Goal: Information Seeking & Learning: Learn about a topic

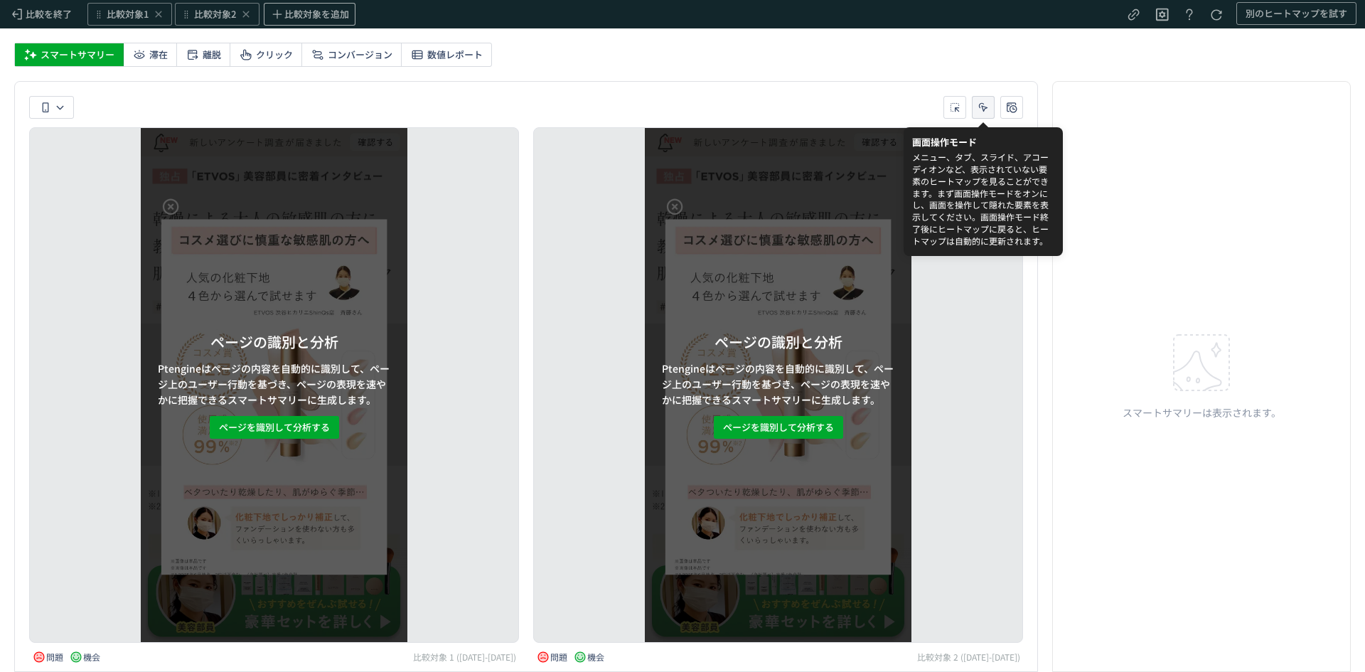
click at [981, 107] on icon "heatmap-toolbar-container" at bounding box center [983, 107] width 14 height 14
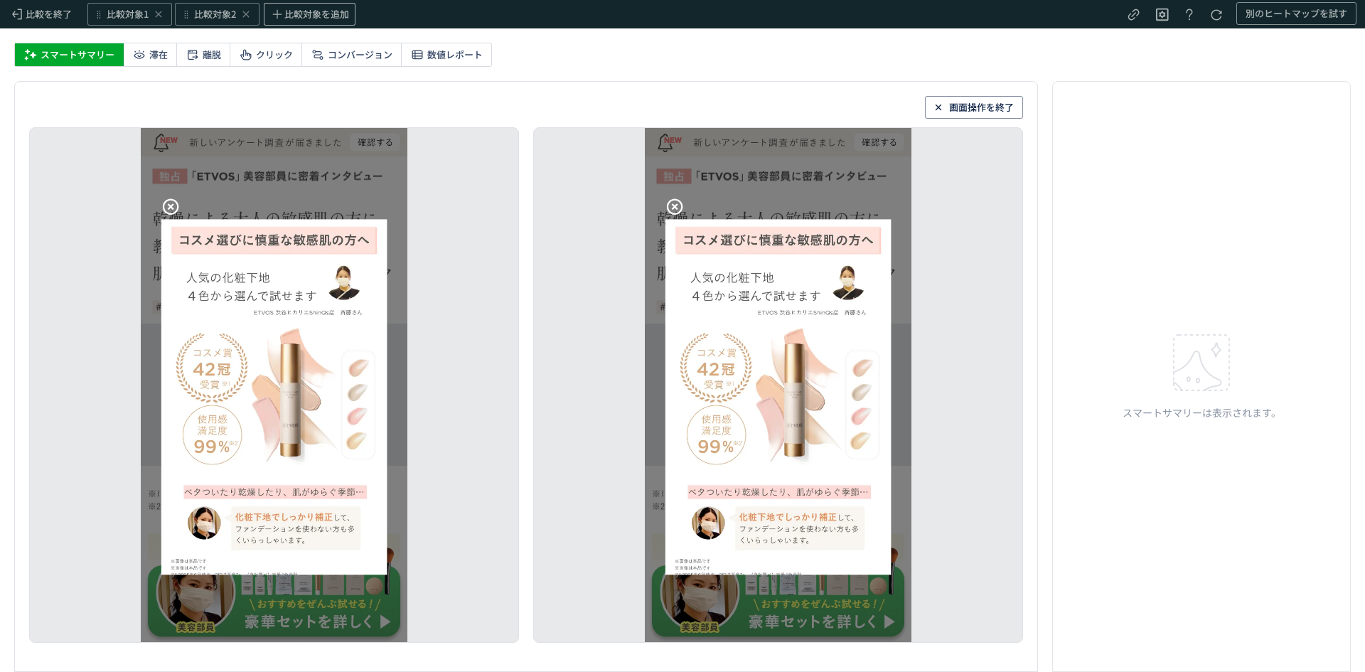
click at [172, 201] on icon at bounding box center [170, 206] width 19 height 19
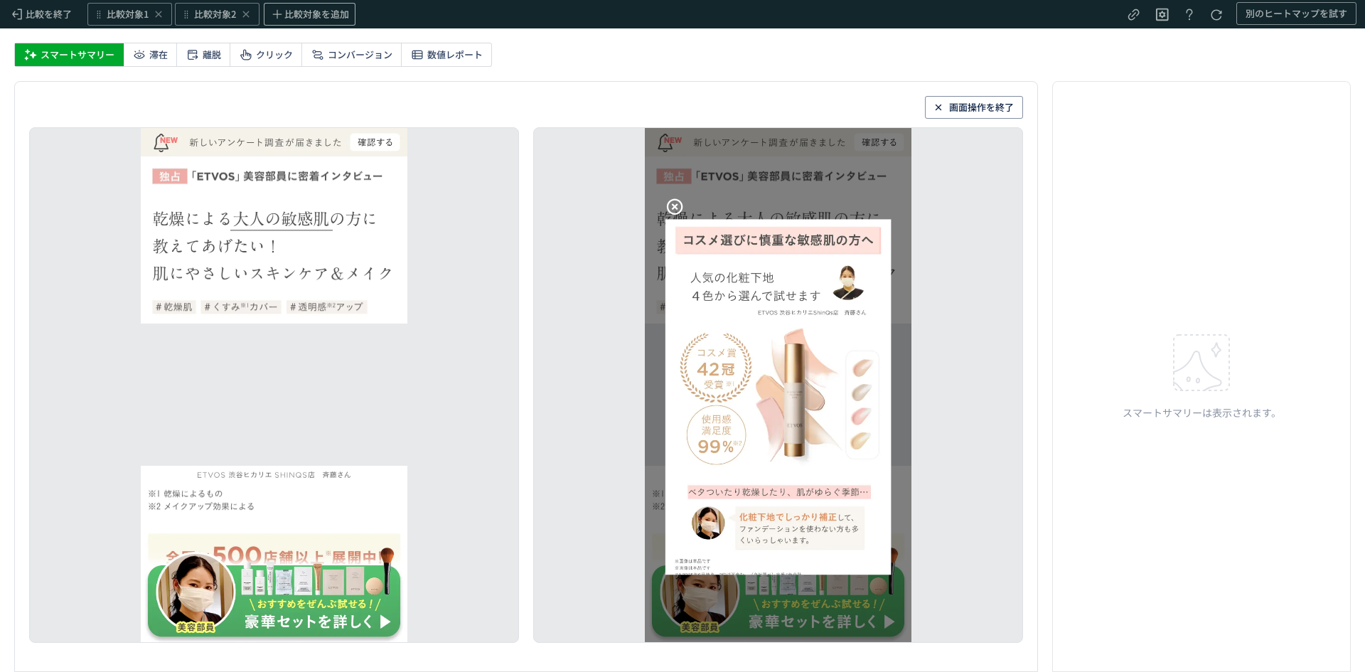
click at [676, 198] on icon at bounding box center [674, 206] width 19 height 19
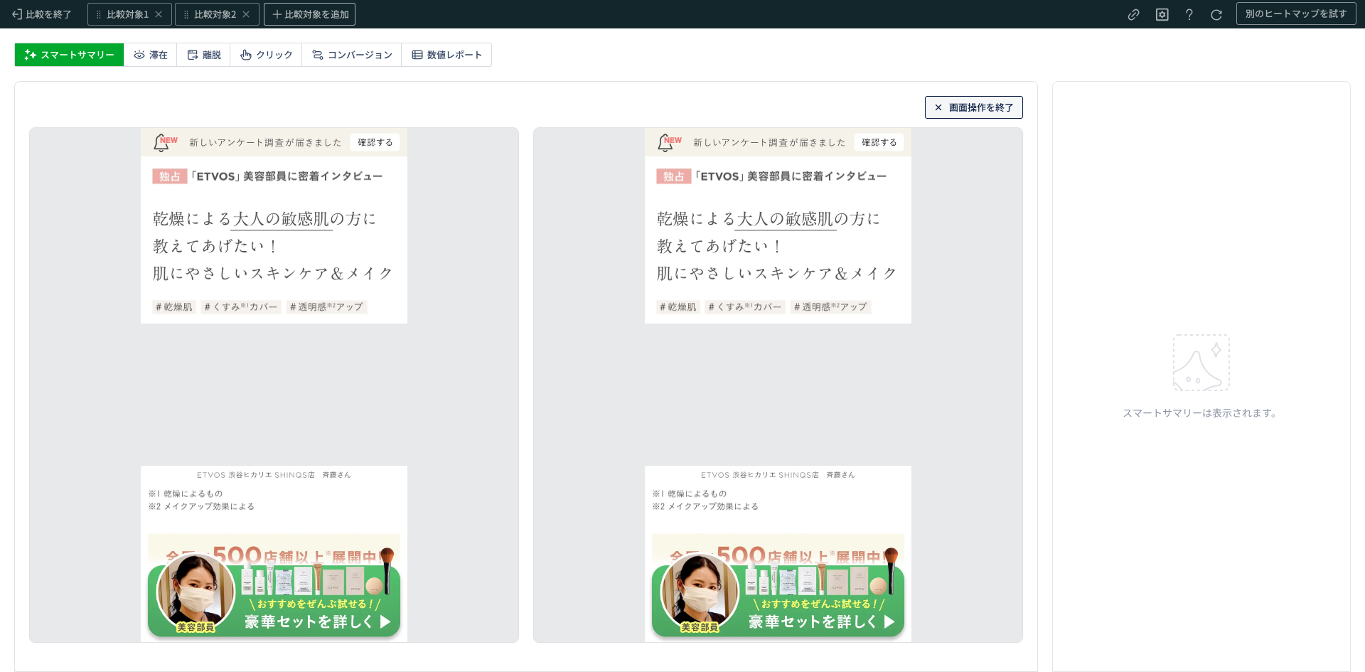
click at [969, 108] on span "画面操作を終了" at bounding box center [981, 107] width 65 height 23
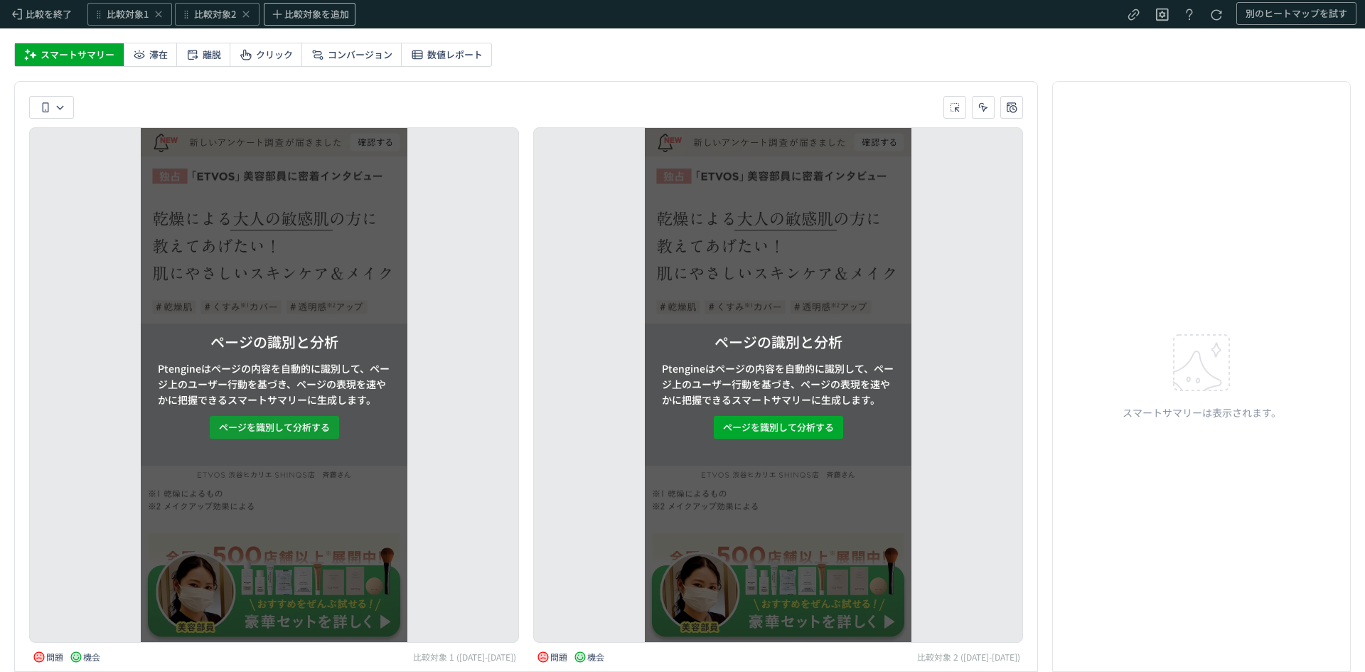
click at [326, 425] on span "ページを識別して分析する" at bounding box center [274, 427] width 111 height 23
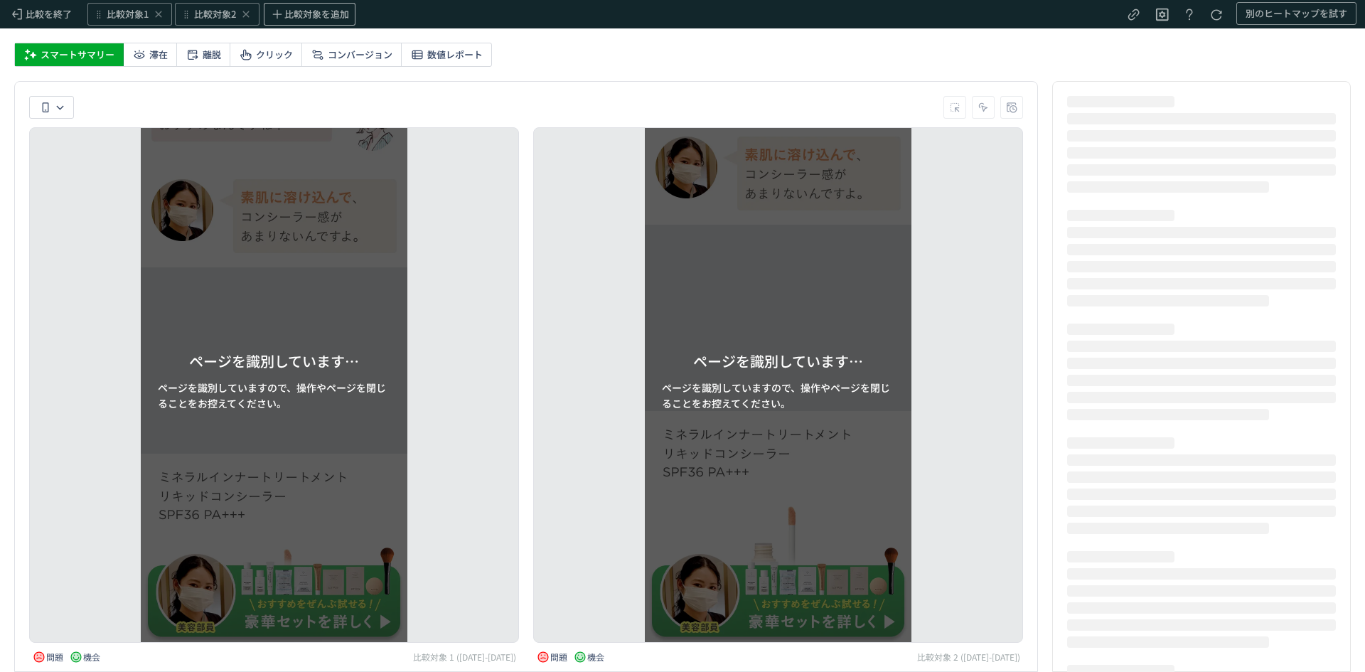
scroll to position [1728, 0]
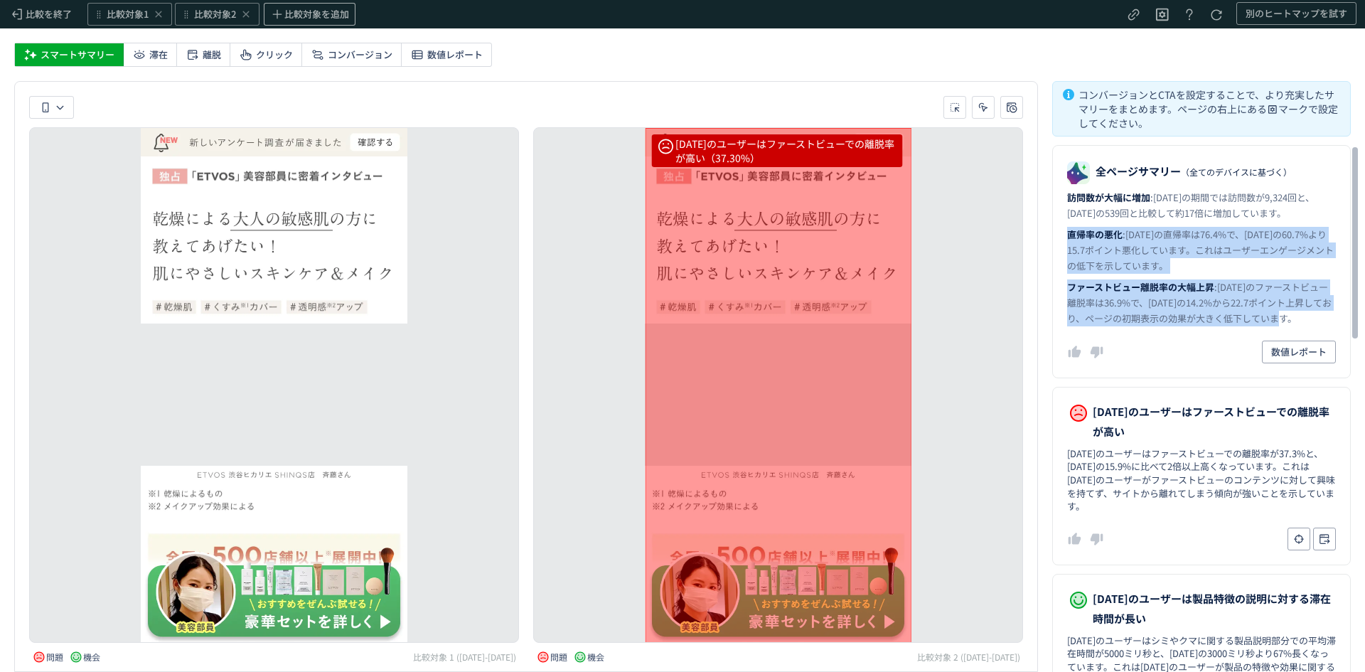
drag, startPoint x: 1069, startPoint y: 234, endPoint x: 1297, endPoint y: 317, distance: 242.9
click at [1297, 317] on dl "全ページサマリー （全てのデバイスに基づく） 訪問数が大幅に増加 : [DATE]の期間では訪問数が9,324回と、[DATE]の539回と比較して約17倍に…" at bounding box center [1201, 261] width 299 height 233
copy dl "直帰率の悪化 : [DATE]の直帰率は76.4%で、[DATE]の60.7%より15.7ポイント悪化しています。これはユーザーエンゲージメントの低下を示して…"
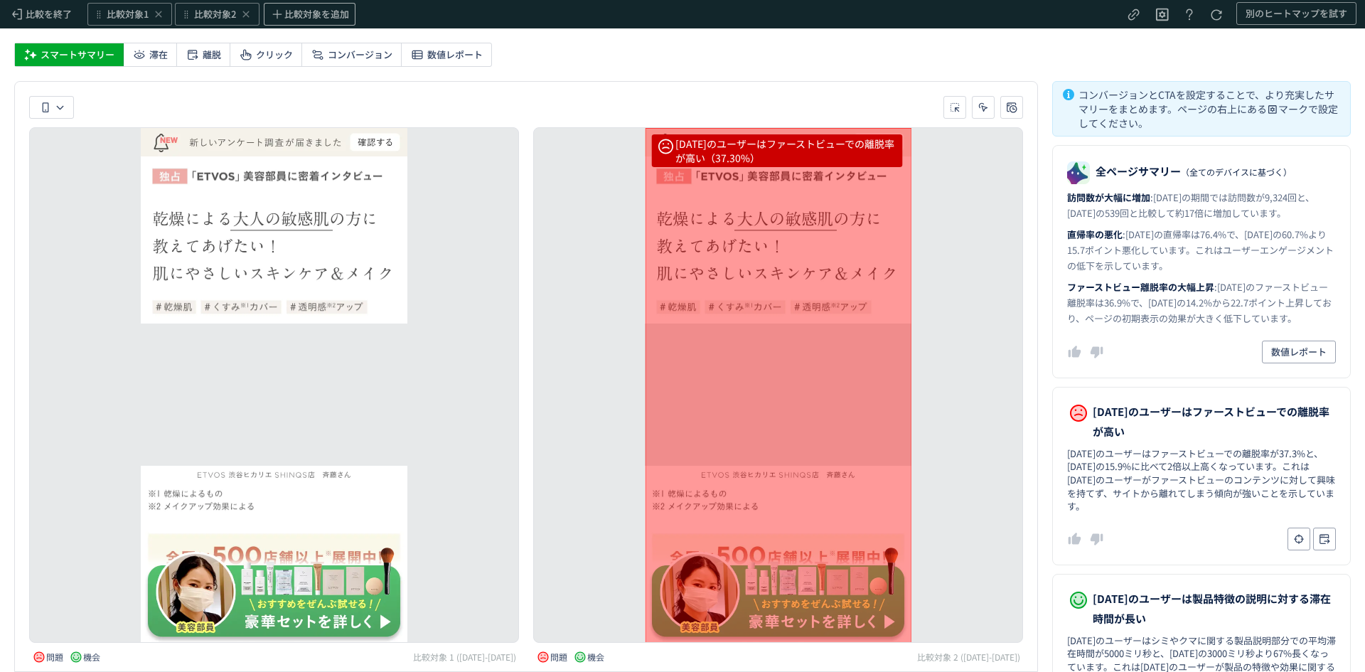
click at [1008, 486] on div "[DATE]のユーザーはファーストビューでの離脱率が高い（37.30%） [DATE]のユーザーは製品特徴の説明に対する滞在時間が長い（5秒） [DATE]の…" at bounding box center [778, 385] width 490 height 516
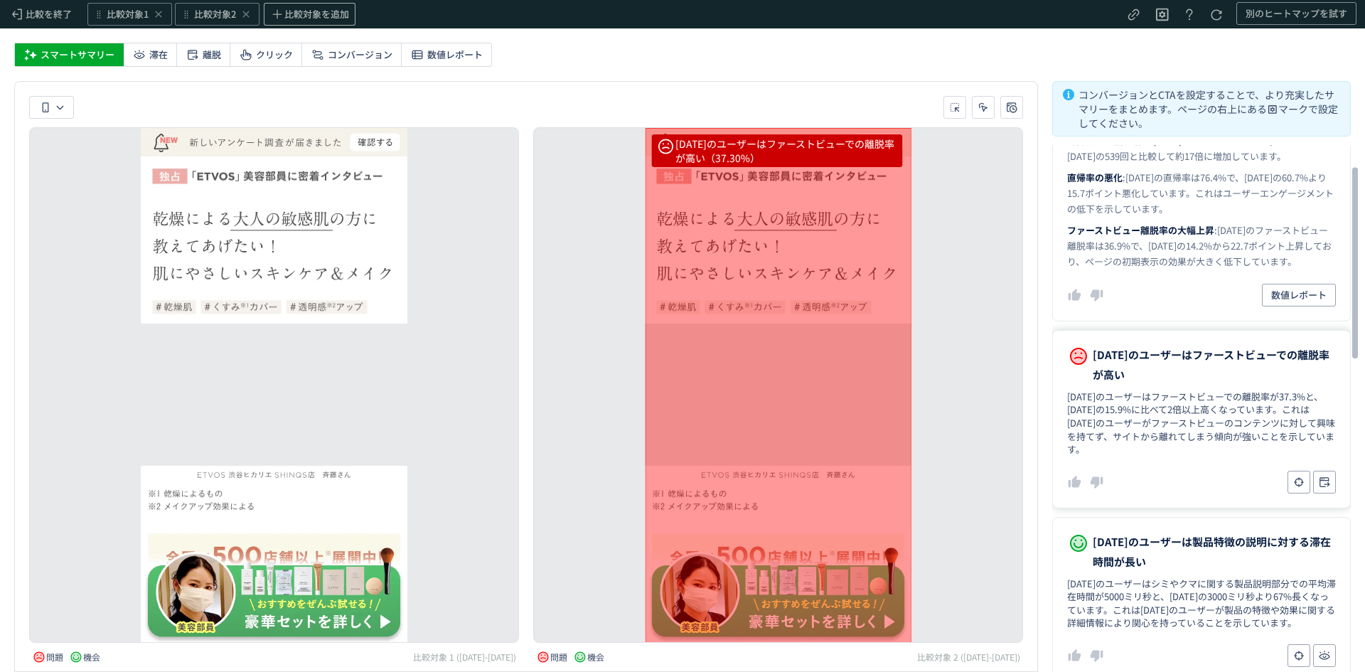
scroll to position [58, 0]
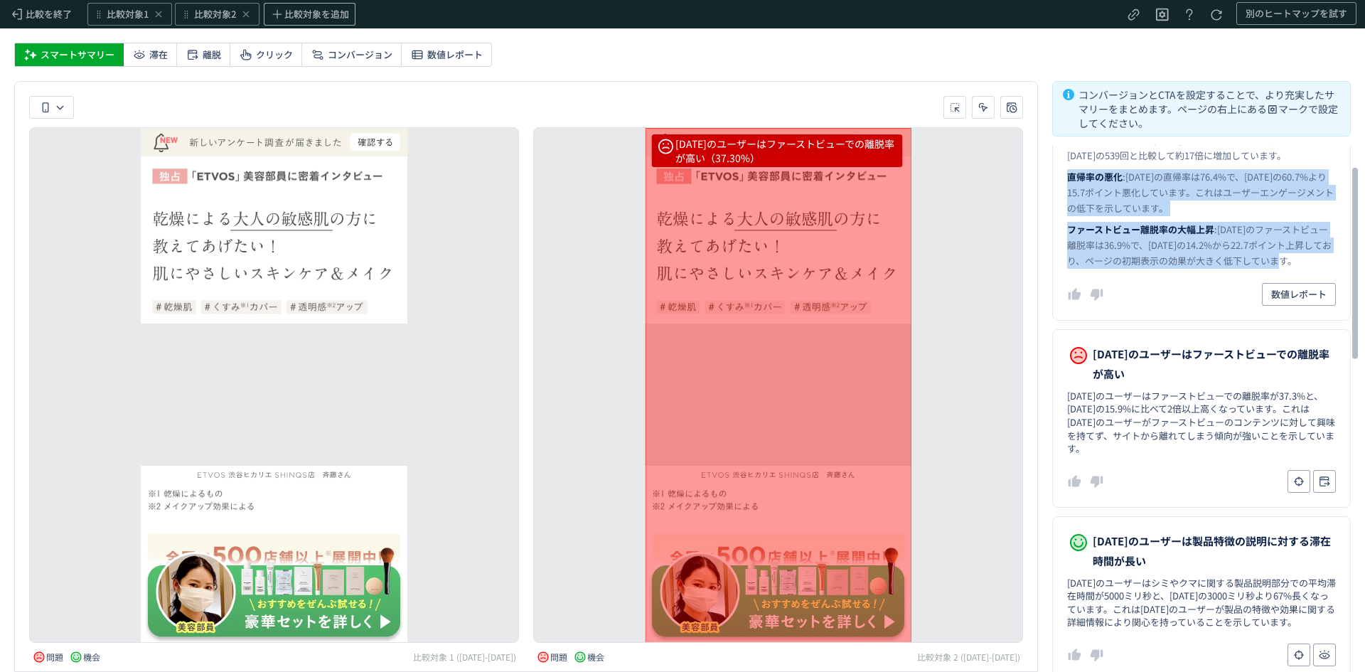
drag, startPoint x: 1068, startPoint y: 176, endPoint x: 1301, endPoint y: 262, distance: 247.9
click at [1301, 262] on dl "全ページサマリー （全てのデバイスに基づく） 訪問数が大幅に増加 : [DATE]の期間では訪問数が9,324回と、[DATE]の539回と比較して約17倍に…" at bounding box center [1201, 203] width 299 height 233
copy dl "直帰率の悪化 : [DATE]の直帰率は76.4%で、[DATE]の60.7%より15.7ポイント悪化しています。これはユーザーエンゲージメントの低下を示して…"
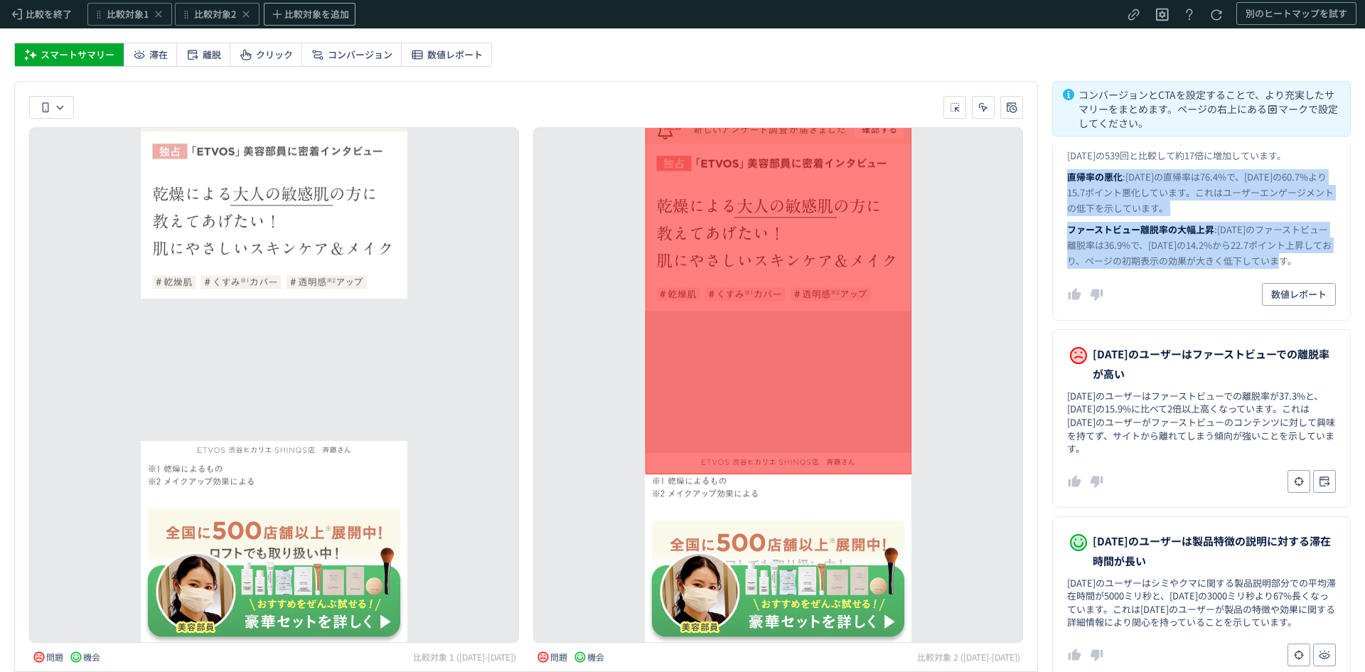
scroll to position [0, 0]
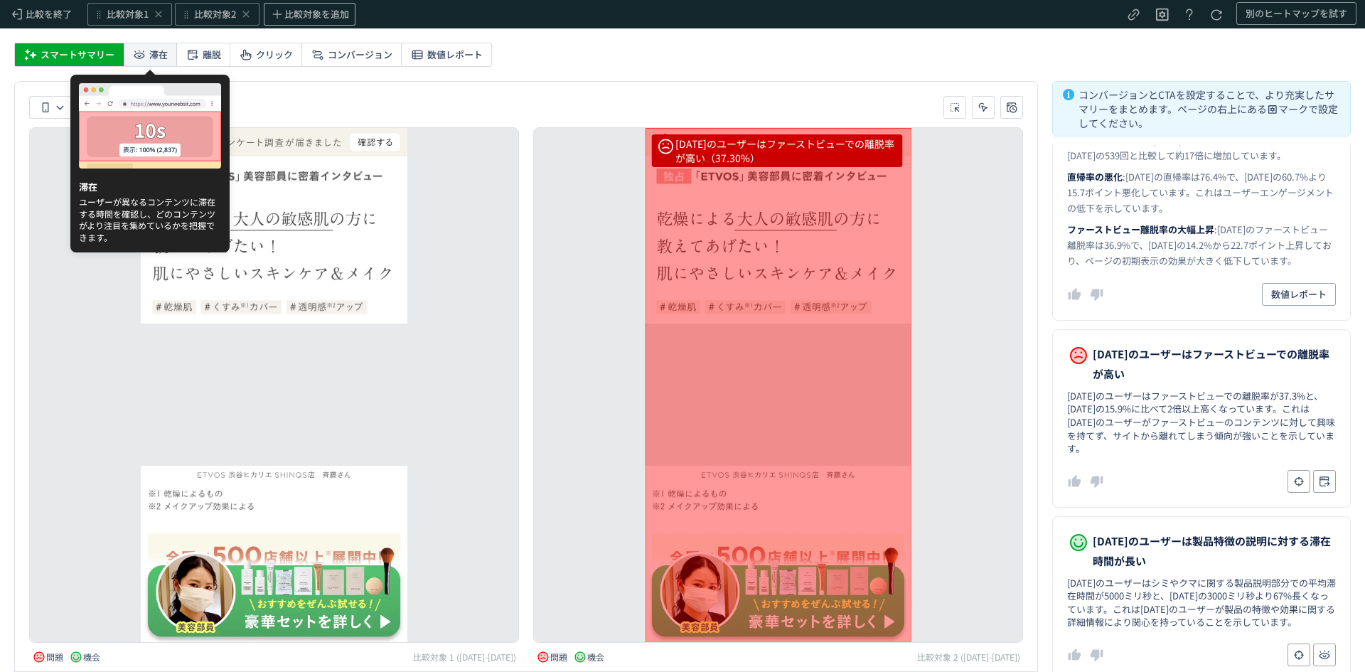
click at [153, 58] on span "滞在" at bounding box center [158, 54] width 18 height 23
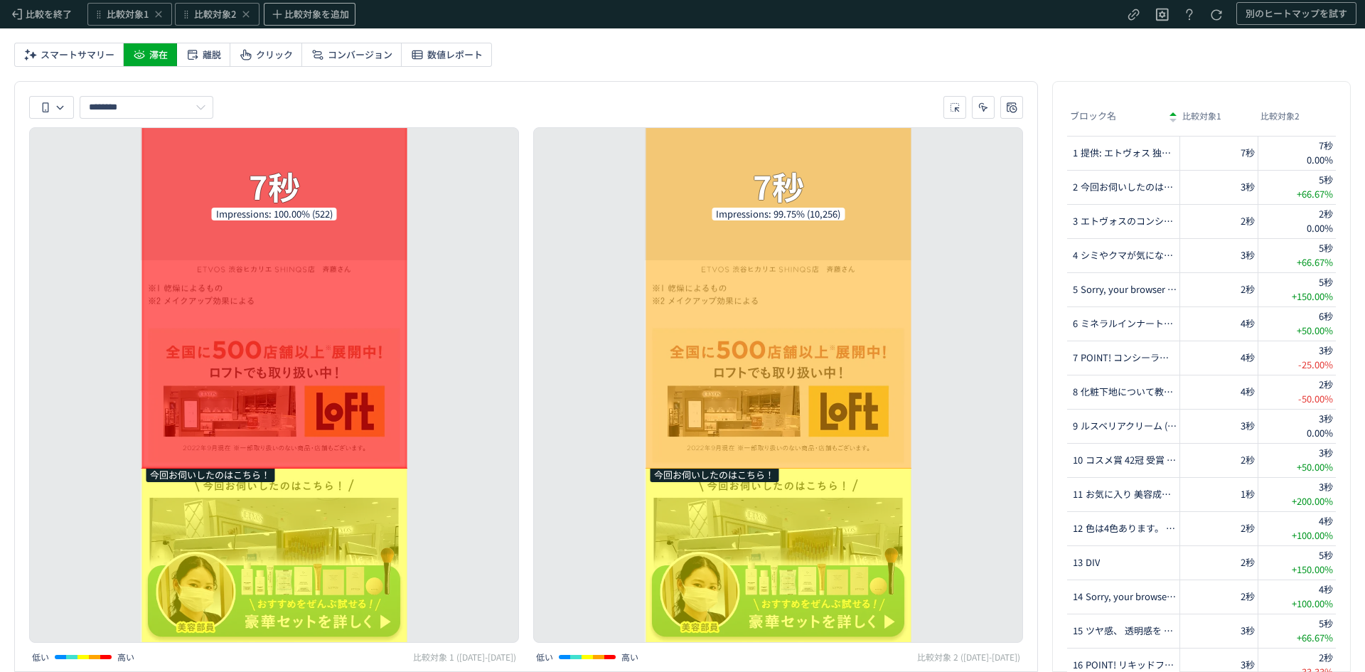
scroll to position [395, 0]
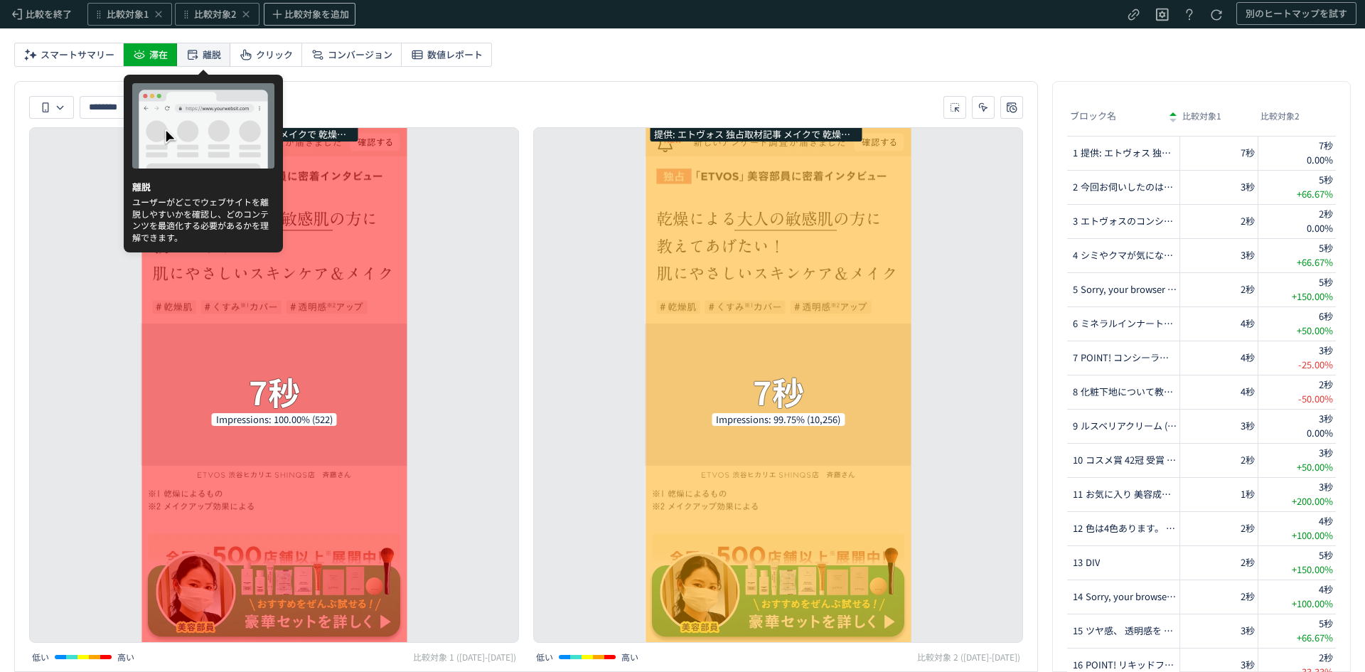
click at [206, 54] on span "離脱" at bounding box center [212, 54] width 18 height 23
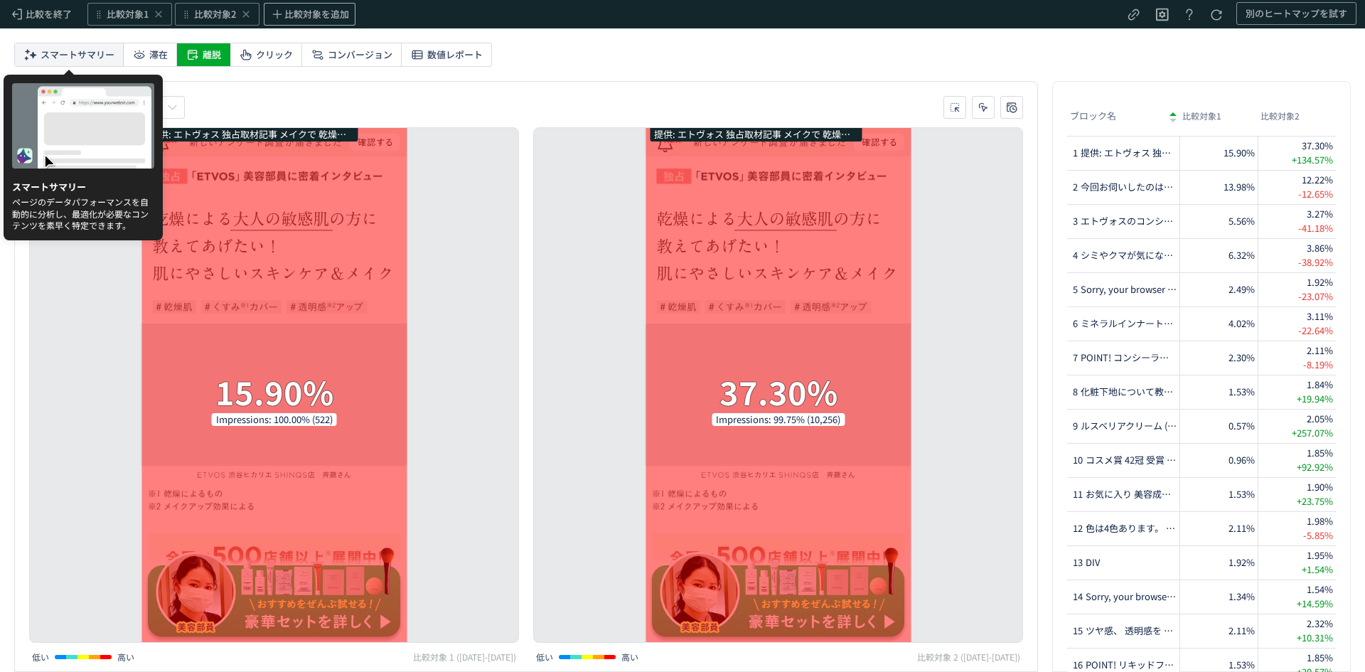
click at [87, 56] on span "スマートサマリー" at bounding box center [78, 54] width 74 height 23
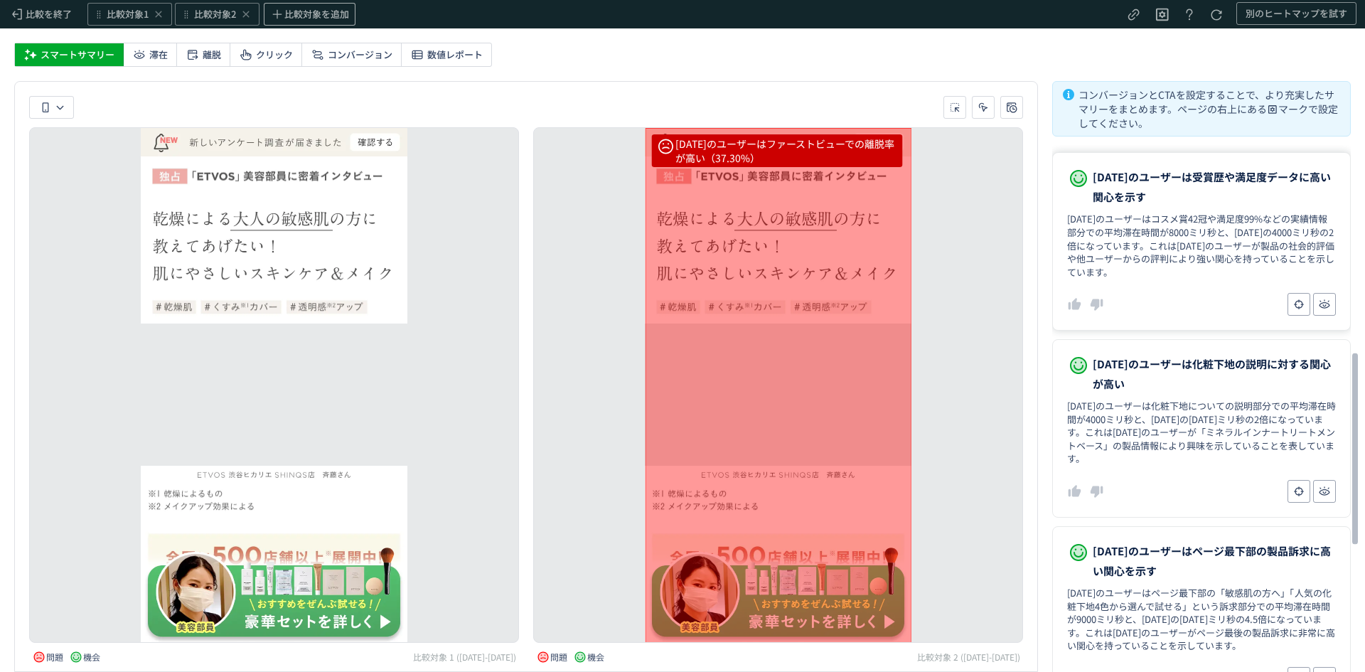
scroll to position [582, 0]
click at [1147, 282] on dl "[DATE]のユーザーは受賞歴や満足度データに高い関心を示す [DATE]のユーザーはコスメ賞42冠や満足度99%などの実績情報部分での平均滞在時間が8000…" at bounding box center [1201, 240] width 299 height 178
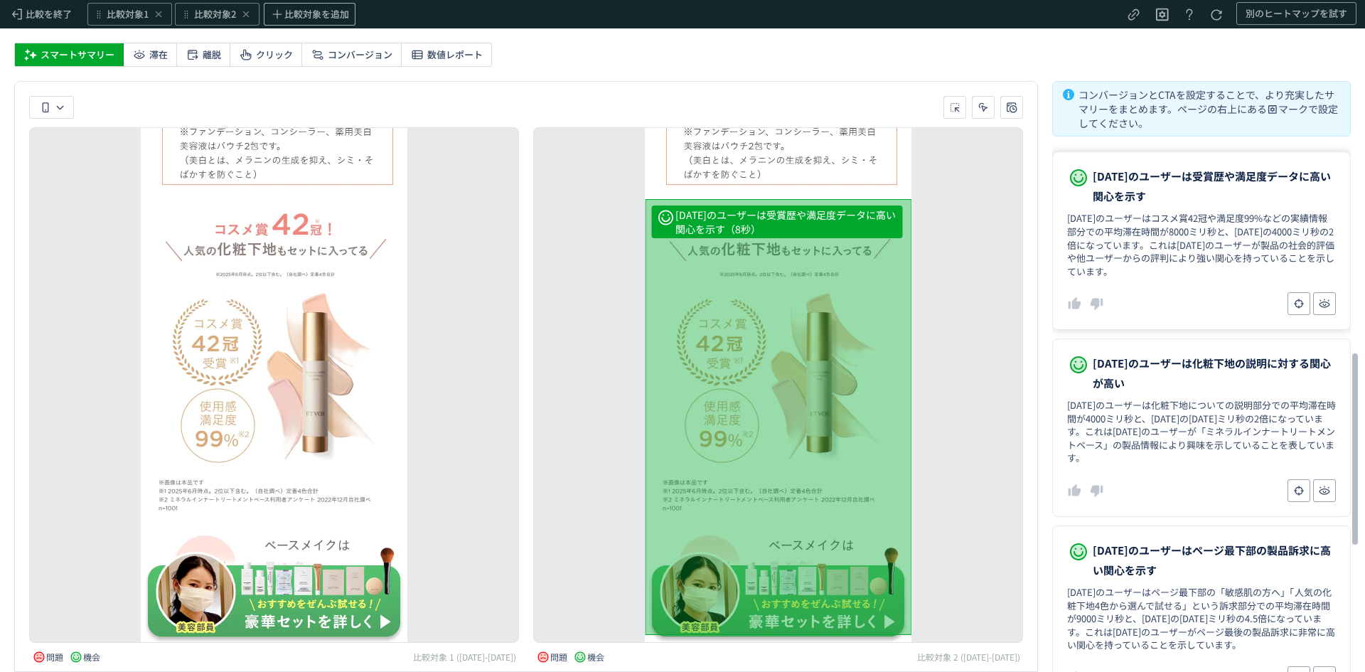
scroll to position [10034, 0]
click at [1151, 415] on dd "[DATE]のユーザーは化粧下地についての説明部分での平均滞在時間が4000ミリ秒と、[DATE]の[DATE]ミリ秒の2倍になっています。これは[DATE]…" at bounding box center [1201, 432] width 269 height 66
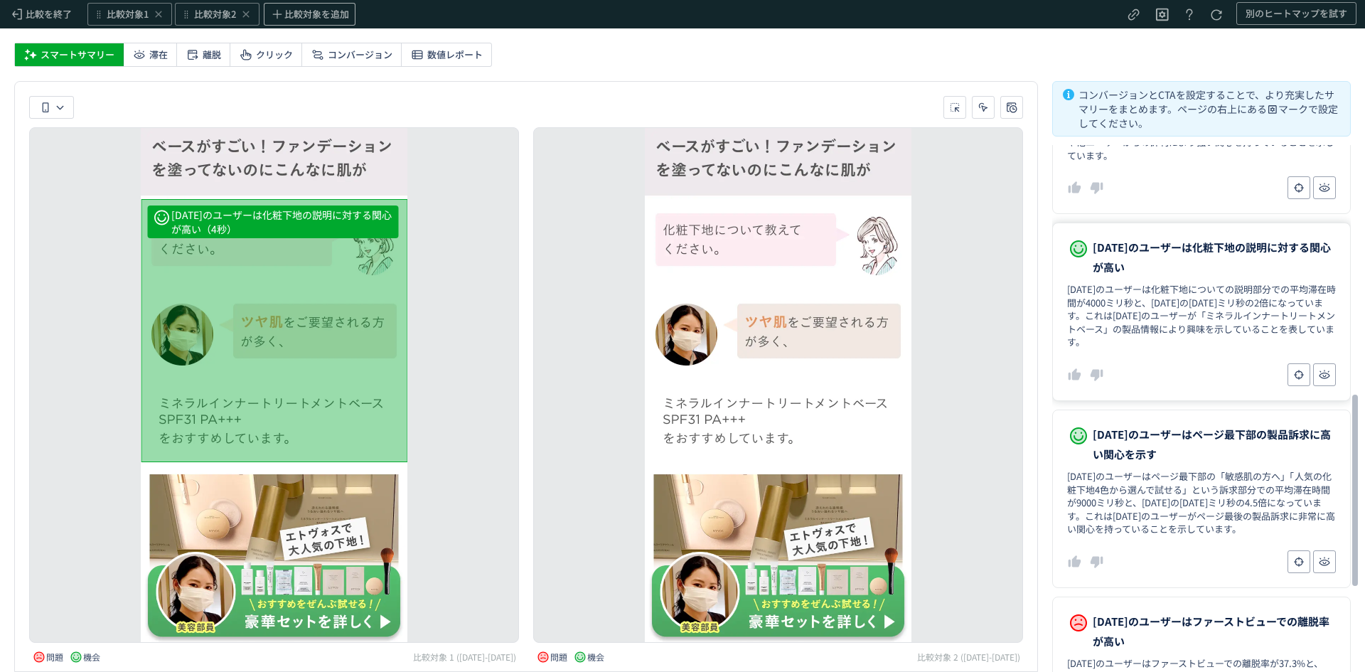
scroll to position [699, 0]
click at [1158, 466] on dl "[DATE]のユーザーはページ最下部の製品訴求に高い関心を示す [DATE]のユーザーはページ最下部の「敏感肌の方へ」「人気の化粧下地4色から選んで試せる」と…" at bounding box center [1201, 498] width 299 height 178
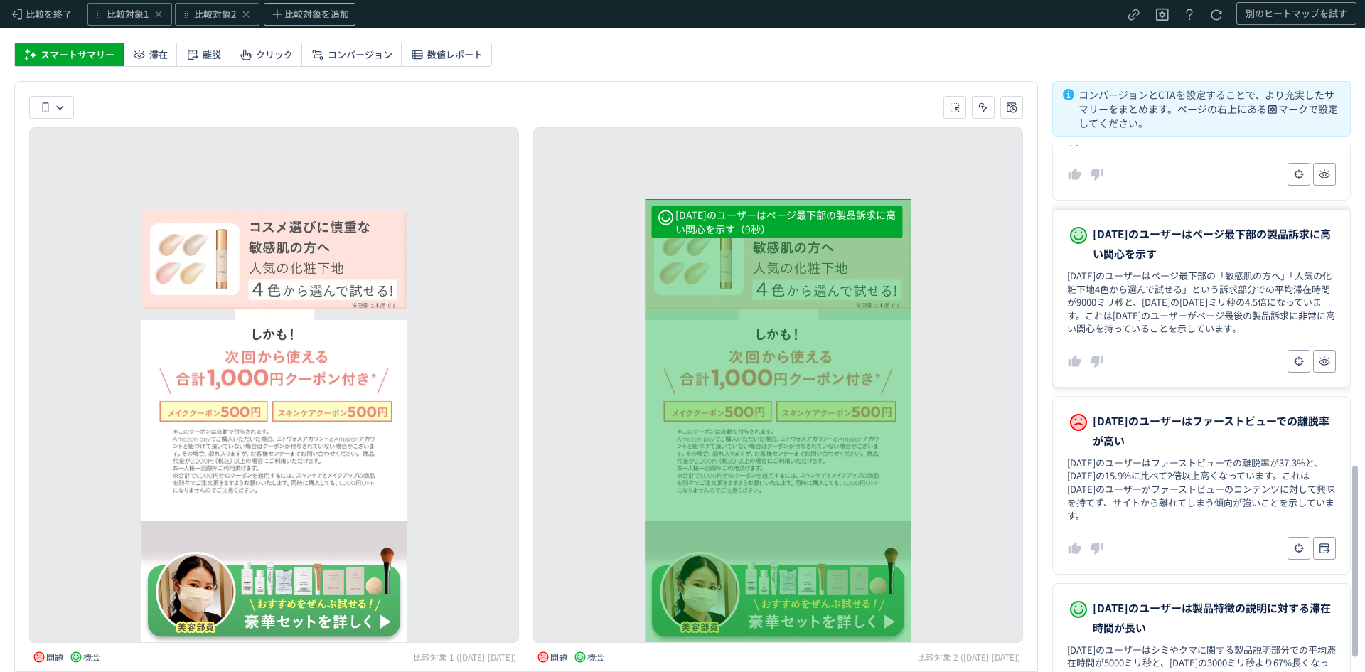
scroll to position [900, 0]
click at [1158, 466] on dd "[DATE]のユーザーはファーストビューでの離脱率が37.3%と、[DATE]の15.9%に比べて2倍以上高くなっています。これは[DATE]のユーザーがファ…" at bounding box center [1201, 489] width 269 height 66
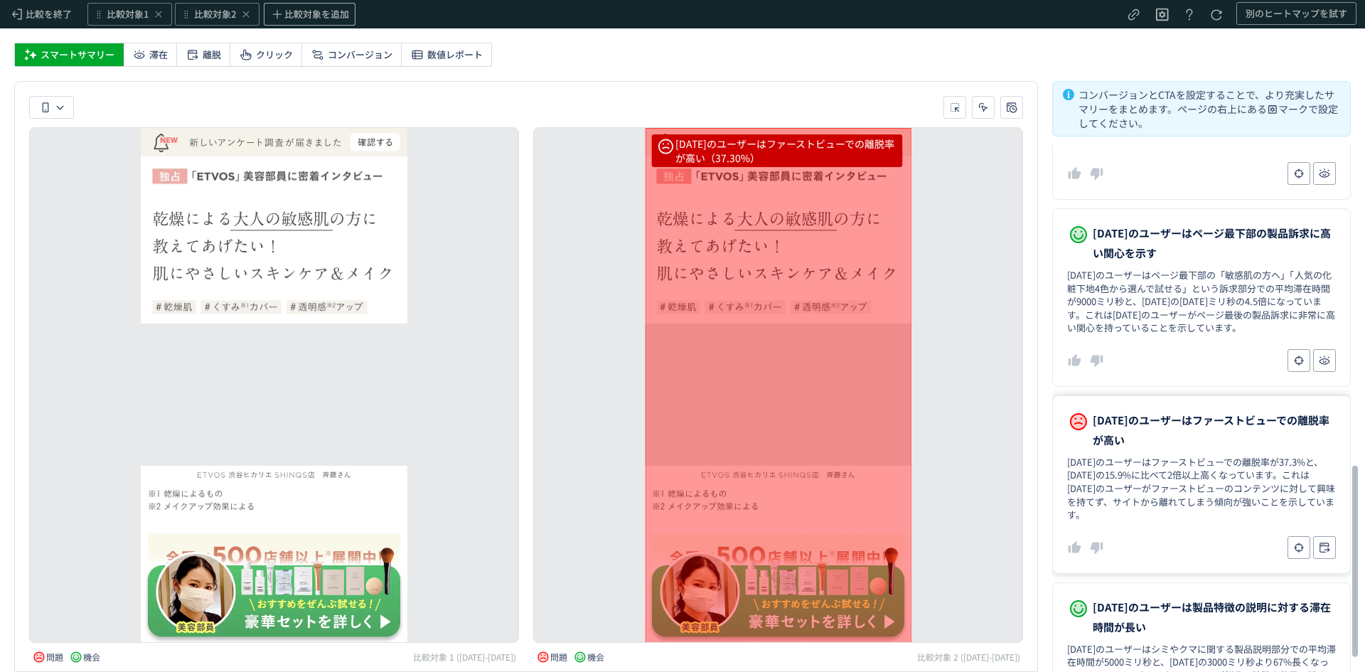
scroll to position [961, 0]
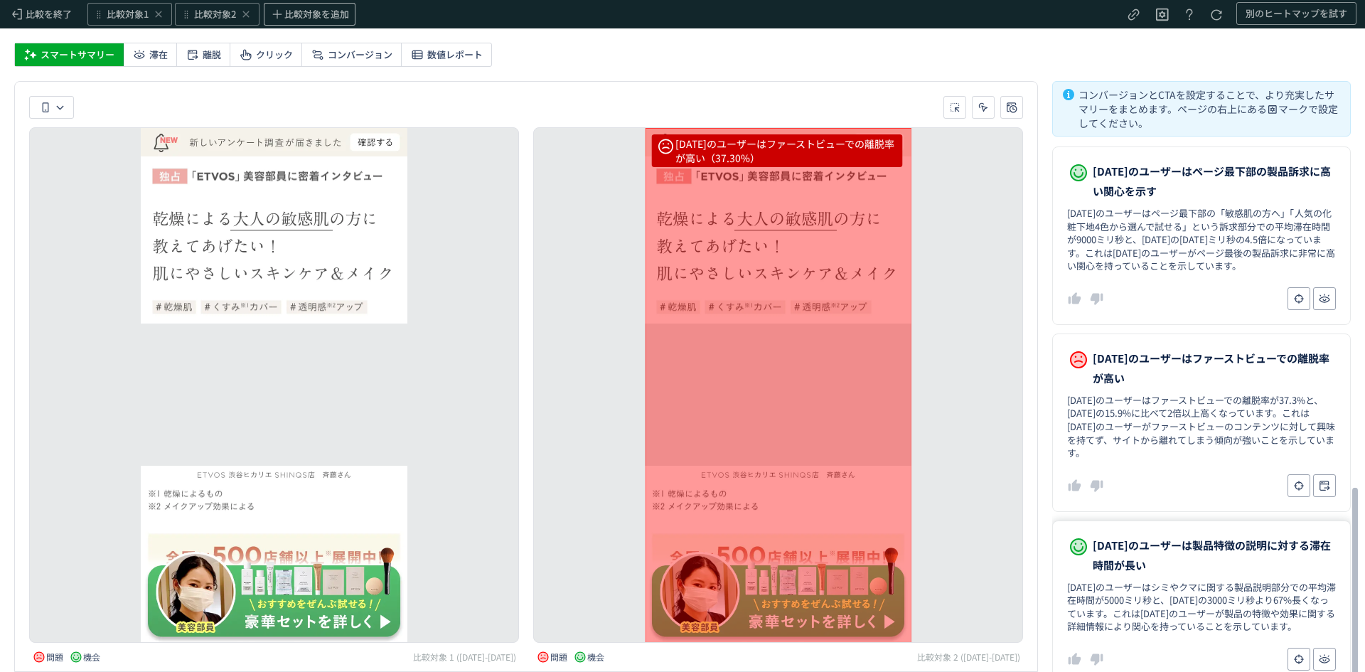
click at [1180, 558] on span "[DATE]のユーザーは製品特徴の説明に対する滞在時間が長い" at bounding box center [1214, 555] width 243 height 40
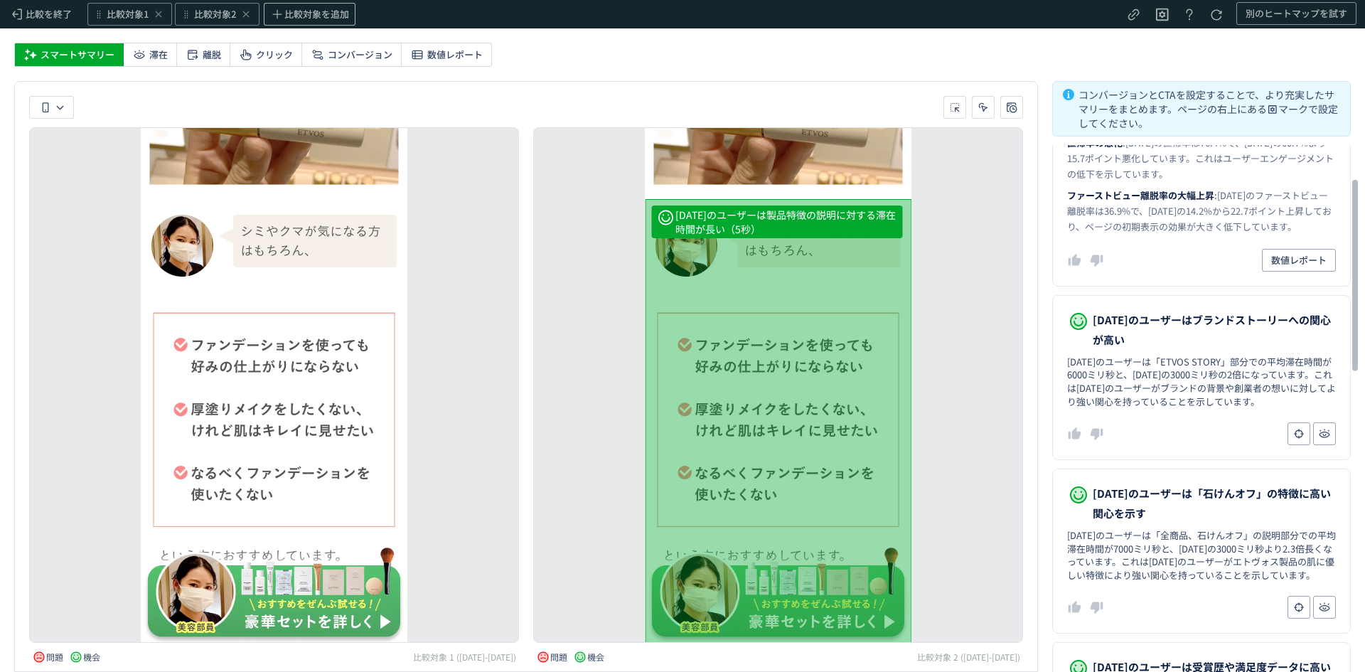
scroll to position [0, 0]
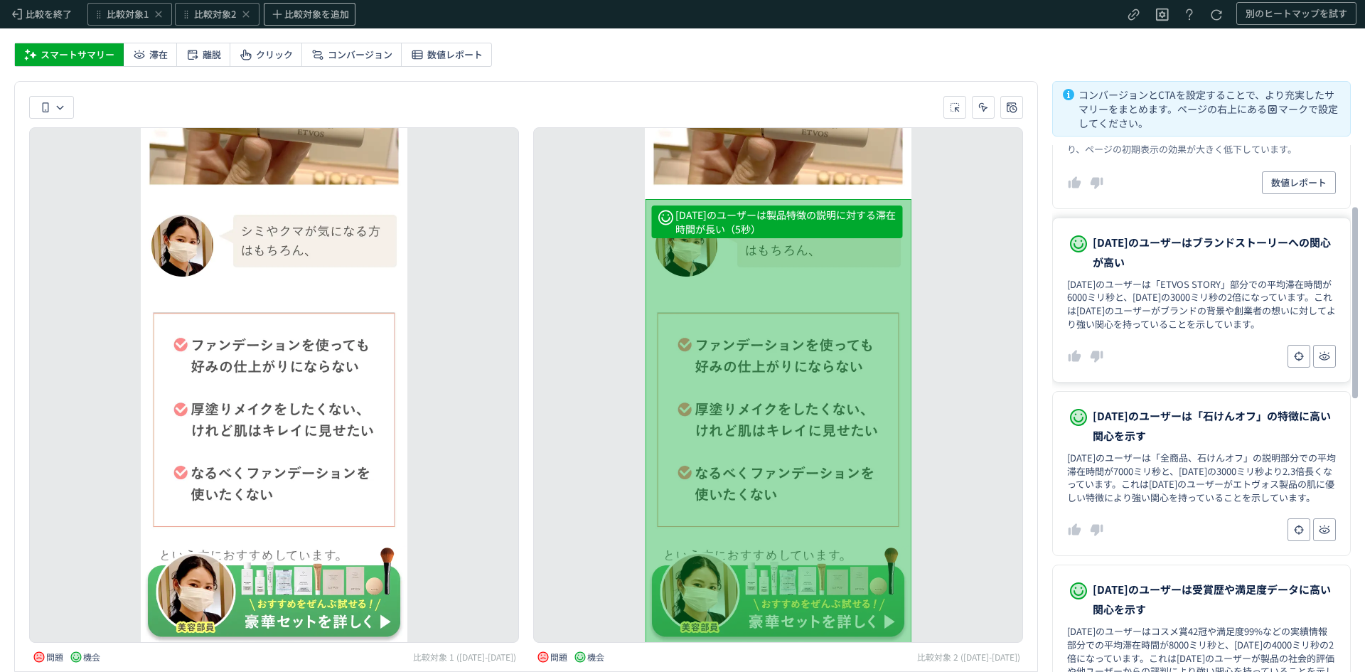
click at [1150, 341] on dl "[DATE]のユーザーはブランドストーリーへの関心が高い [DATE]のユーザーは「ETVOS STORY」部分での平均滞在時間が6000ミリ秒と、[DATE…" at bounding box center [1201, 300] width 299 height 165
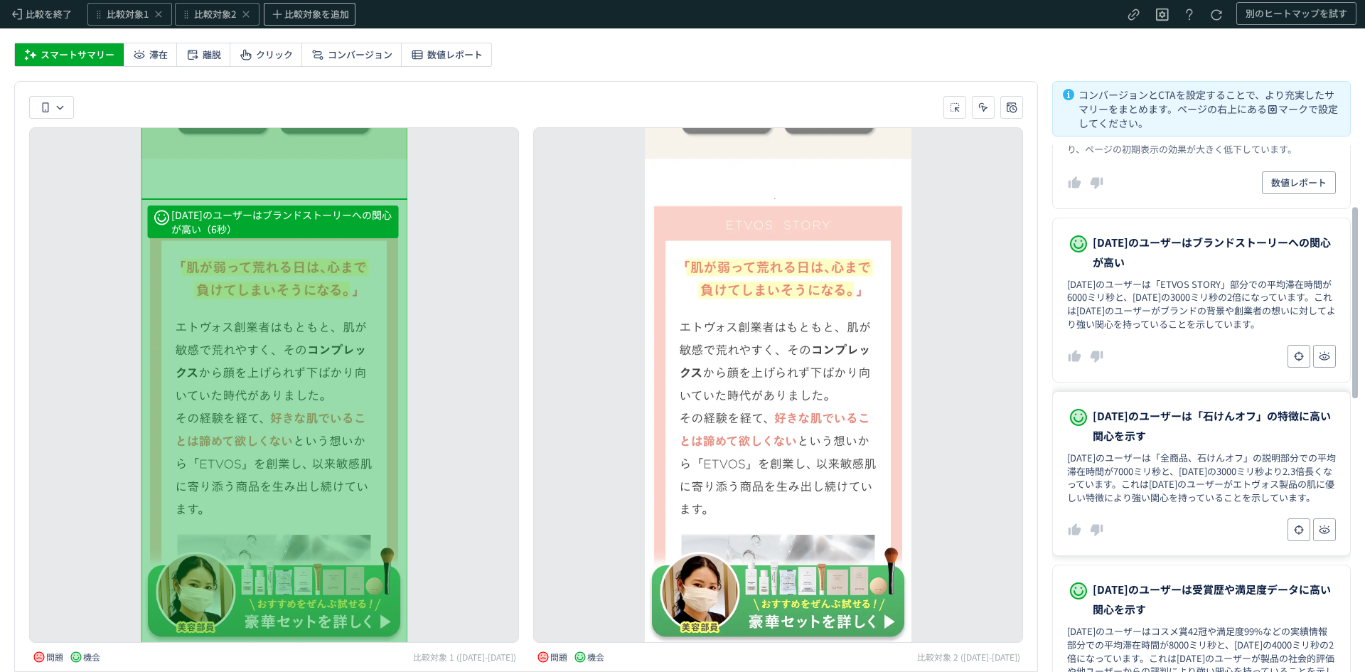
click at [1177, 496] on dd "[DATE]のユーザーは「全商品、石けんオフ」の説明部分での平均滞在時間が7000ミリ秒と、[DATE]の3000ミリ秒より2.3倍長くなっています。これは[…" at bounding box center [1201, 478] width 269 height 53
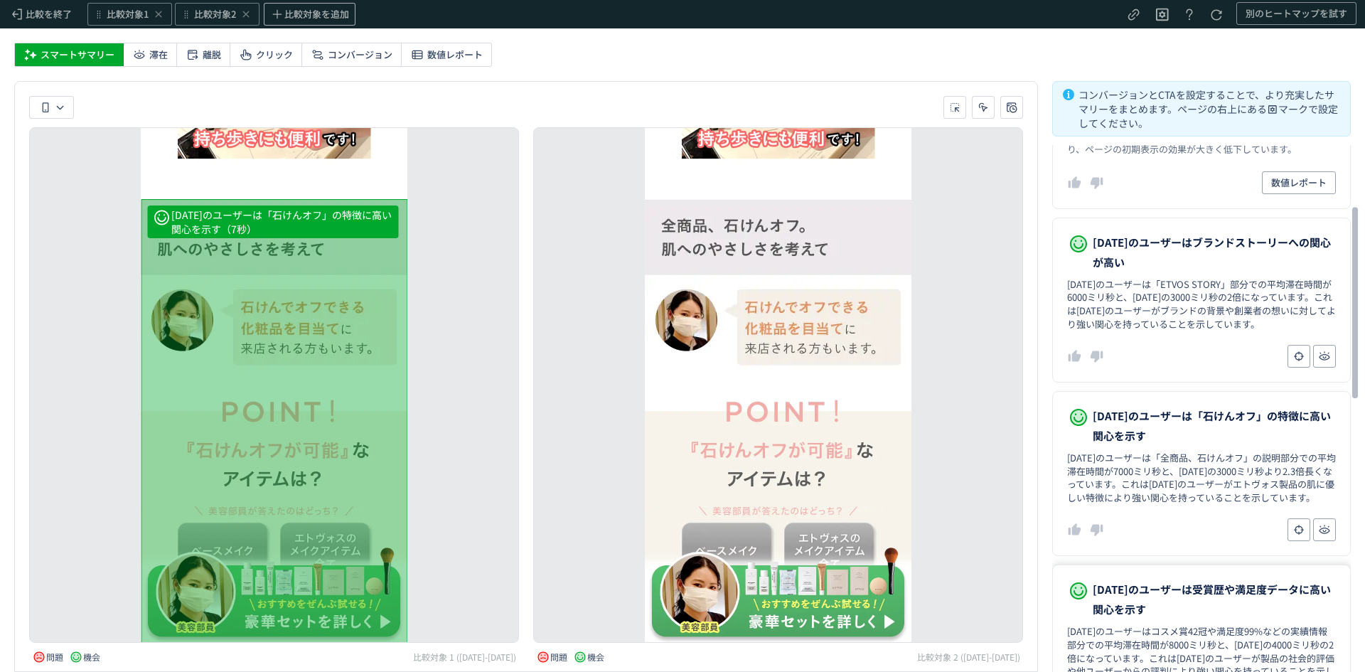
click at [1192, 619] on span "[DATE]のユーザーは受賞歴や満足度データに高い関心を示す" at bounding box center [1214, 600] width 243 height 40
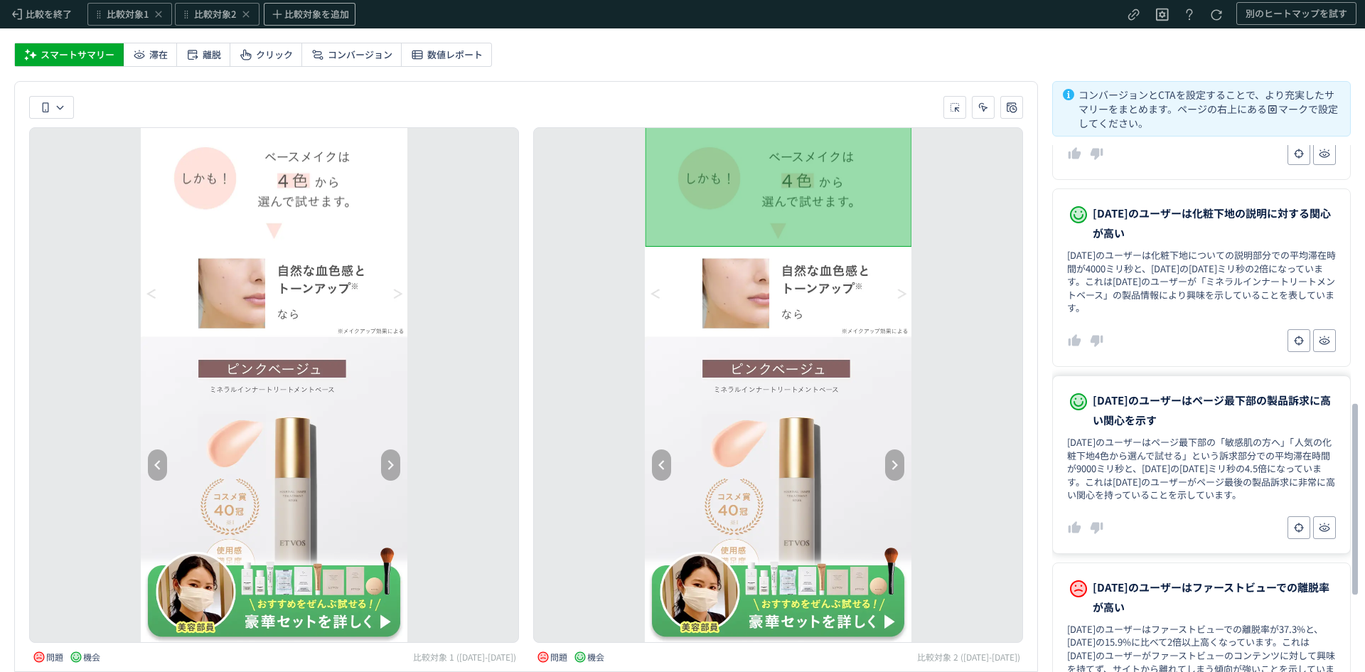
scroll to position [743, 0]
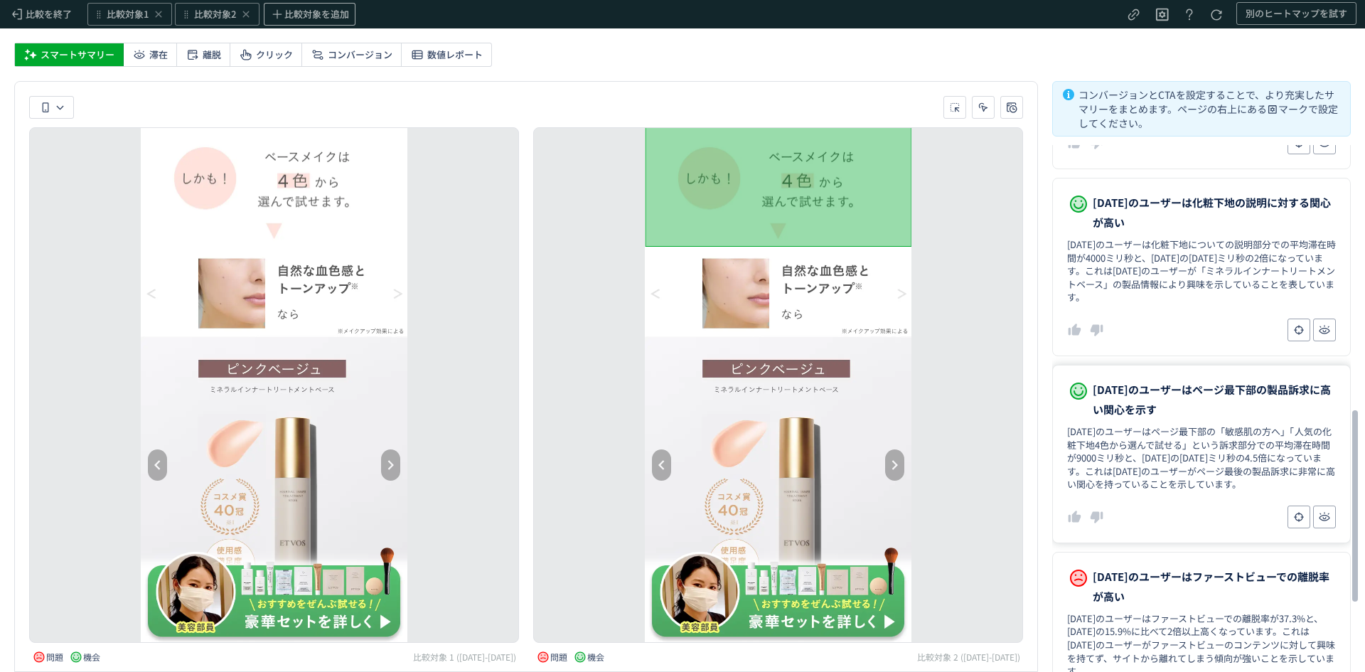
click at [1149, 457] on dd "[DATE]のユーザーはページ最下部の「敏感肌の方へ」「人気の化粧下地4色から選んで試せる」という訴求部分での平均滞在時間が9000ミリ秒と、[DATE]の[…" at bounding box center [1201, 458] width 269 height 66
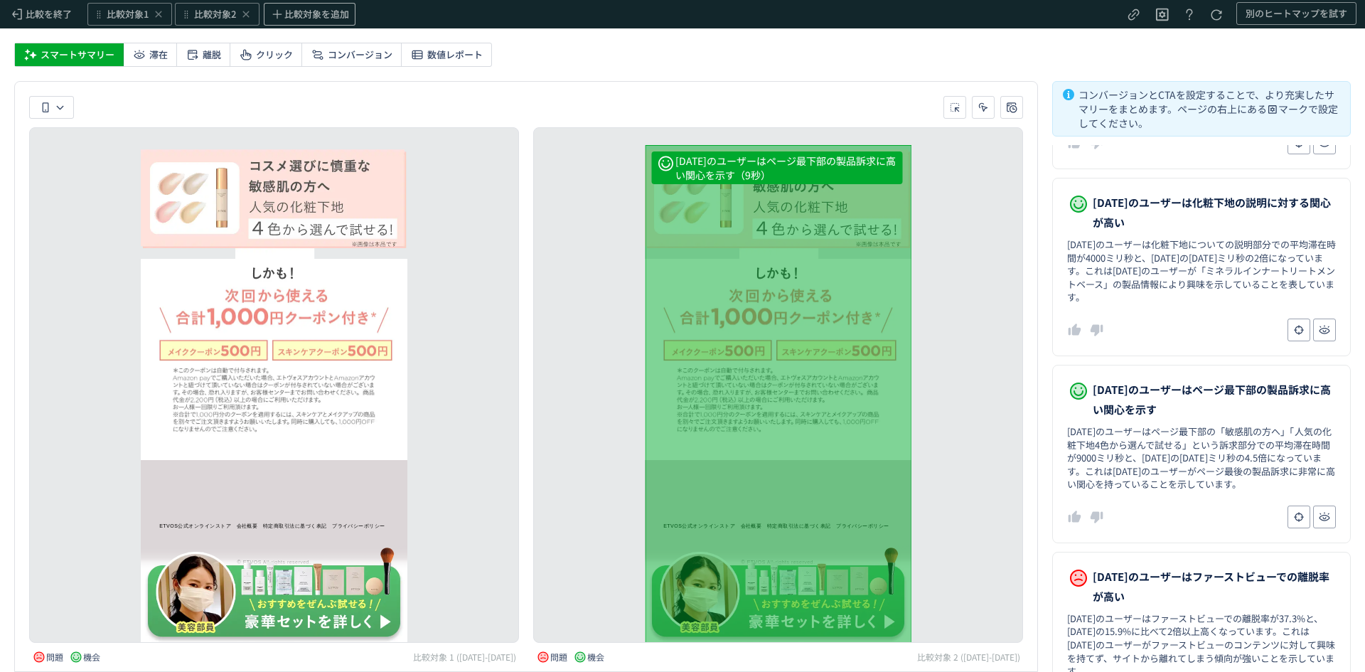
scroll to position [12139, 0]
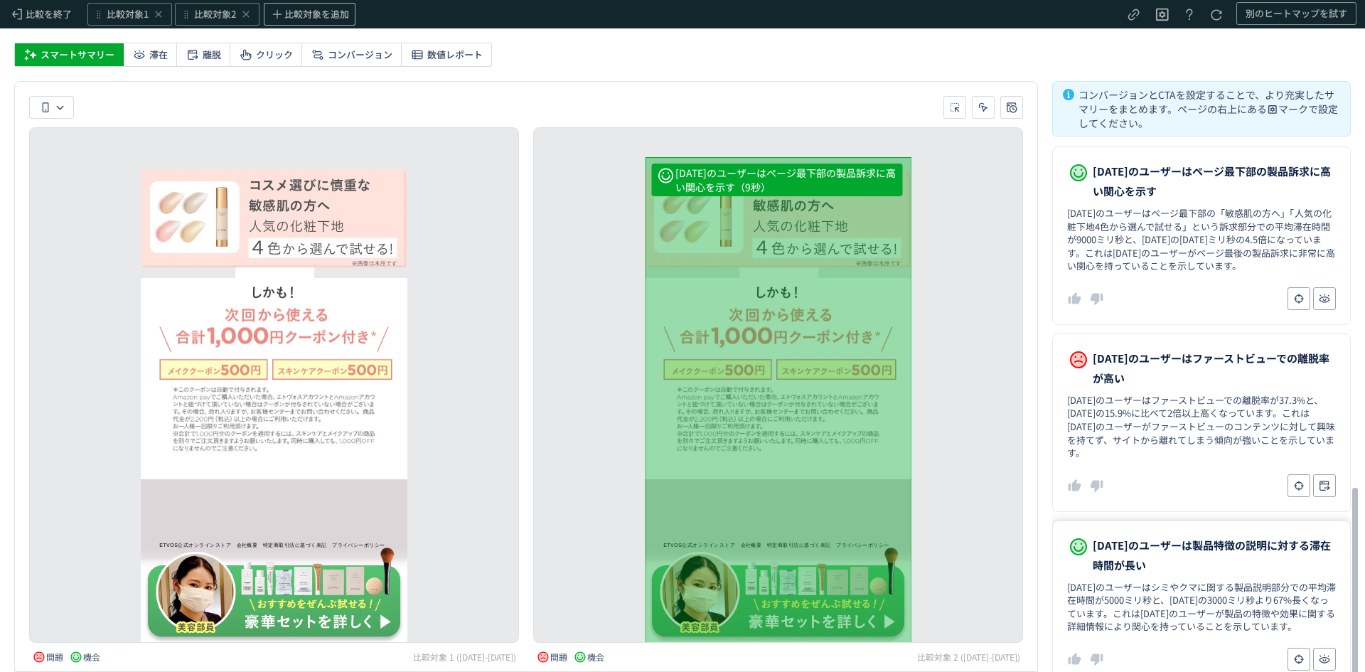
click at [1202, 581] on dd "[DATE]のユーザーはシミやクマに関する製品説明部分での平均滞在時間が5000ミリ秒と、[DATE]の3000ミリ秒より67%長くなっています。これは[DA…" at bounding box center [1201, 607] width 269 height 53
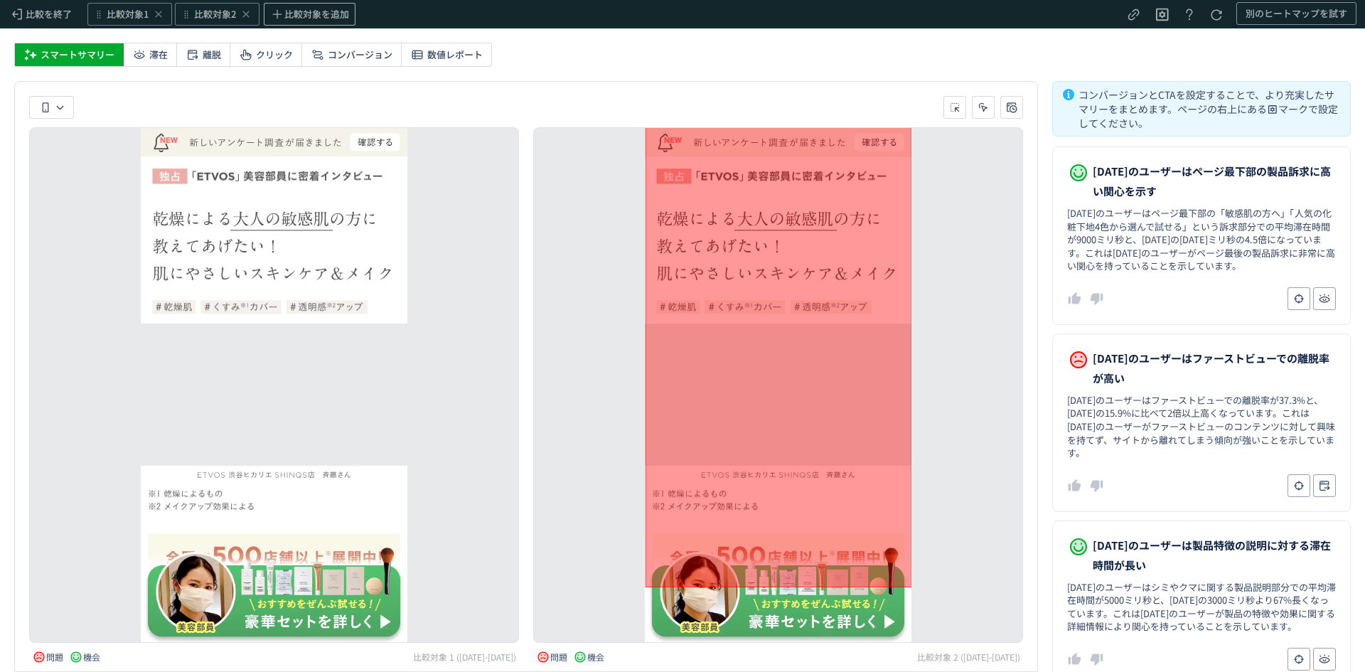
scroll to position [0, 0]
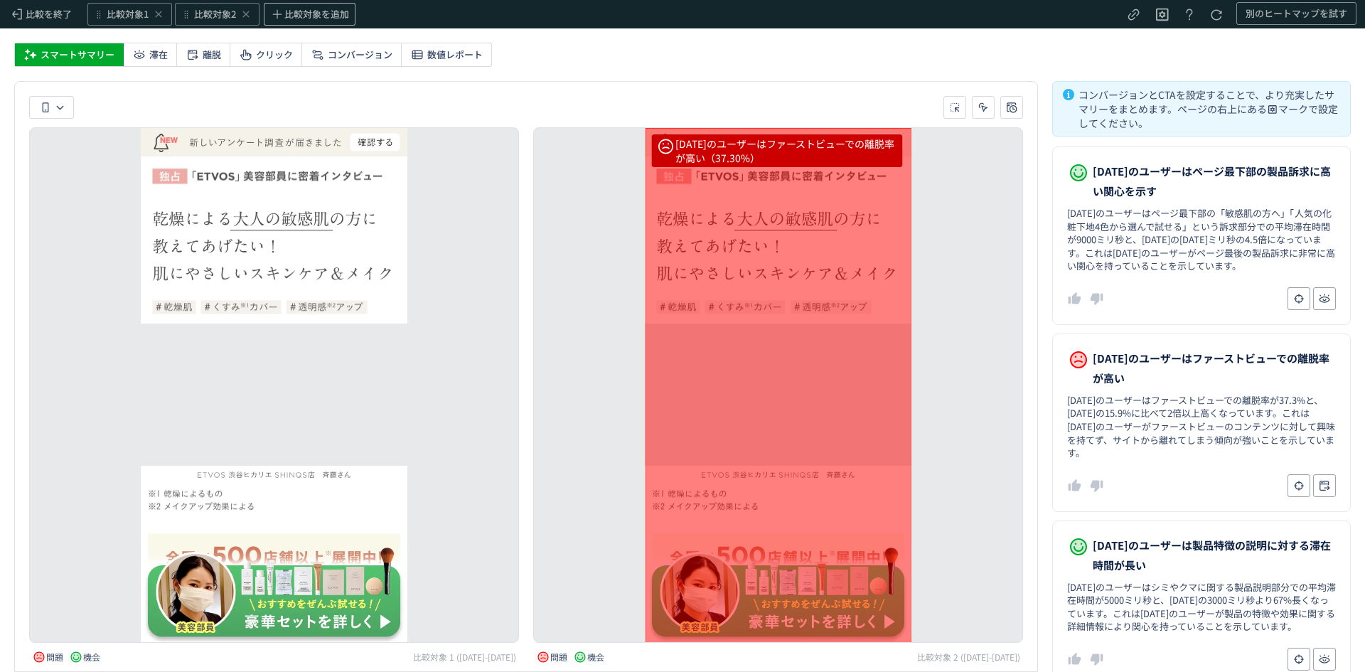
click at [816, 365] on div "[DATE]のユーザーはファーストビューでの離脱率が高い（37.30%）" at bounding box center [778, 401] width 267 height 546
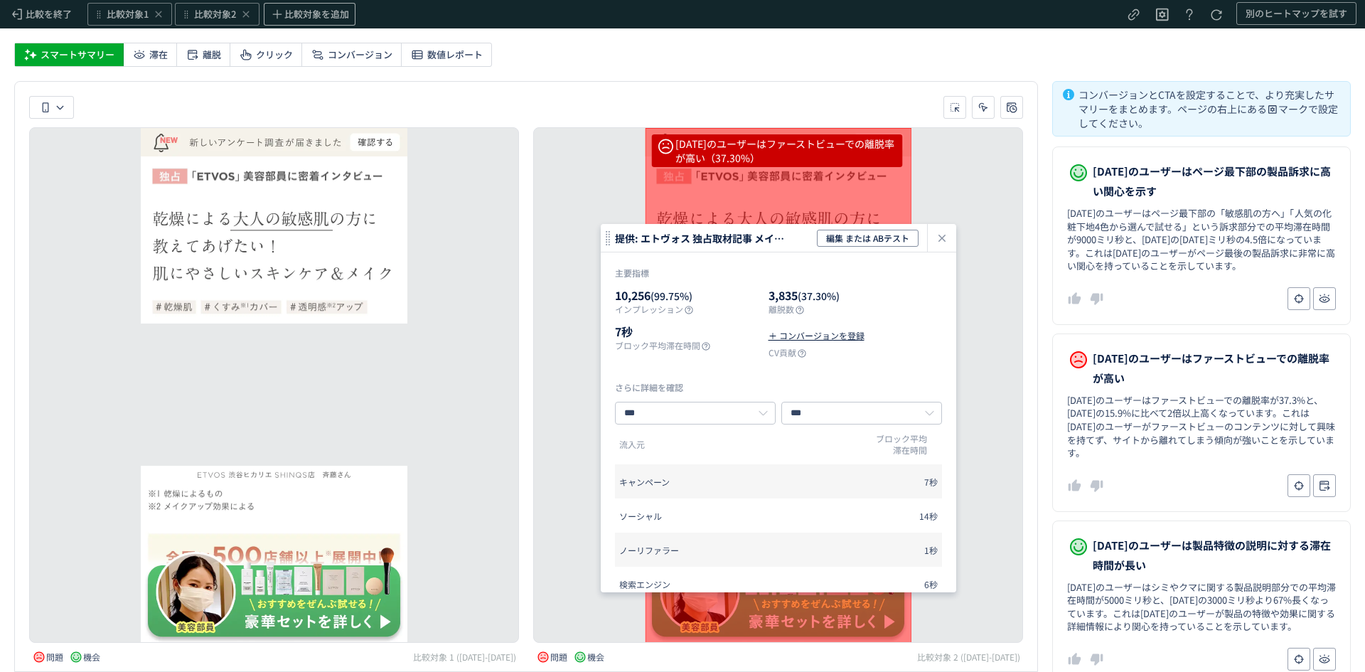
click at [970, 498] on div "[DATE]のユーザーはファーストビューでの離脱率が高い（37.30%） [DATE]のユーザーは製品特徴の説明に対する滞在時間が長い（5秒） [DATE]の…" at bounding box center [778, 385] width 490 height 516
click at [939, 244] on icon "heatmap-click-data-modal" at bounding box center [942, 238] width 17 height 17
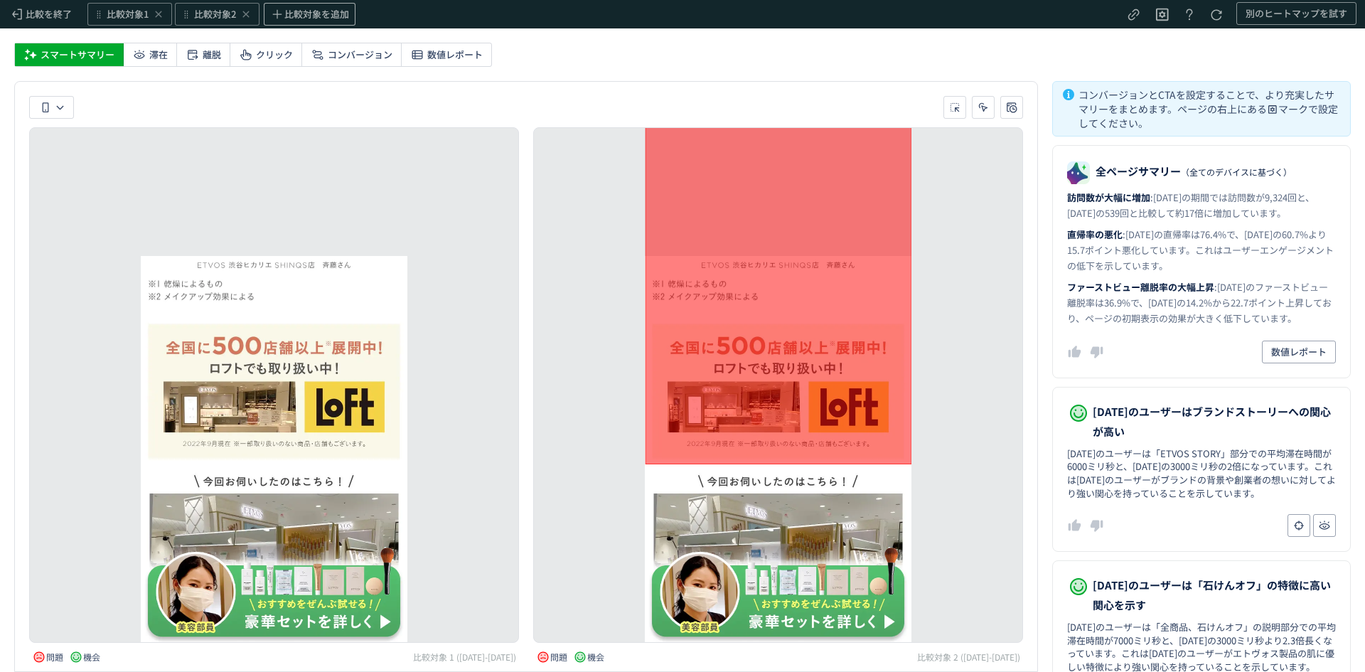
scroll to position [516, 0]
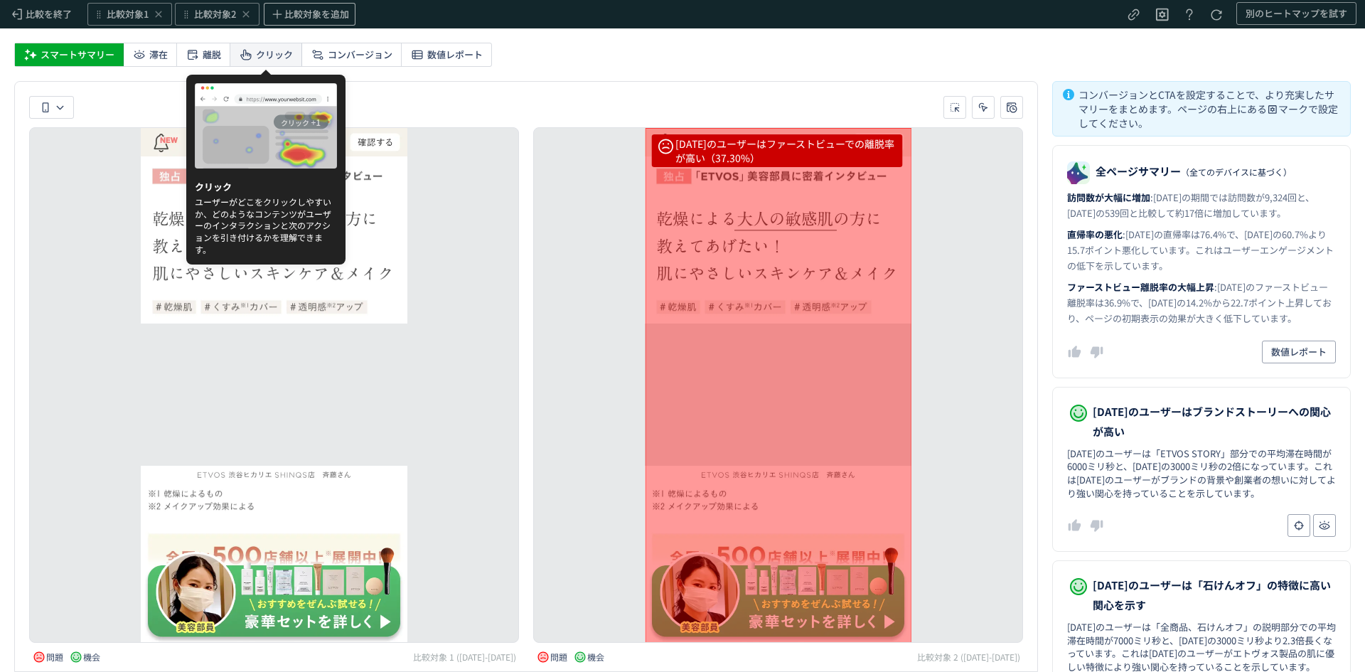
click at [272, 54] on span "クリック" at bounding box center [274, 54] width 37 height 23
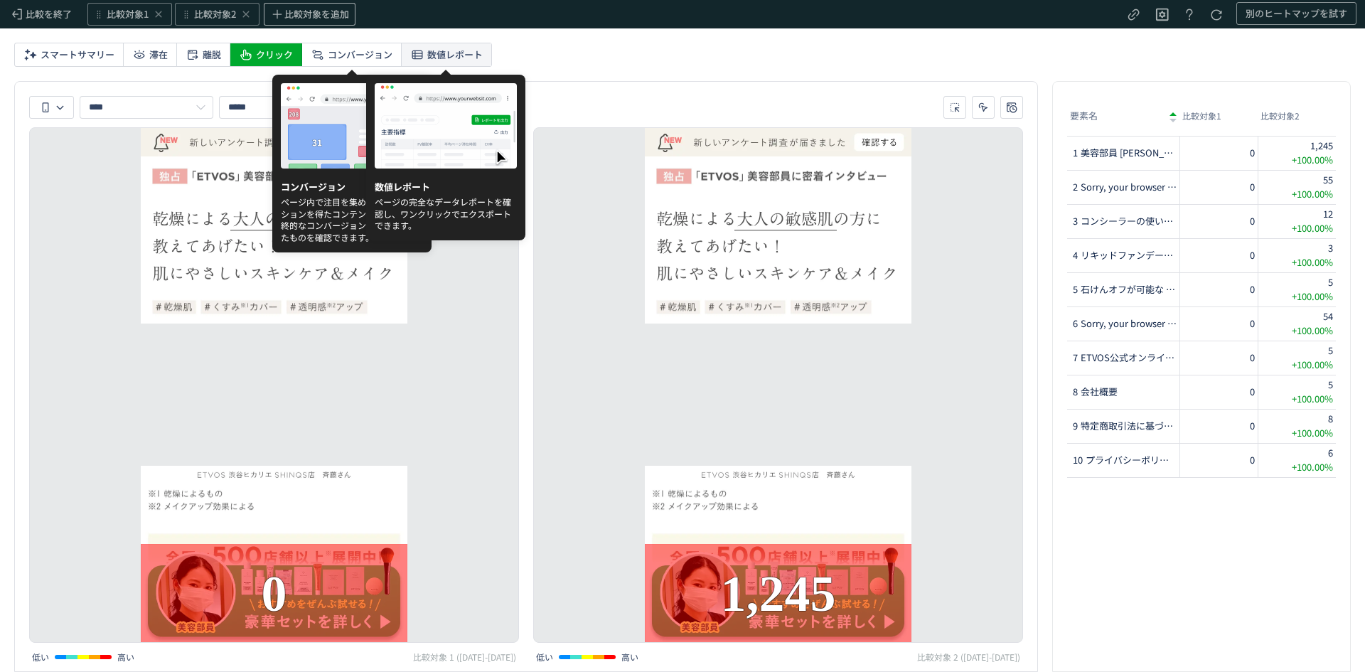
click at [434, 49] on span "数値レポート" at bounding box center [454, 54] width 55 height 23
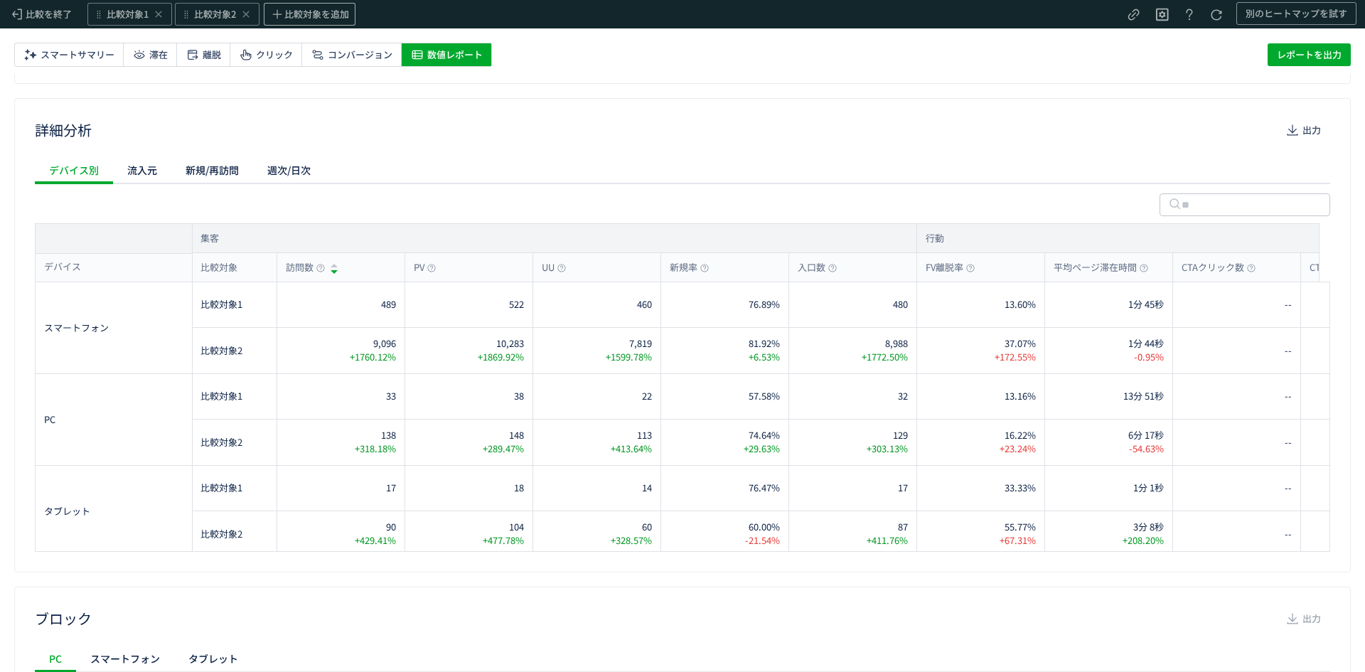
scroll to position [5, 0]
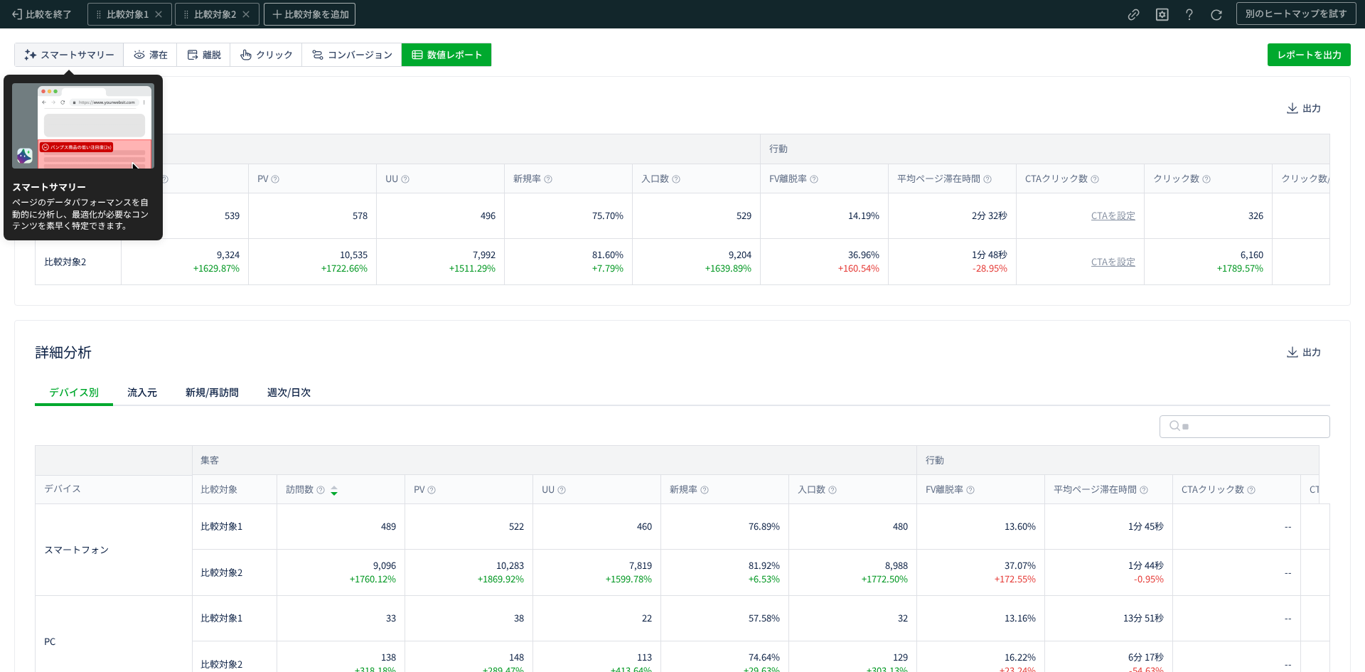
click at [85, 60] on span "スマートサマリー" at bounding box center [78, 54] width 74 height 23
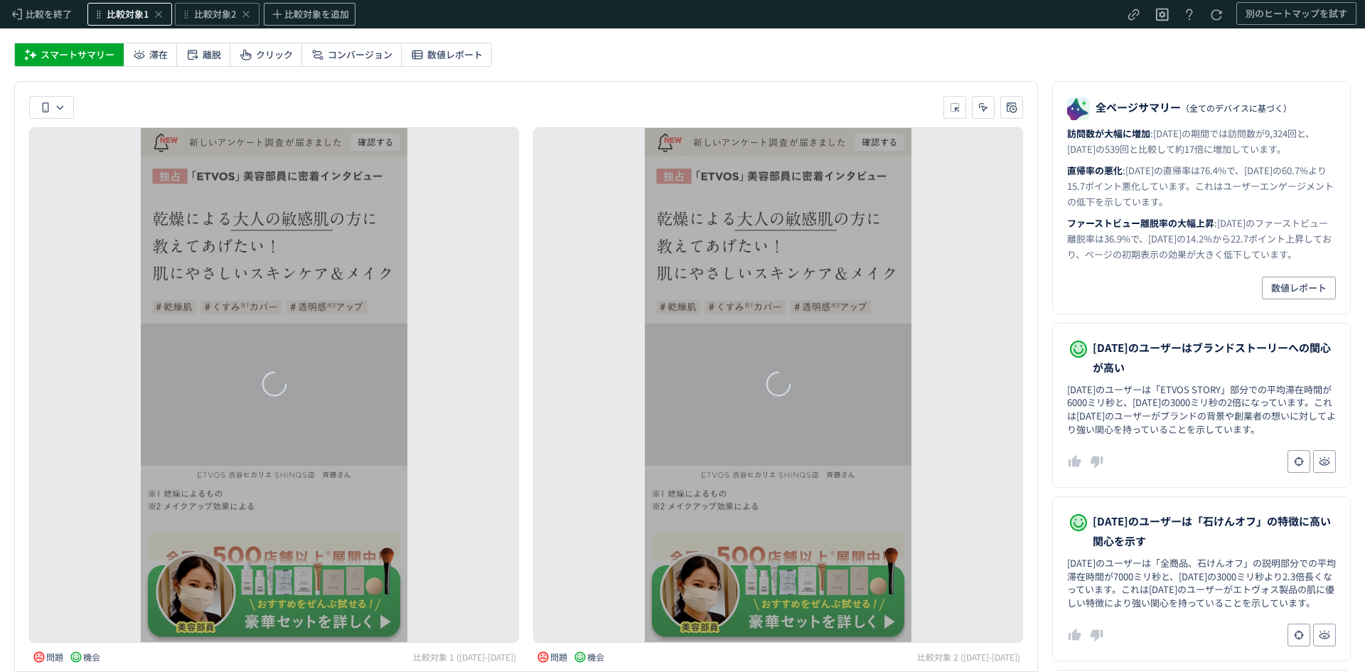
click at [134, 16] on span "比較対象1" at bounding box center [128, 15] width 42 height 14
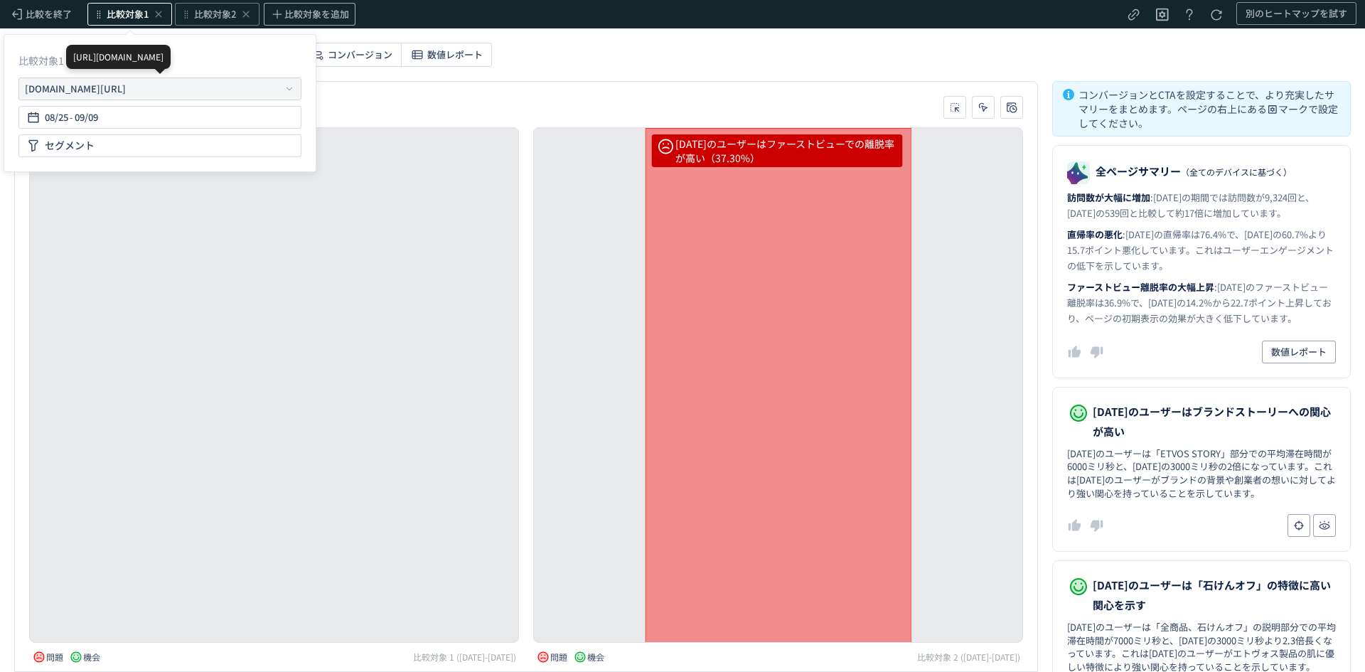
click at [232, 85] on div "[URL][DOMAIN_NAME]" at bounding box center [151, 89] width 253 height 14
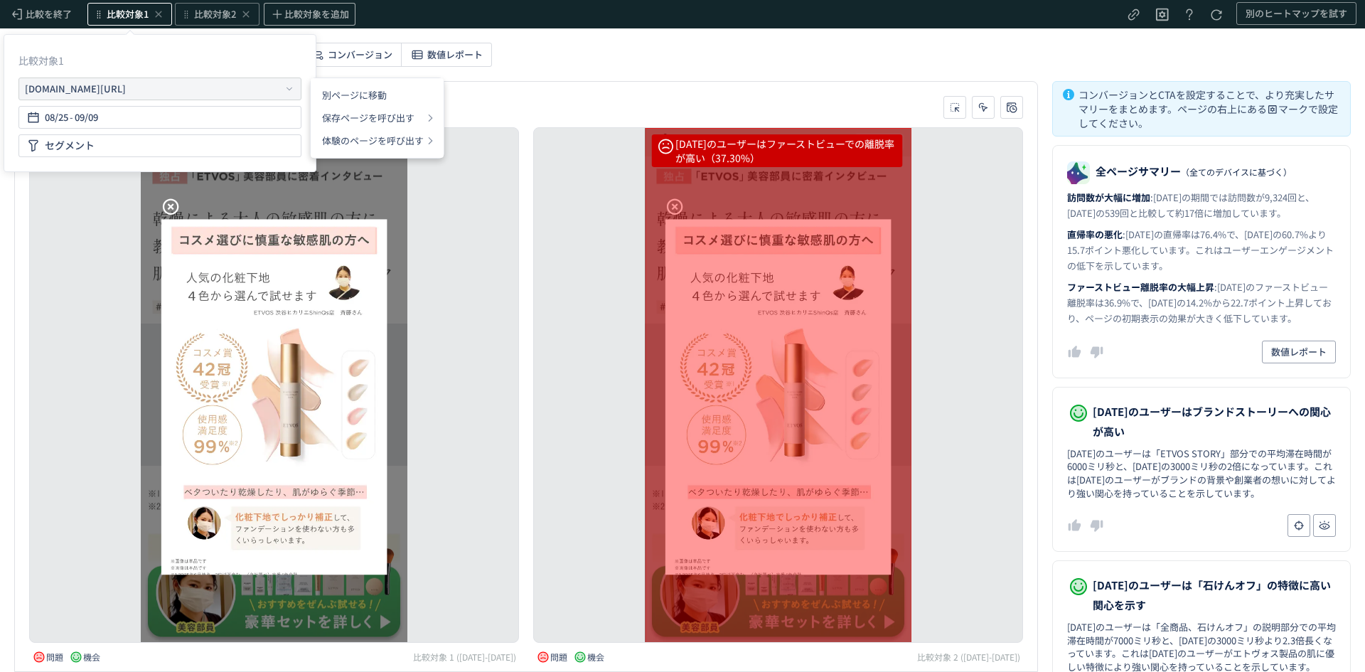
scroll to position [0, 0]
drag, startPoint x: 232, startPoint y: 85, endPoint x: 12, endPoint y: 90, distance: 219.8
click at [12, 90] on div "比較対象1 [URL][DOMAIN_NAME] 08/25 - 09/09 セグメント" at bounding box center [160, 103] width 300 height 125
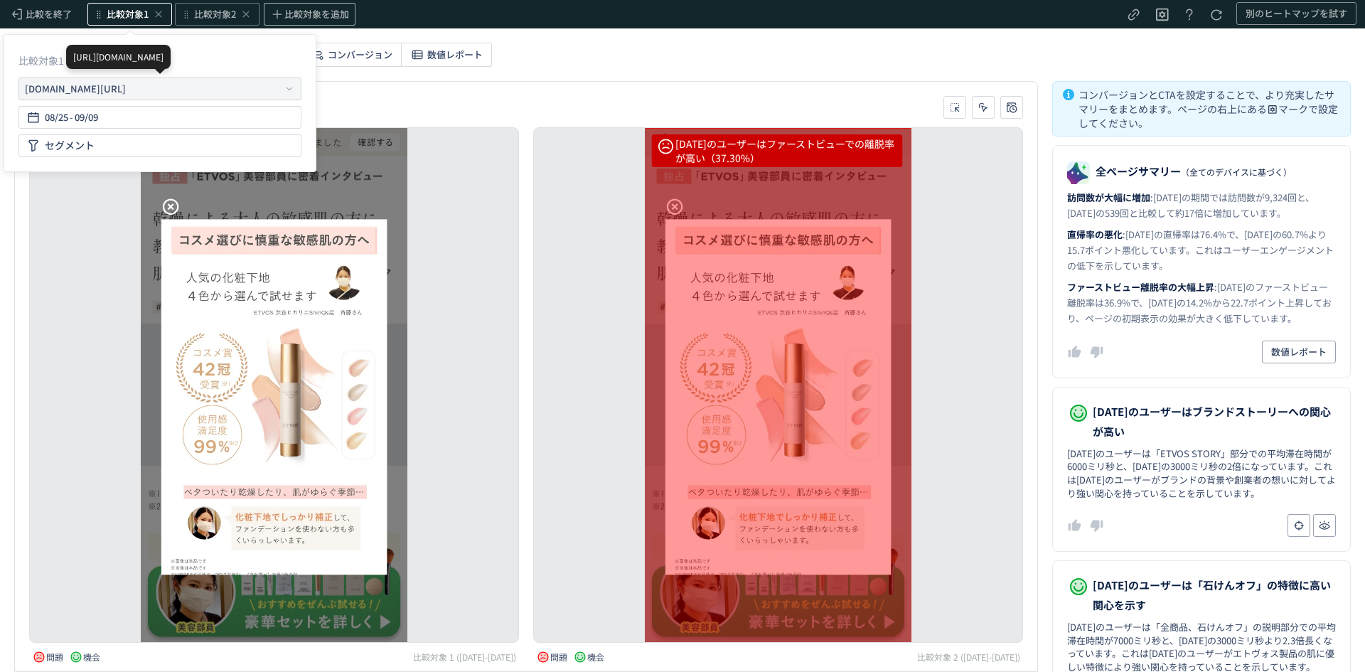
click at [250, 89] on div "[URL][DOMAIN_NAME]" at bounding box center [151, 89] width 253 height 14
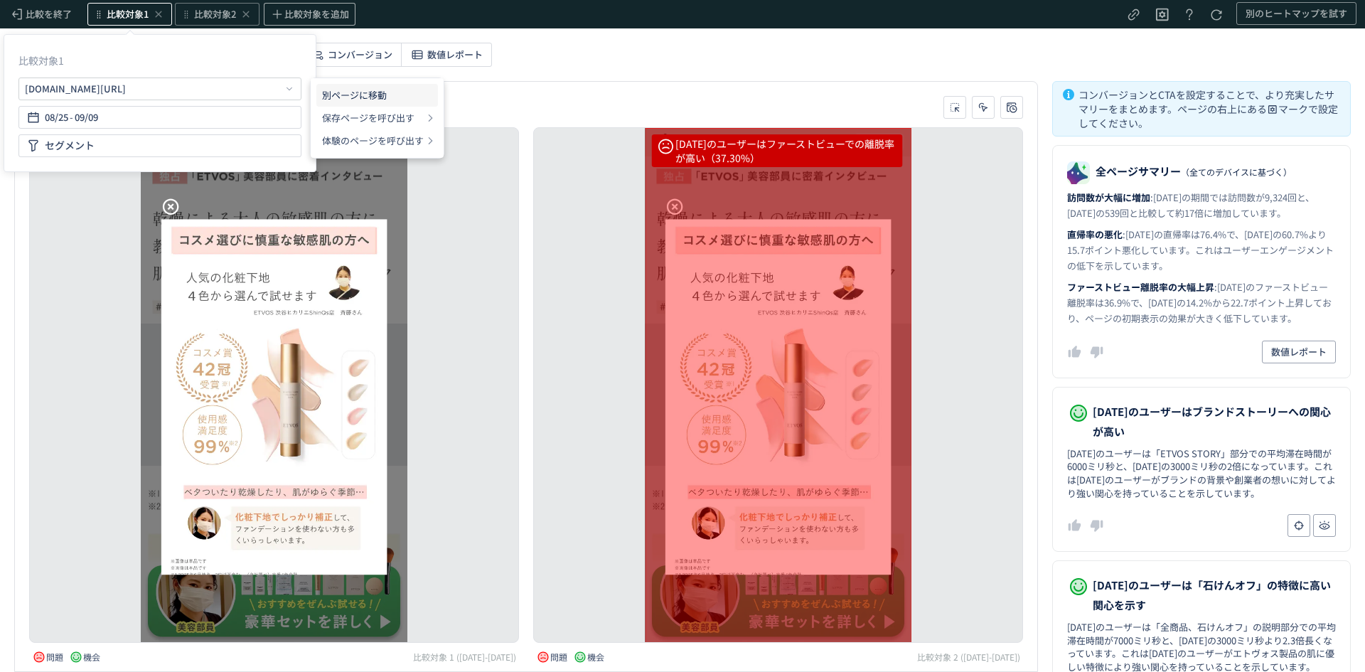
click at [357, 95] on li "別ページに移動" at bounding box center [377, 95] width 122 height 23
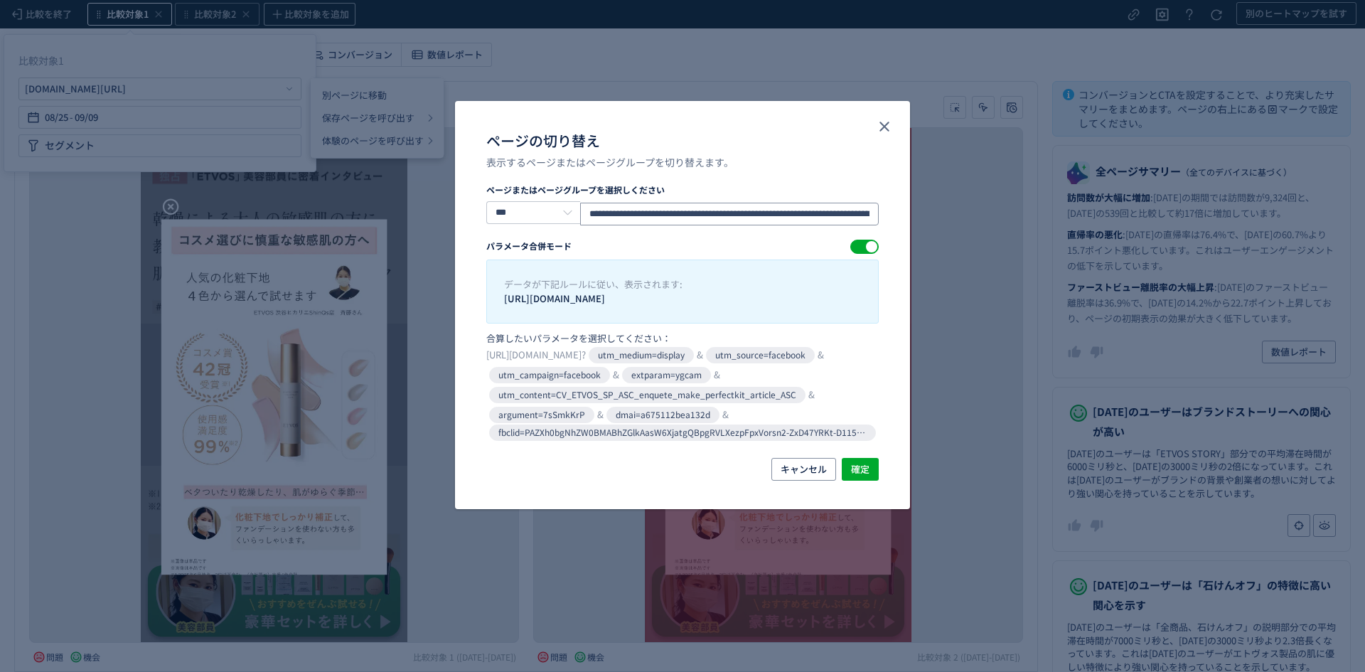
click at [609, 213] on input "**********" at bounding box center [729, 214] width 299 height 23
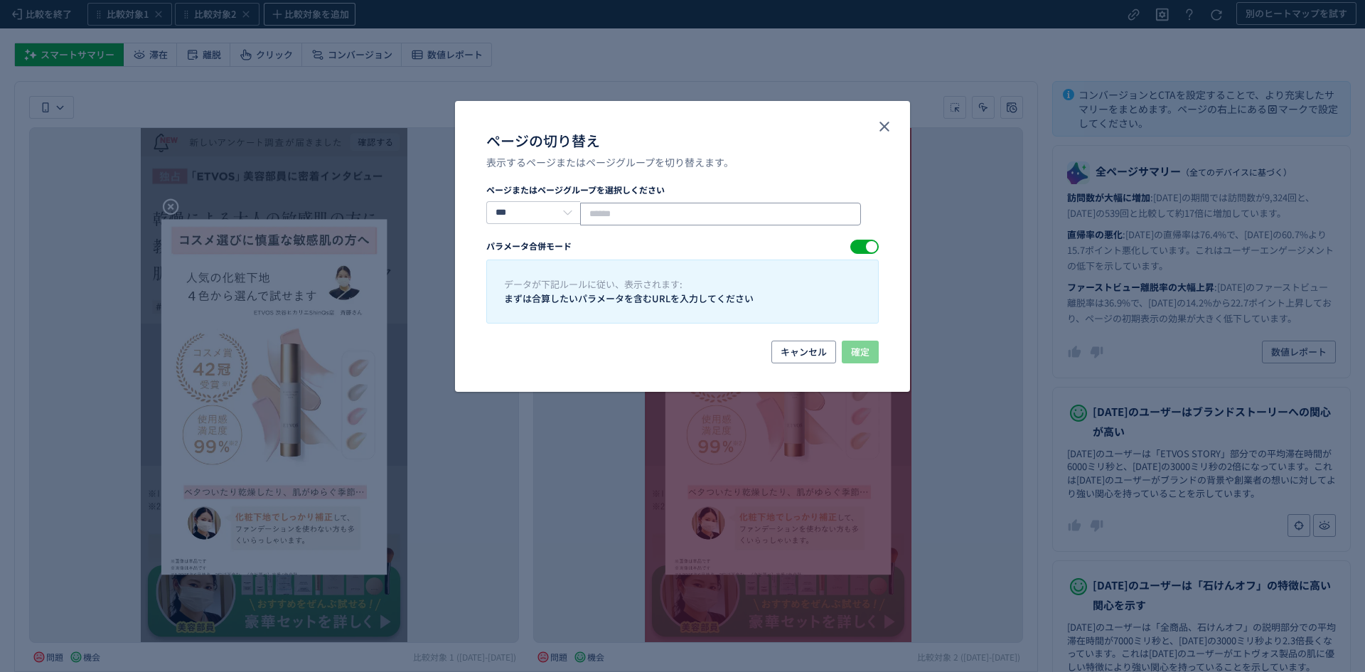
paste input "**********"
type input "**********"
click at [560, 213] on input "***" at bounding box center [533, 212] width 94 height 23
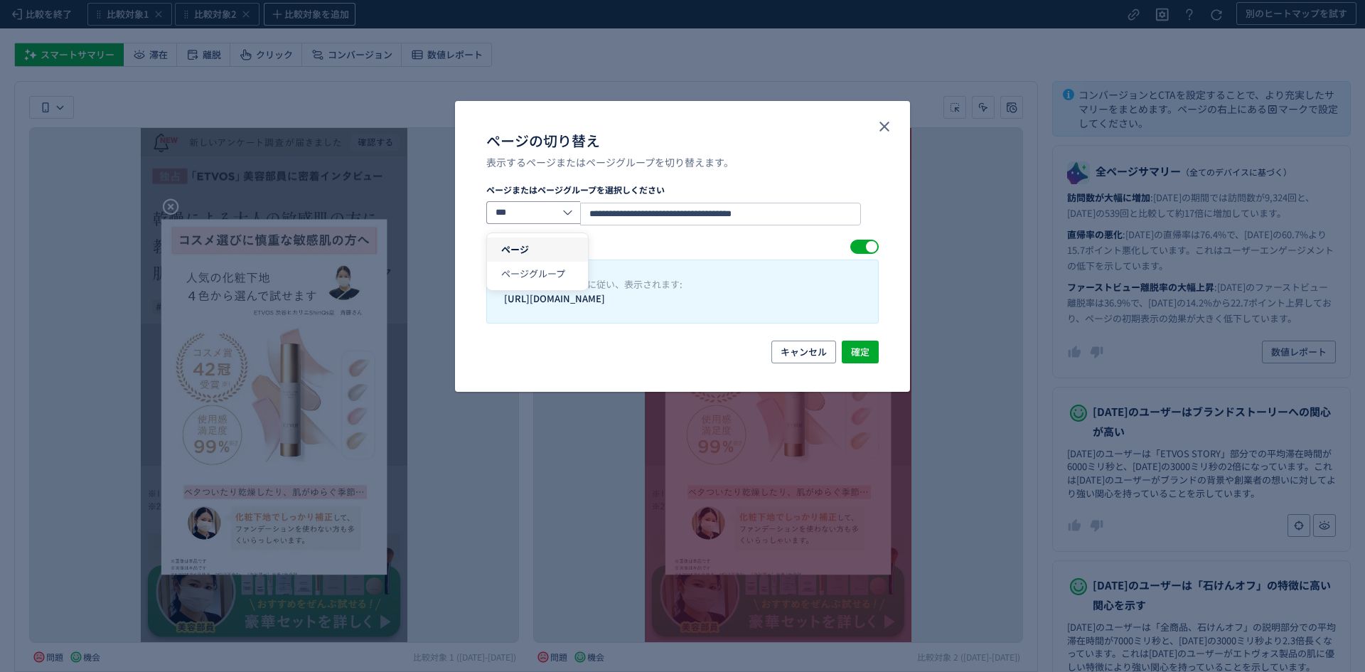
click at [684, 228] on section "**********" at bounding box center [682, 253] width 393 height 140
click at [846, 346] on button "確定" at bounding box center [860, 352] width 37 height 23
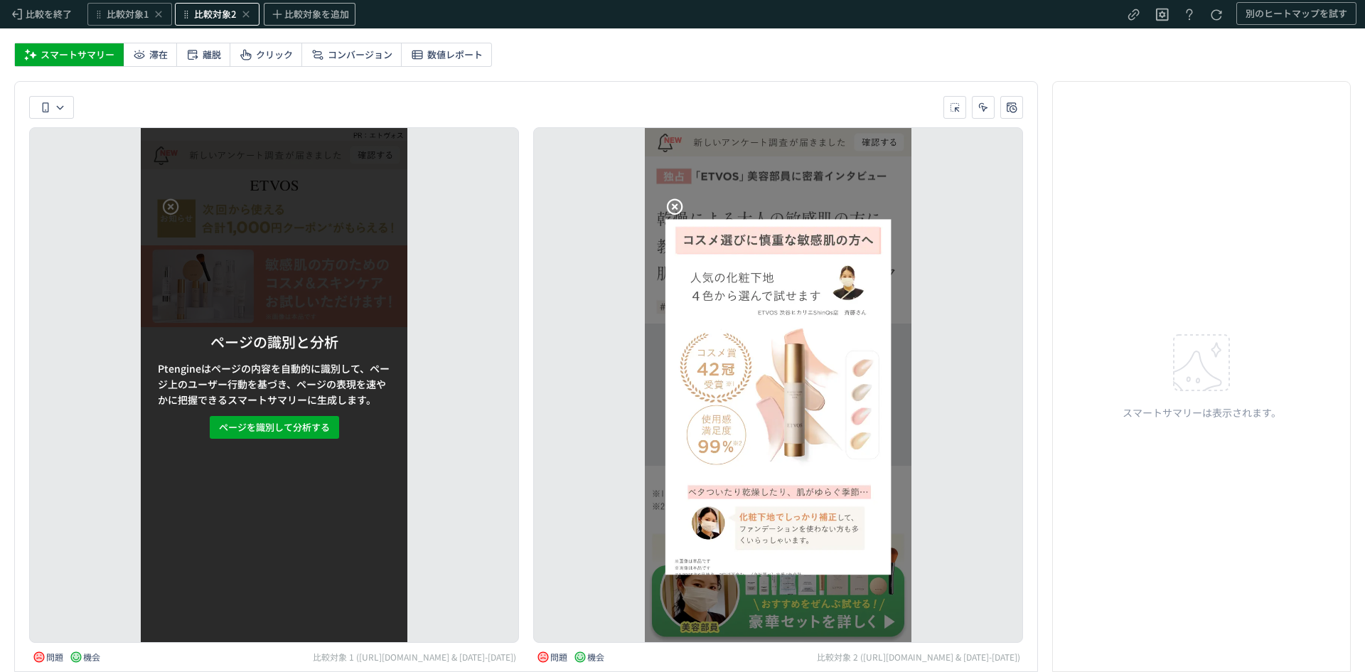
click at [213, 17] on span "比較対象2" at bounding box center [215, 15] width 42 height 14
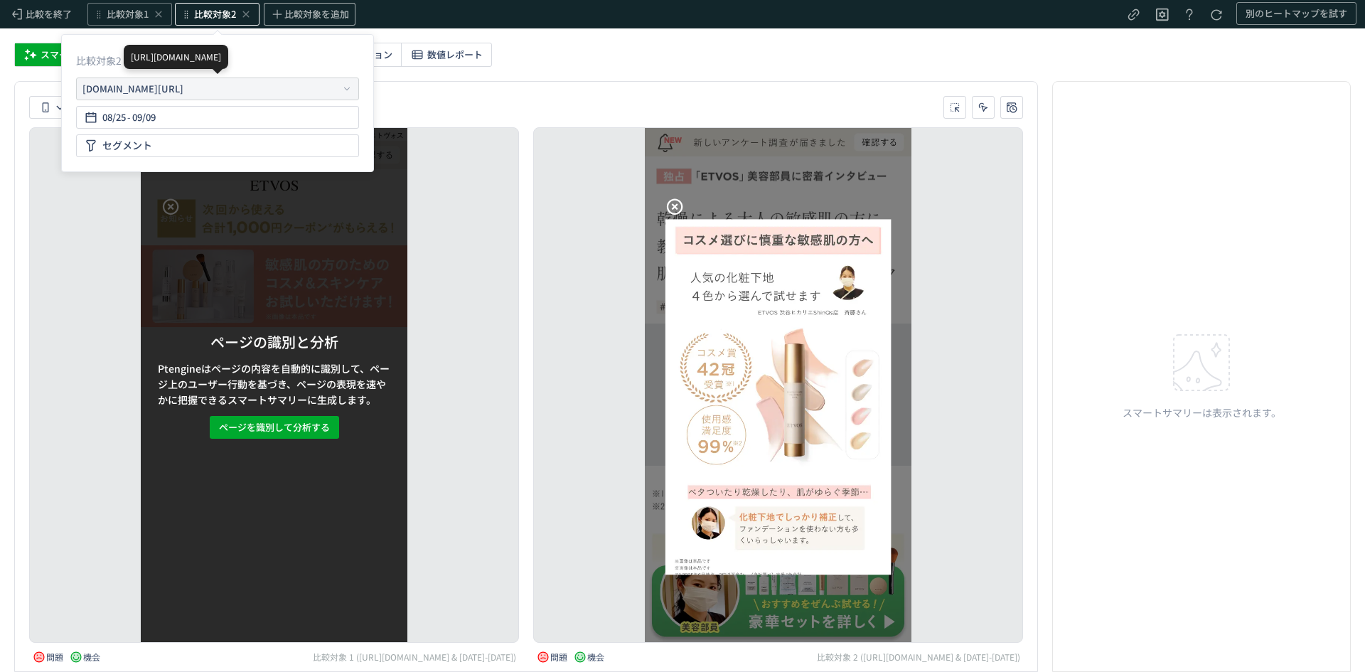
click at [278, 88] on div "[URL][DOMAIN_NAME]" at bounding box center [208, 89] width 253 height 14
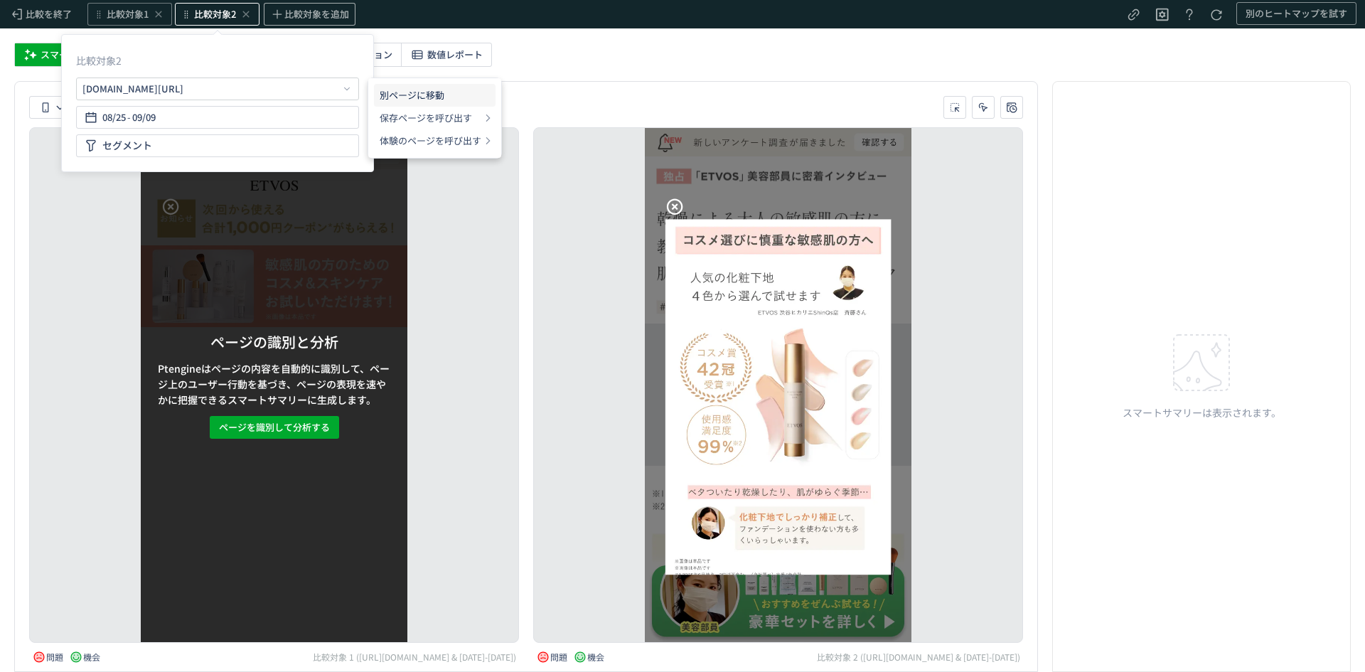
click at [402, 95] on li "別ページに移動" at bounding box center [435, 95] width 122 height 23
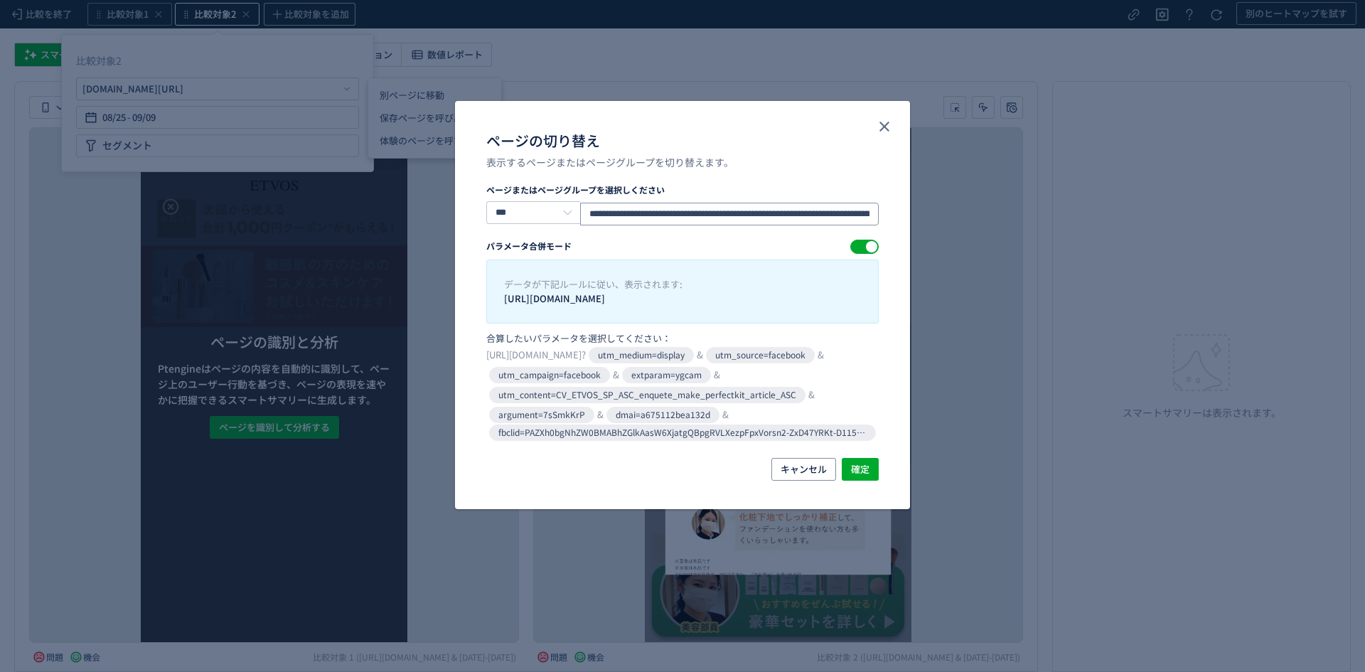
click at [614, 211] on input "**********" at bounding box center [729, 214] width 299 height 23
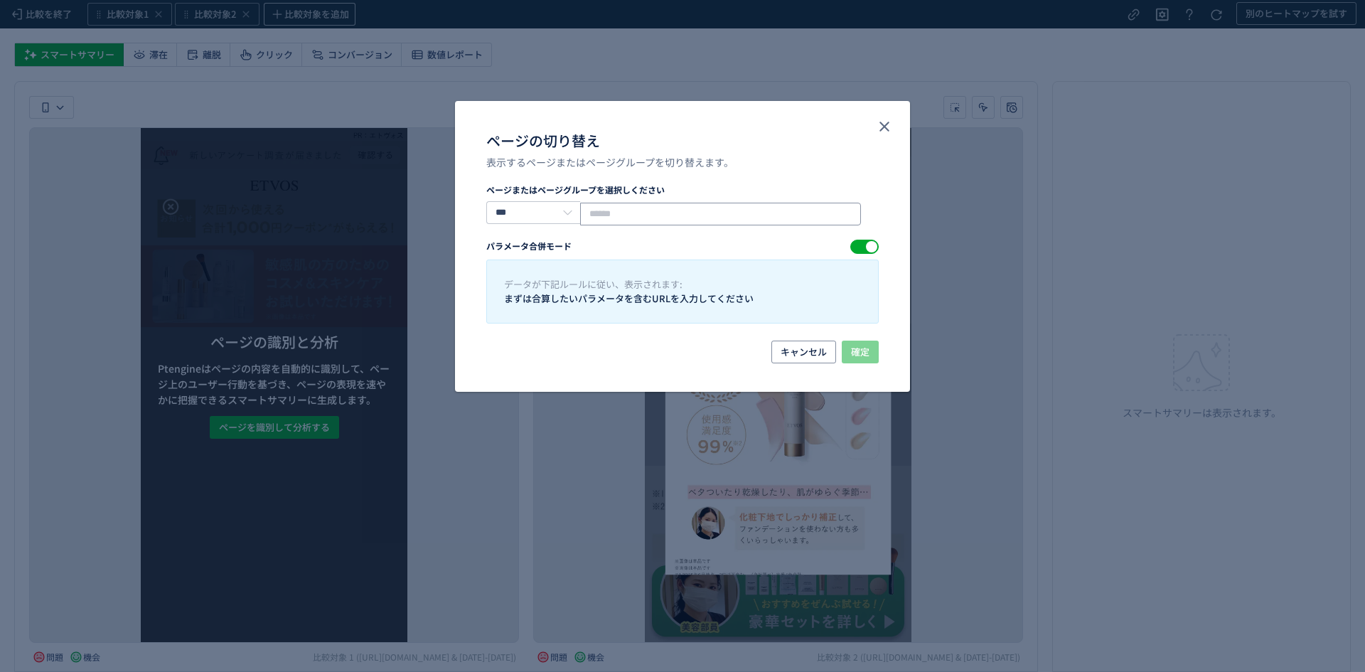
paste input "**********"
type input "**********"
click at [859, 247] on span "ページの切り替え" at bounding box center [864, 247] width 28 height 14
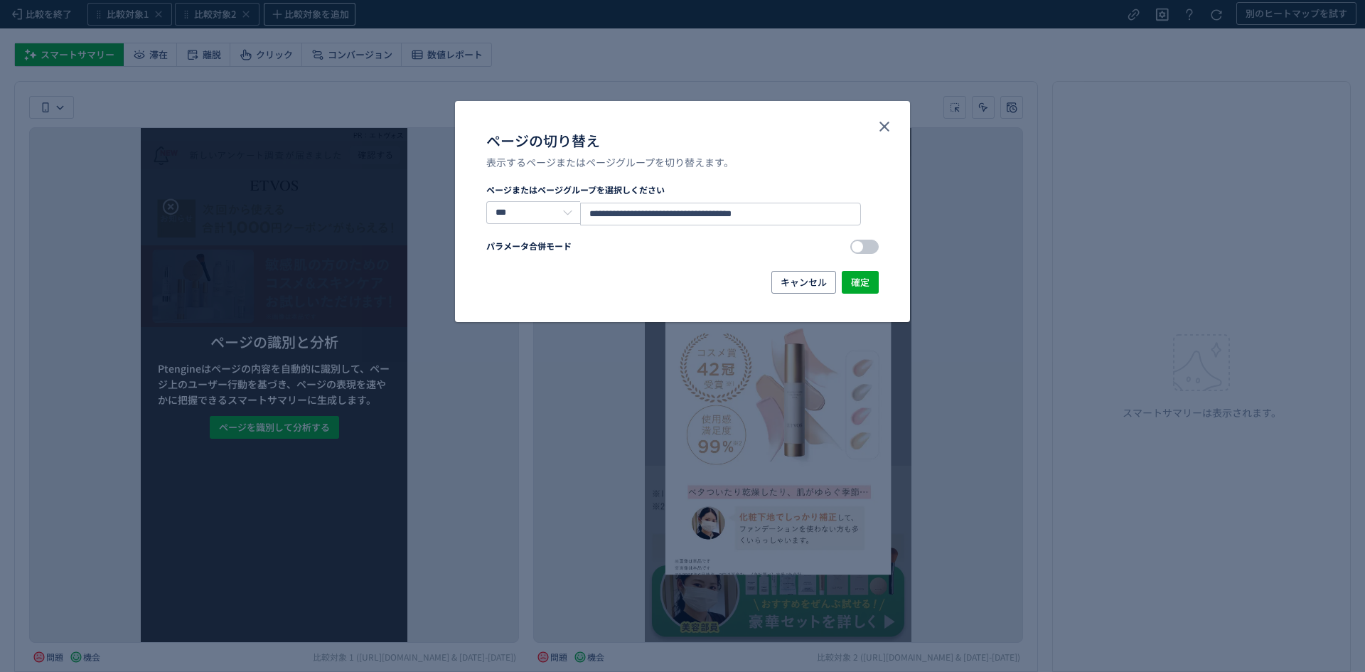
click at [859, 247] on div "ページの切り替え" at bounding box center [857, 246] width 11 height 11
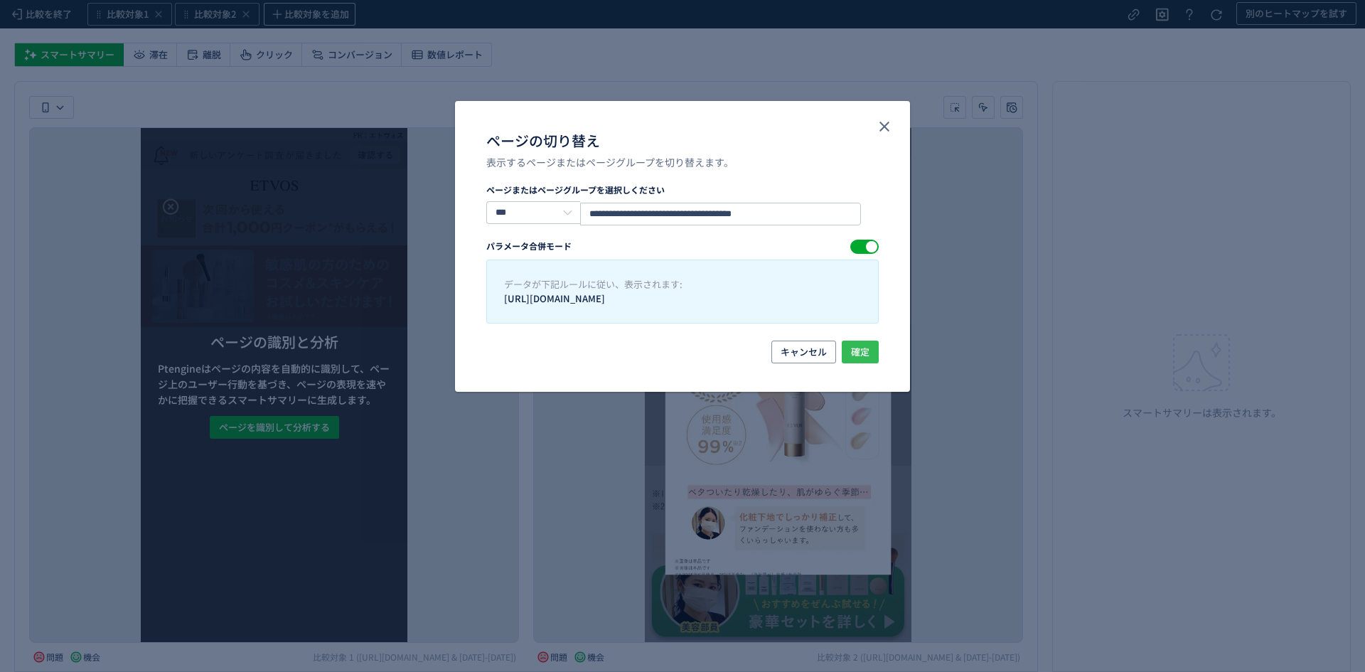
click at [863, 350] on span "確定" at bounding box center [860, 352] width 18 height 23
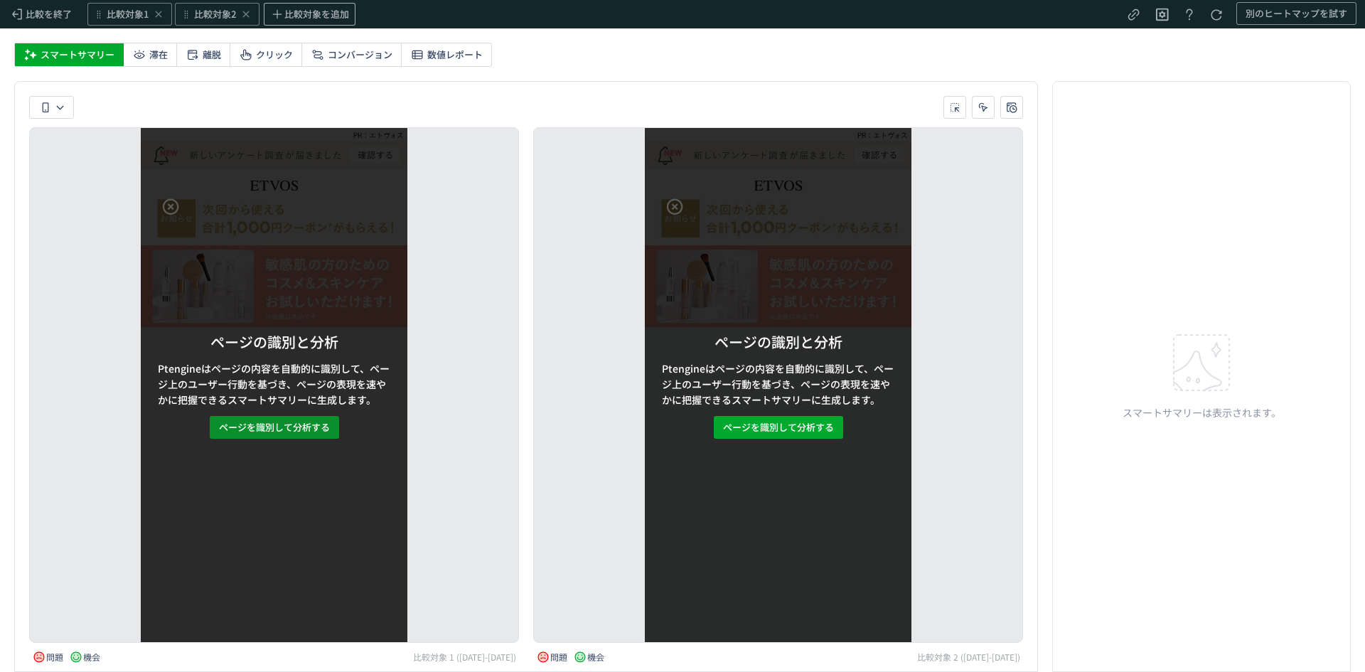
click at [314, 432] on span "ページを識別して分析する" at bounding box center [274, 427] width 111 height 23
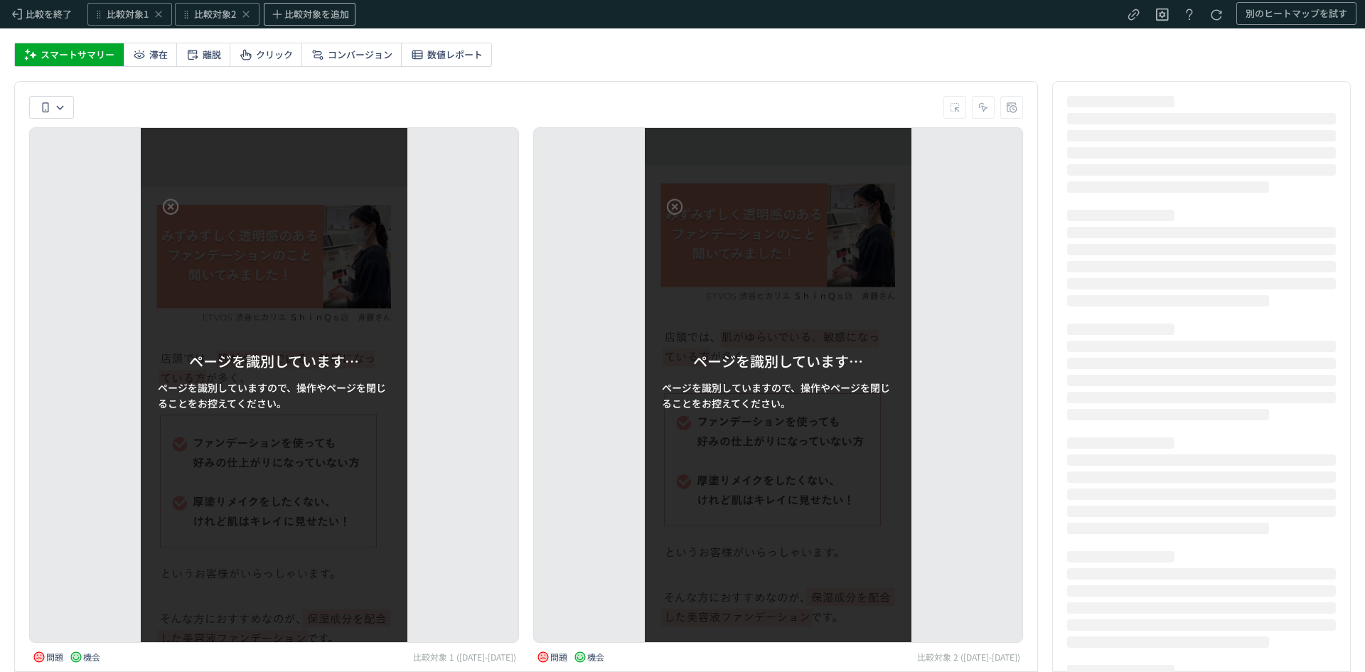
scroll to position [1195, 0]
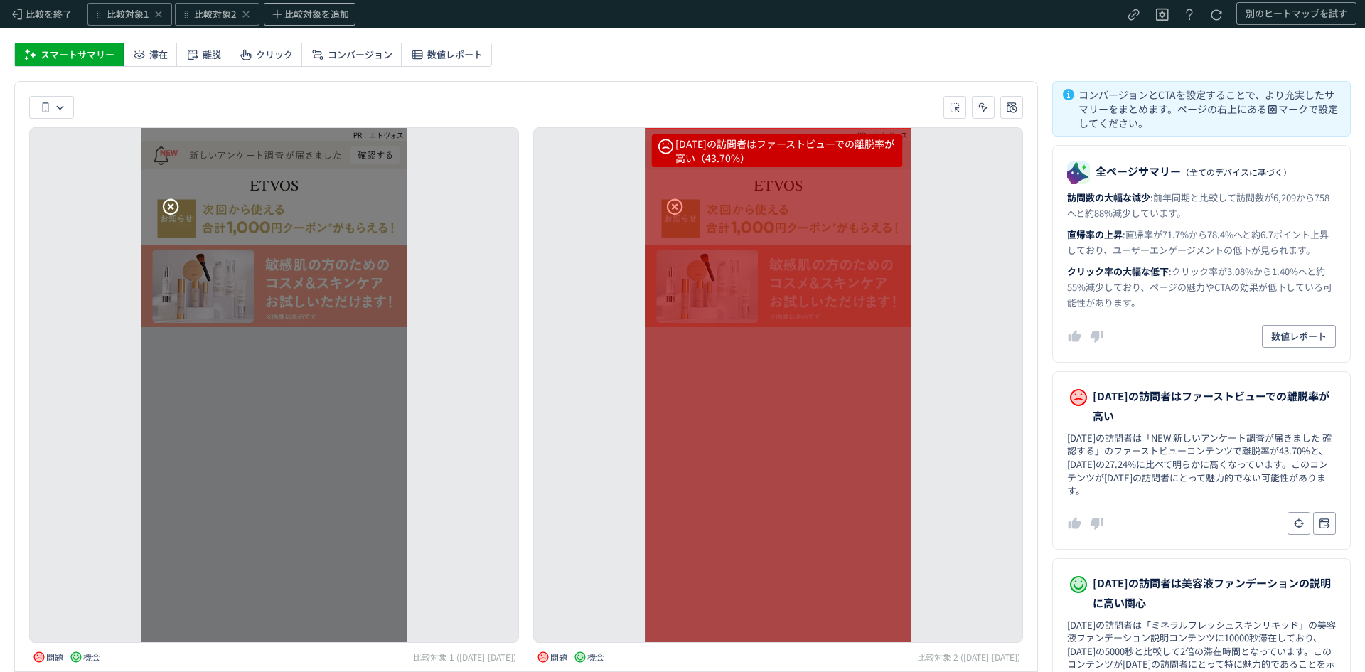
click at [480, 661] on div "比較対象 1 ([DATE]-[DATE])" at bounding box center [464, 656] width 103 height 11
click at [619, 268] on div "[DATE]の訪問者はファーストビューでの離脱率が高い（43.70%） [DATE]の訪問者は化粧下地の色選択に高い関心（9秒） [DATE]の訪問者はお試し…" at bounding box center [778, 385] width 490 height 516
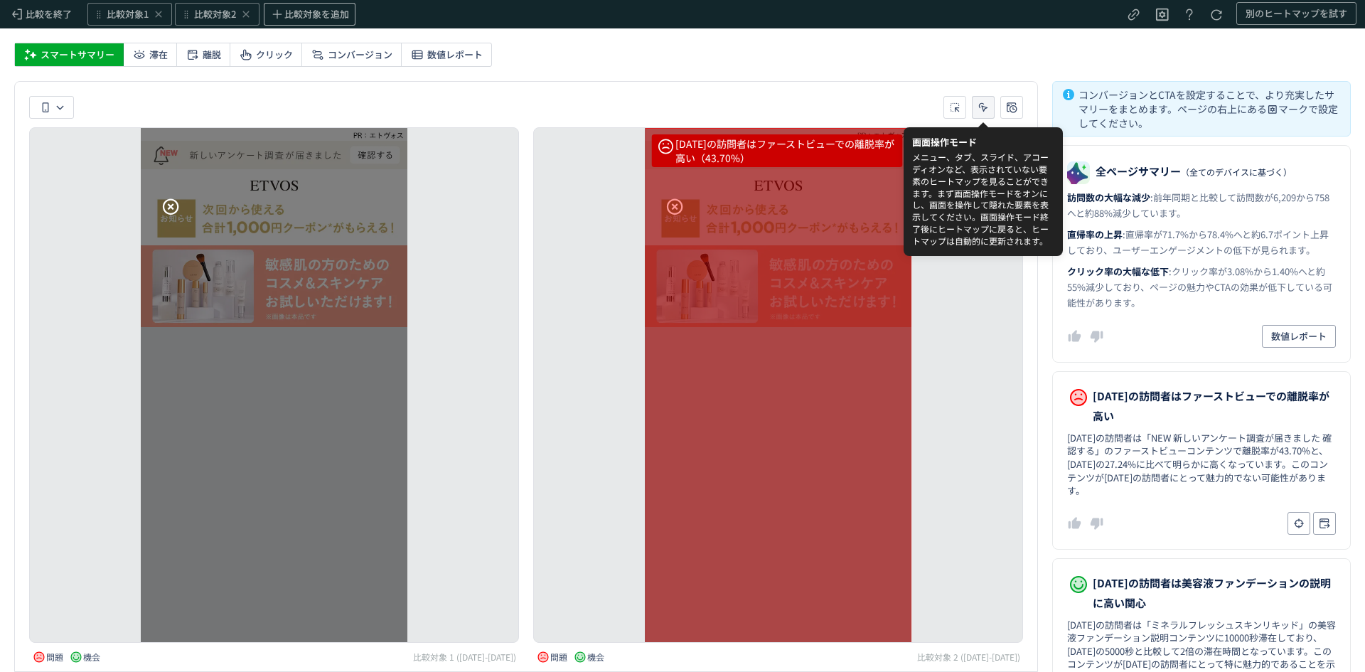
click at [985, 107] on icon "heatmap-toolbar-container" at bounding box center [983, 107] width 14 height 14
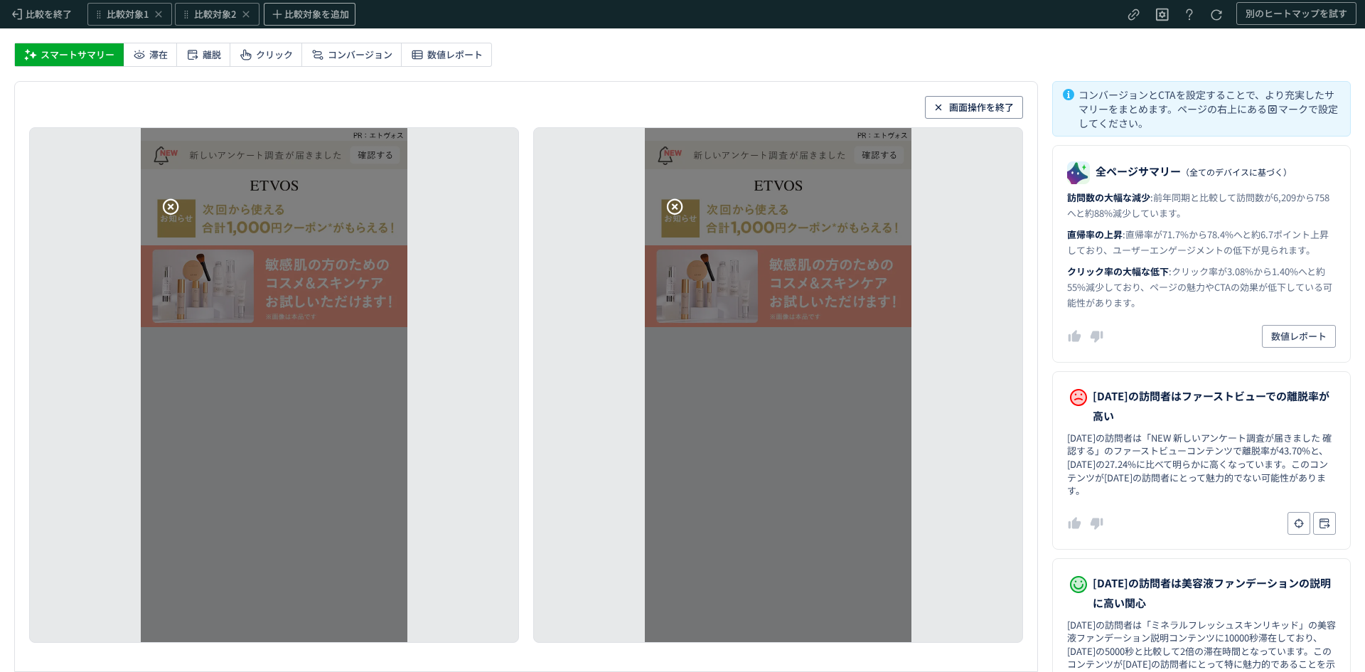
click at [675, 199] on icon at bounding box center [674, 206] width 19 height 19
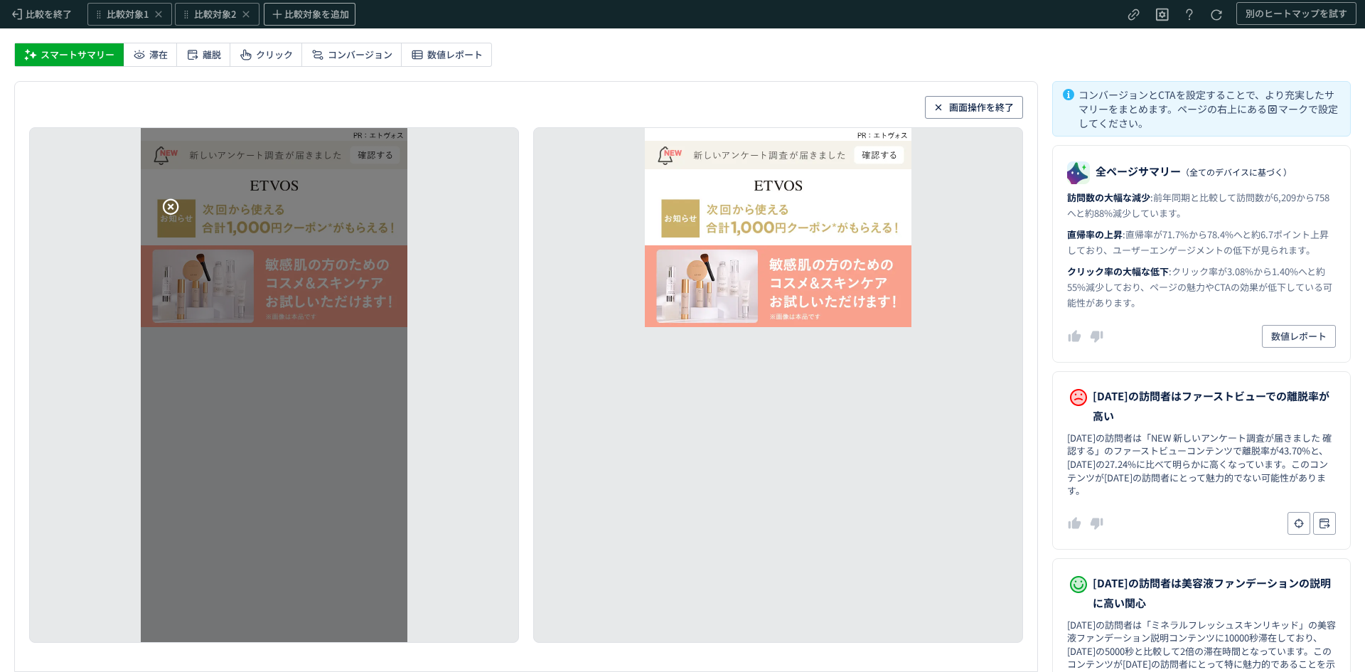
click at [171, 201] on icon at bounding box center [170, 206] width 16 height 16
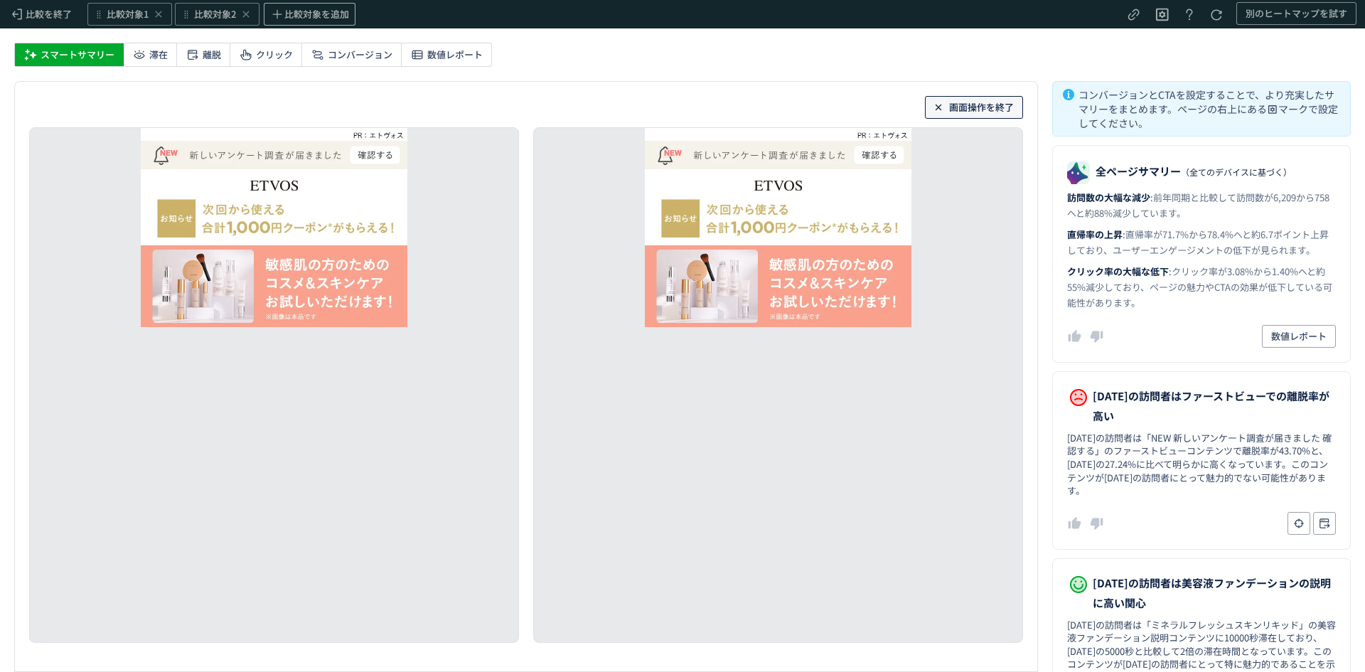
click at [964, 107] on span "画面操作を終了" at bounding box center [981, 107] width 65 height 23
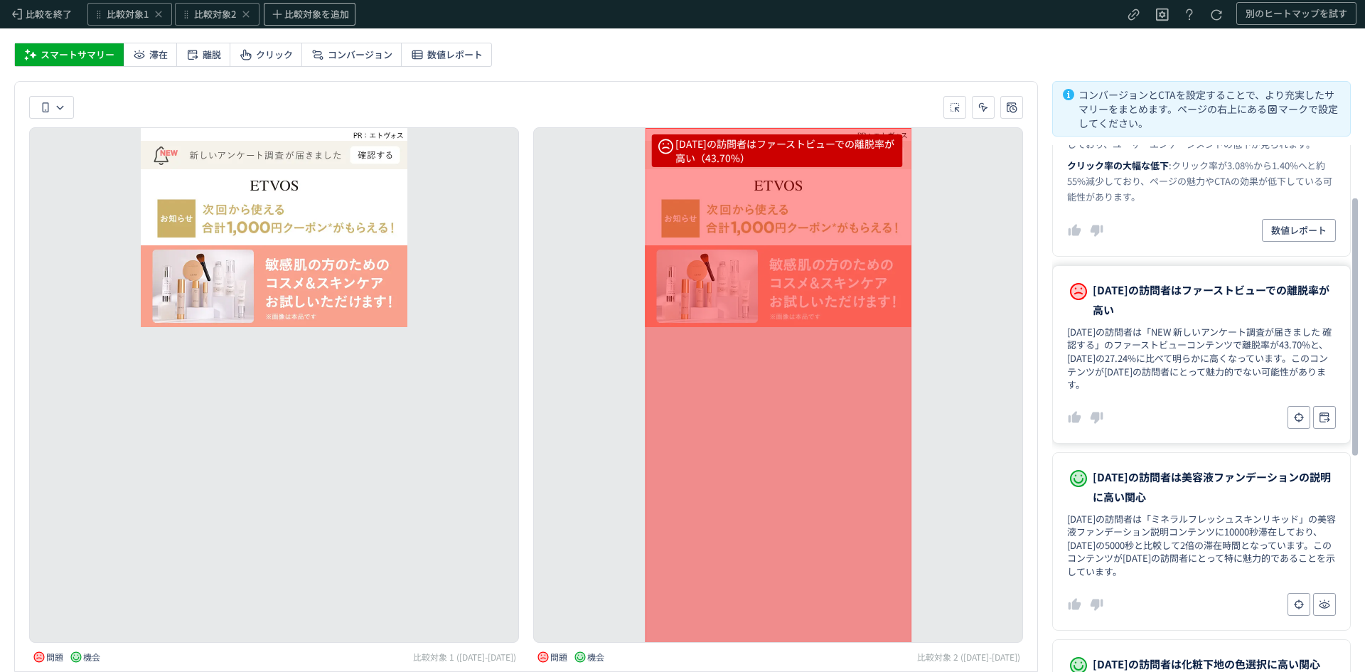
scroll to position [107, 0]
click at [572, 260] on div "[DATE]の訪問者はファーストビューでの離脱率が高い（43.70%） [DATE]の訪問者は化粧下地の色選択に高い関心（9秒） [DATE]の訪問者はお試し…" at bounding box center [778, 385] width 490 height 516
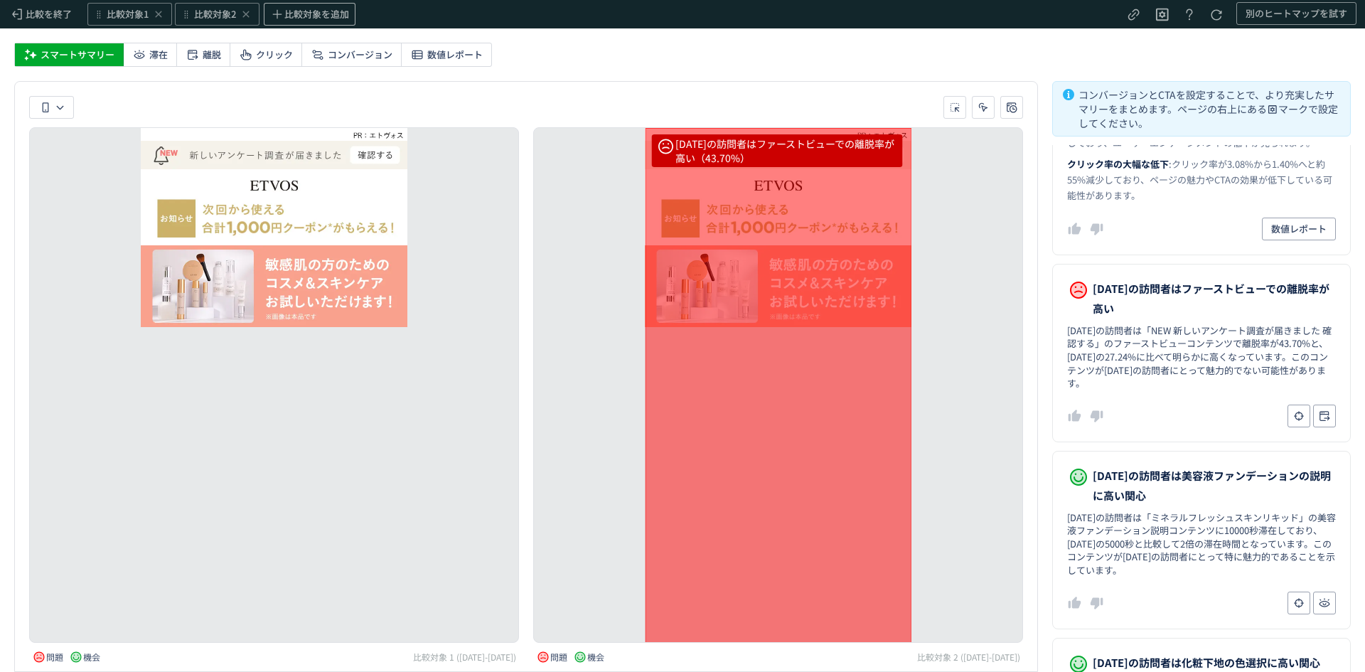
click at [806, 377] on div "[DATE]の訪問者はファーストビューでの離脱率が高い（43.70%）" at bounding box center [778, 405] width 267 height 555
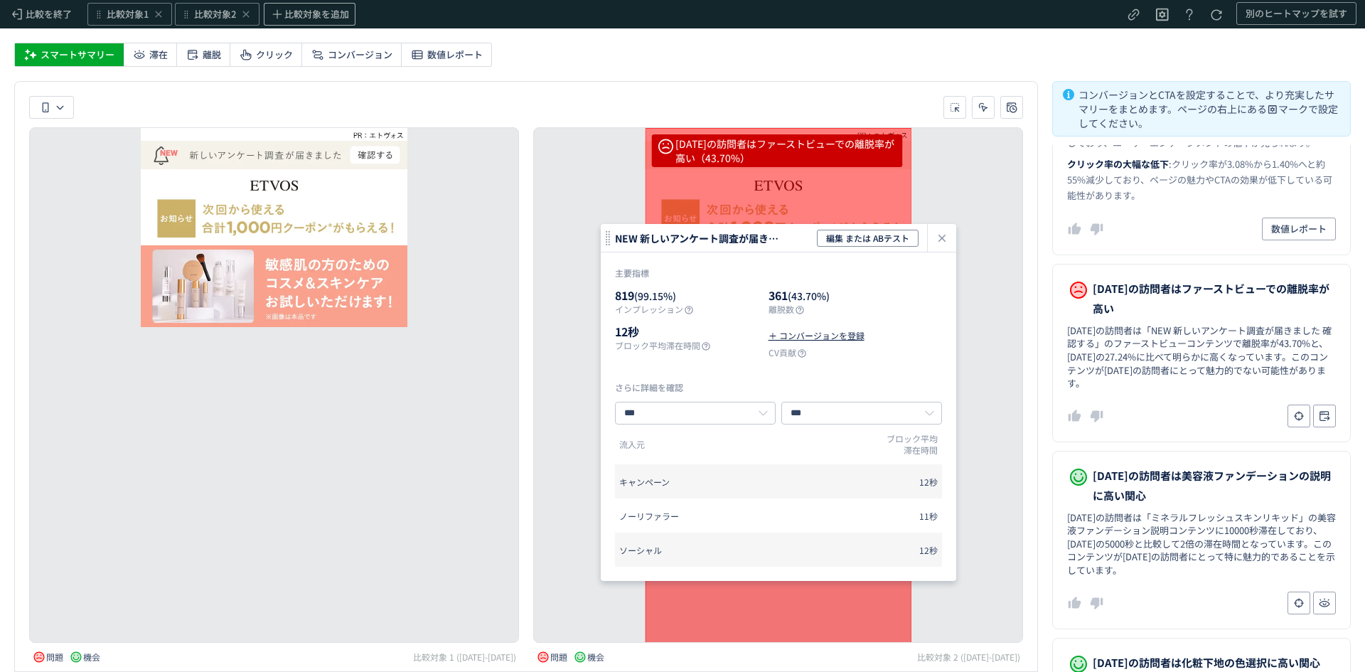
click at [982, 250] on div "[DATE]の訪問者はファーストビューでの離脱率が高い（43.70%） [DATE]の訪問者は化粧下地の色選択に高い関心（9秒） [DATE]の訪問者はお試し…" at bounding box center [778, 385] width 490 height 516
click at [946, 234] on icon "heatmap-click-data-modal" at bounding box center [942, 238] width 17 height 17
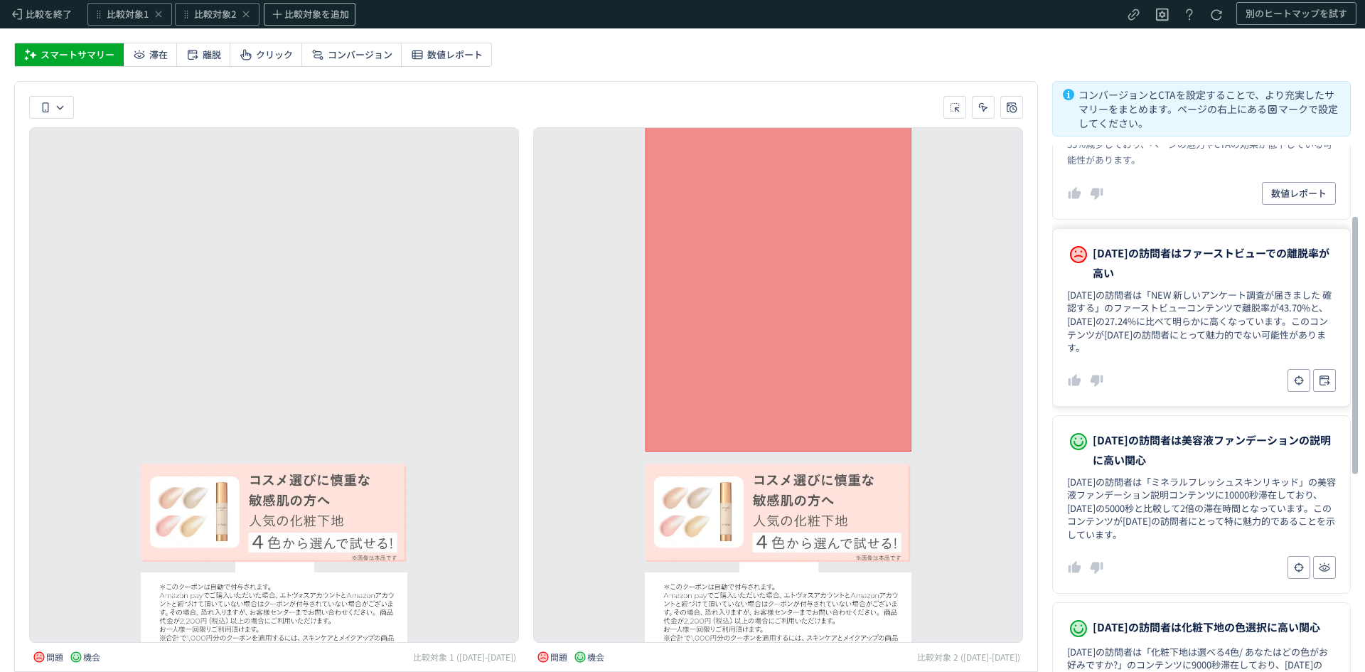
scroll to position [132, 0]
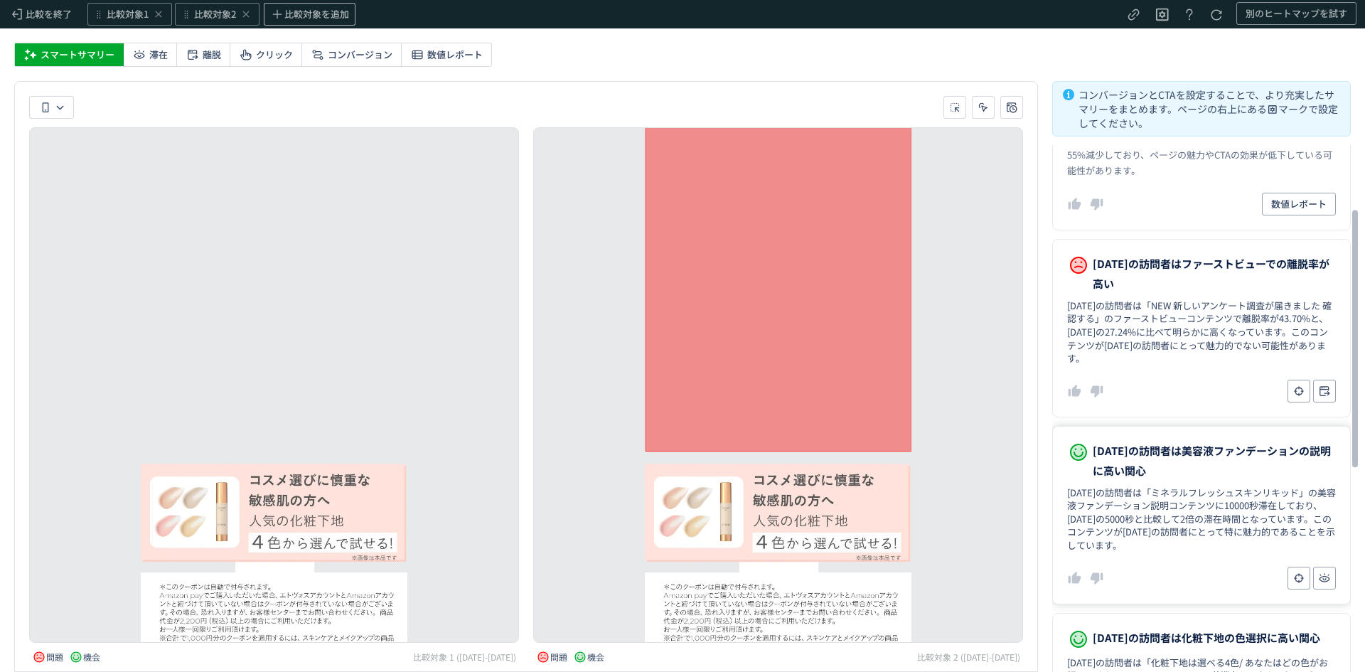
click at [1188, 502] on dd "[DATE]の訪問者は「ミネラルフレッシュスキンリキッド」の美容液ファンデーション説明コンテンツに10000秒滞在しており、[DATE]の5000秒と比較して…" at bounding box center [1201, 519] width 269 height 66
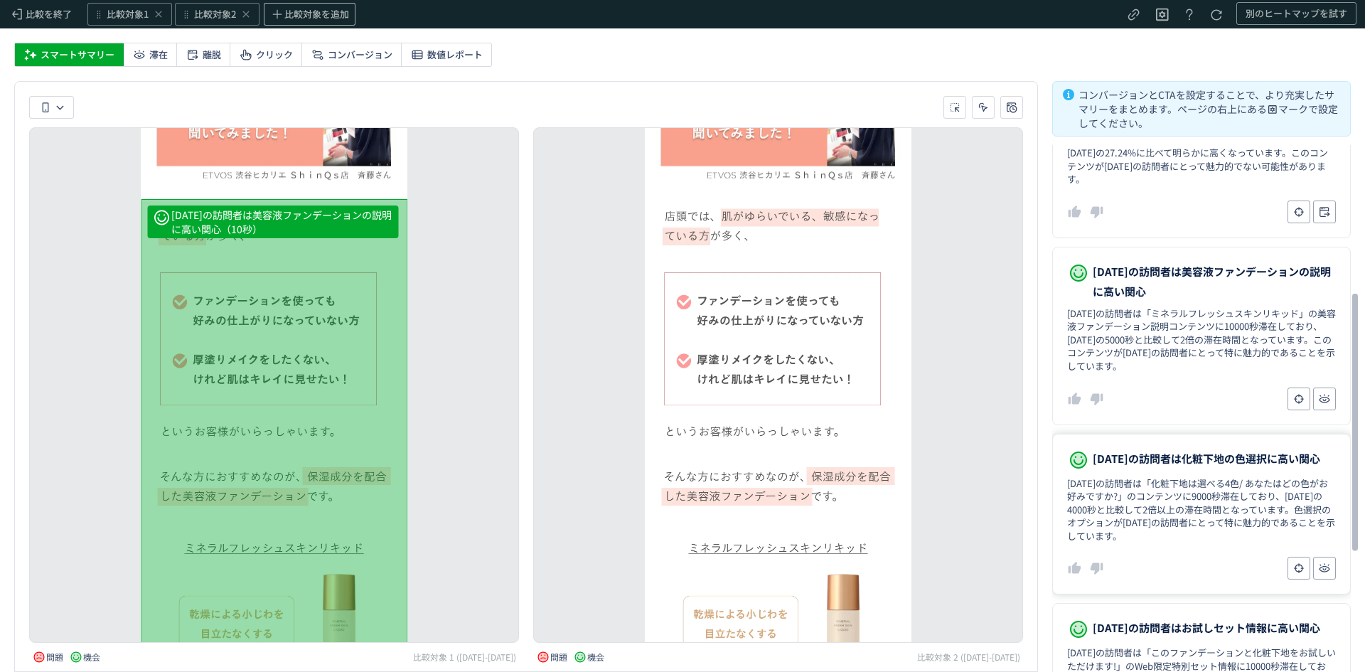
scroll to position [313, 0]
click at [1160, 496] on dd "[DATE]の訪問者は「化粧下地は選べる4色/ あなたはどの色がお好みですか?」のコンテンツに9000秒滞在しており、[DATE]の4000秒と比較して2倍以…" at bounding box center [1201, 509] width 269 height 66
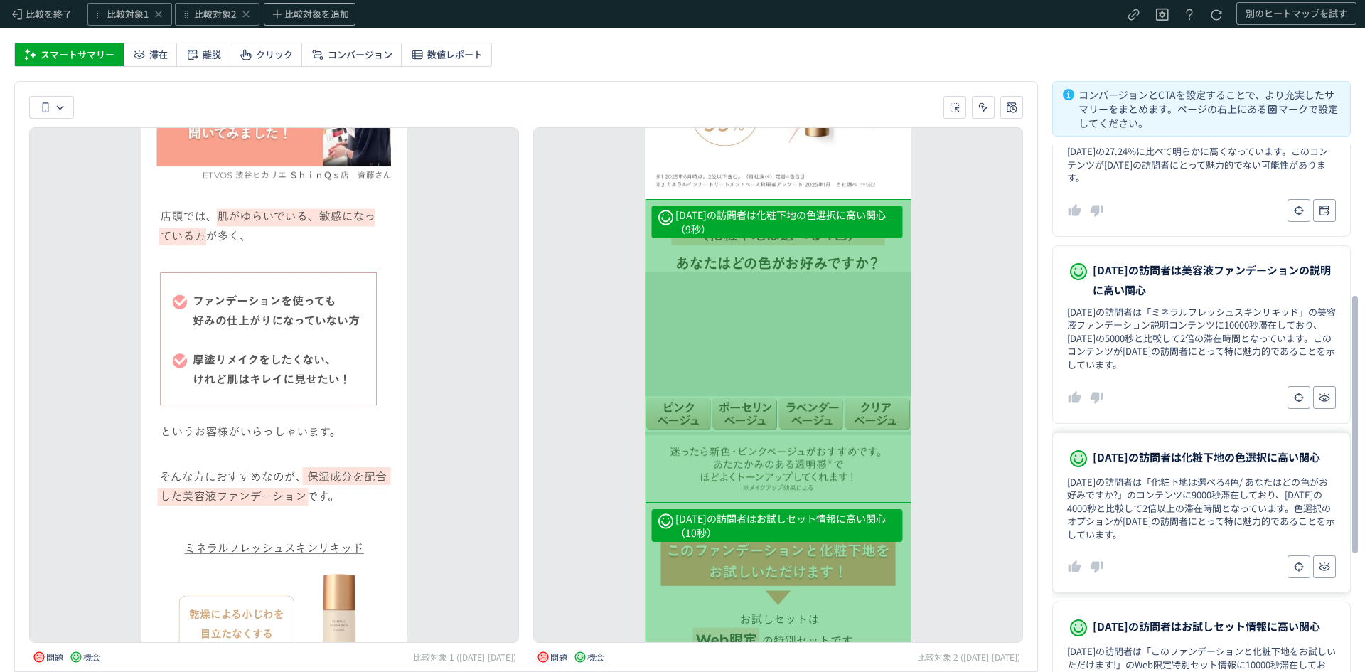
scroll to position [2418, 0]
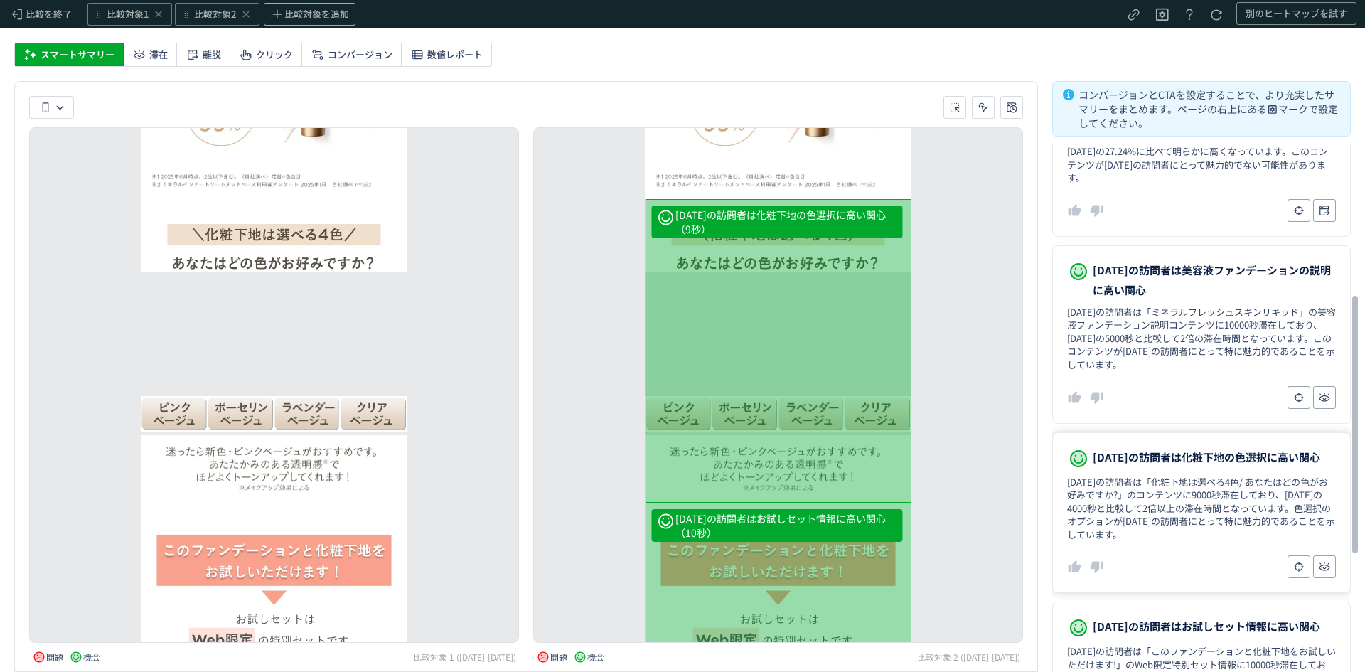
click at [1160, 496] on dd "[DATE]の訪問者は「化粧下地は選べる4色/ あなたはどの色がお好みですか?」のコンテンツに9000秒滞在しており、[DATE]の4000秒と比較して2倍以…" at bounding box center [1201, 509] width 269 height 66
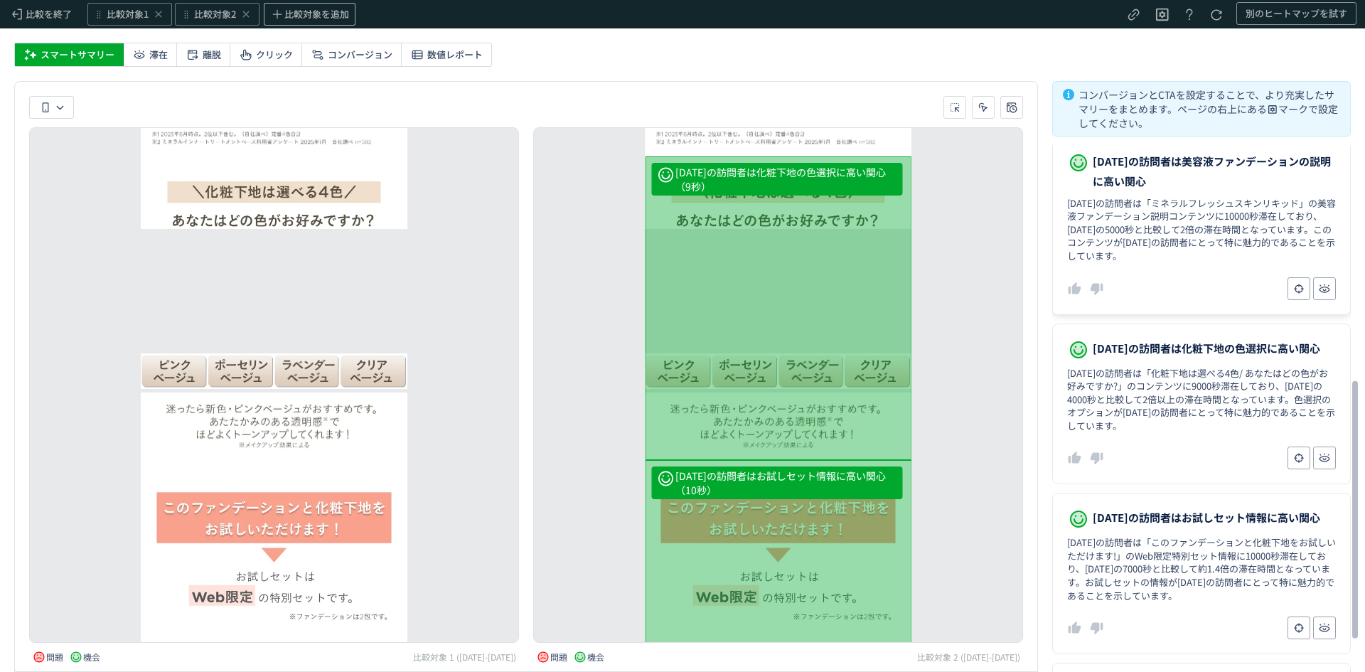
scroll to position [501, 0]
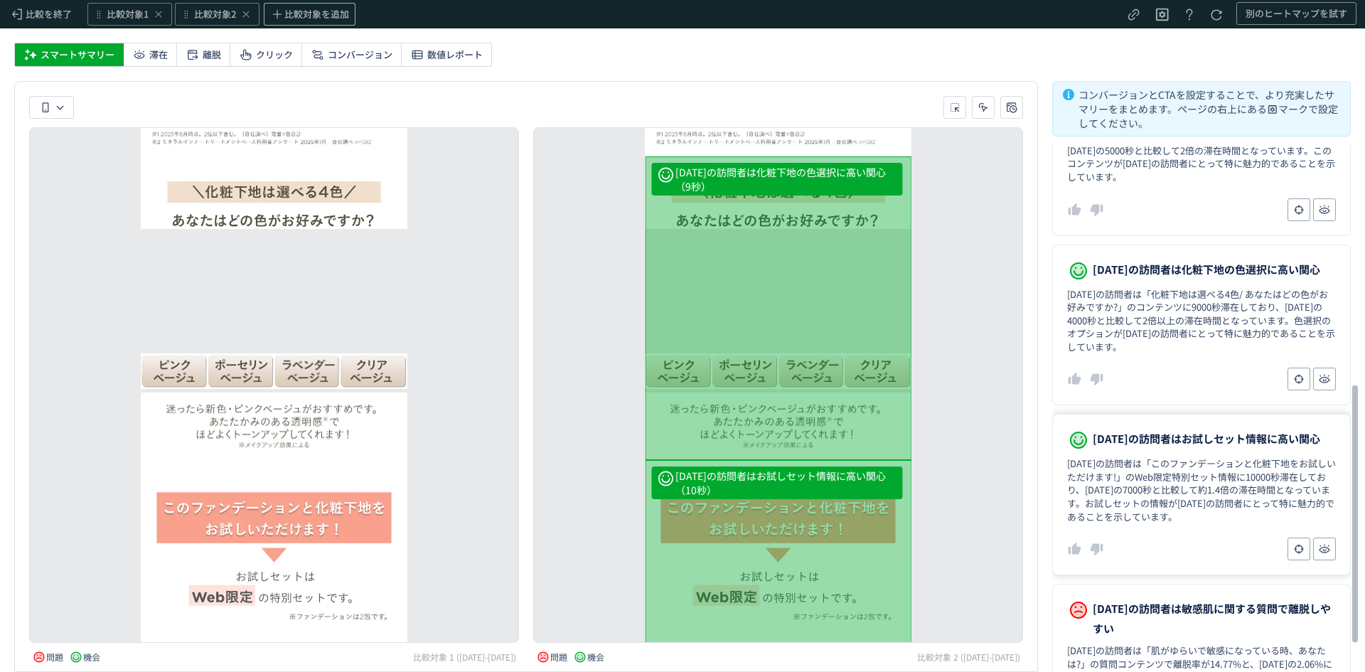
click at [1175, 466] on dd "[DATE]の訪問者は「このファンデーションと化粧下地をお試しいただけます!」のWeb限定特別セット情報に10000秒滞在しており、[DATE]の7000秒と…" at bounding box center [1201, 490] width 269 height 66
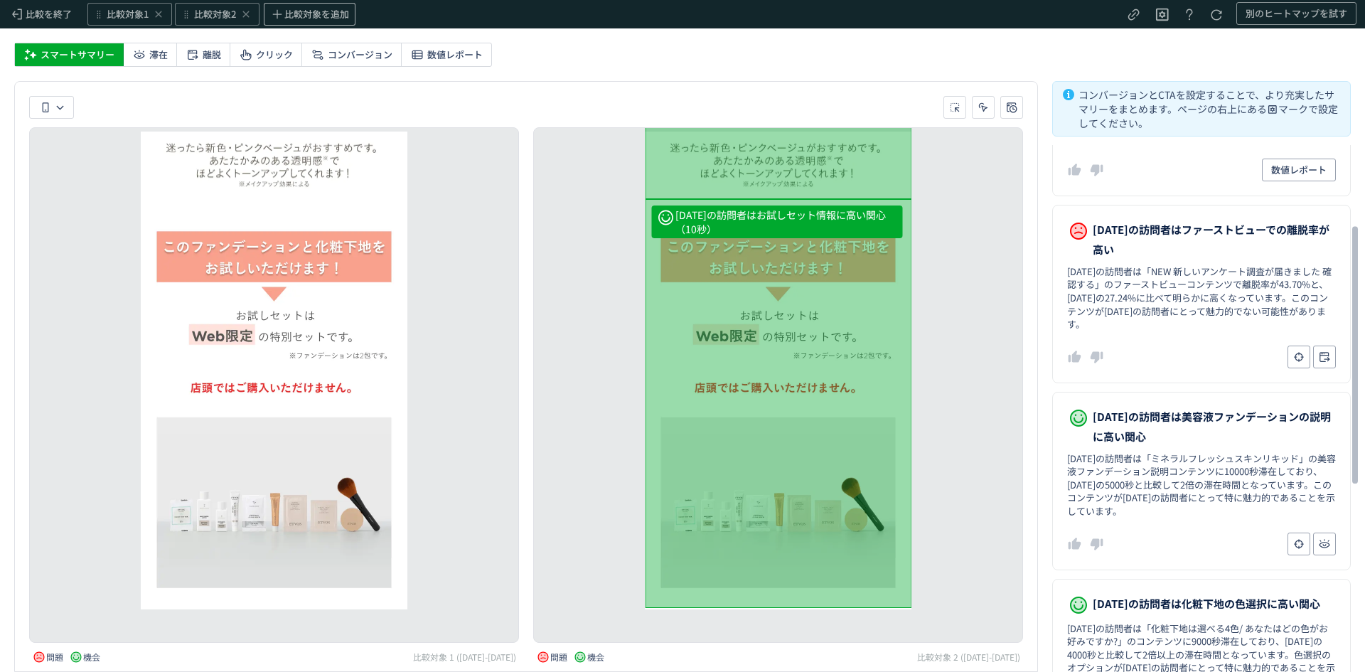
scroll to position [0, 0]
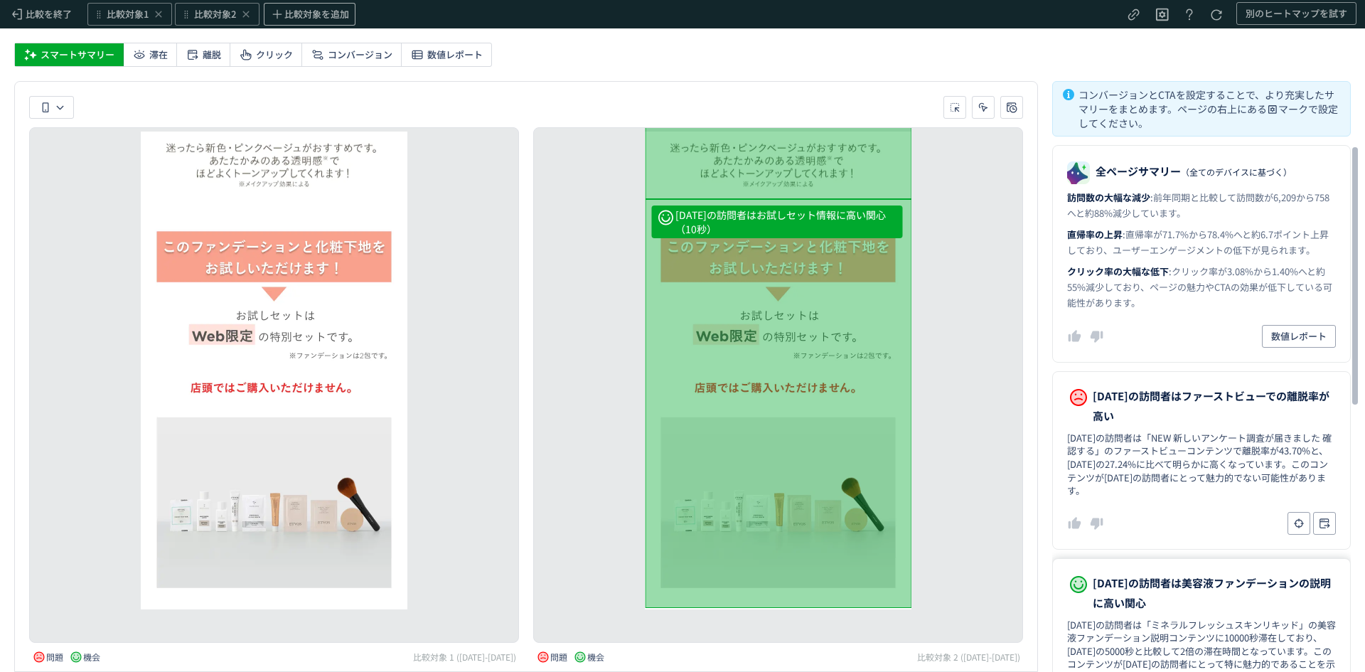
click at [1169, 596] on span "[DATE]の訪問者は美容液ファンデーションの説明に高い関心" at bounding box center [1214, 593] width 243 height 40
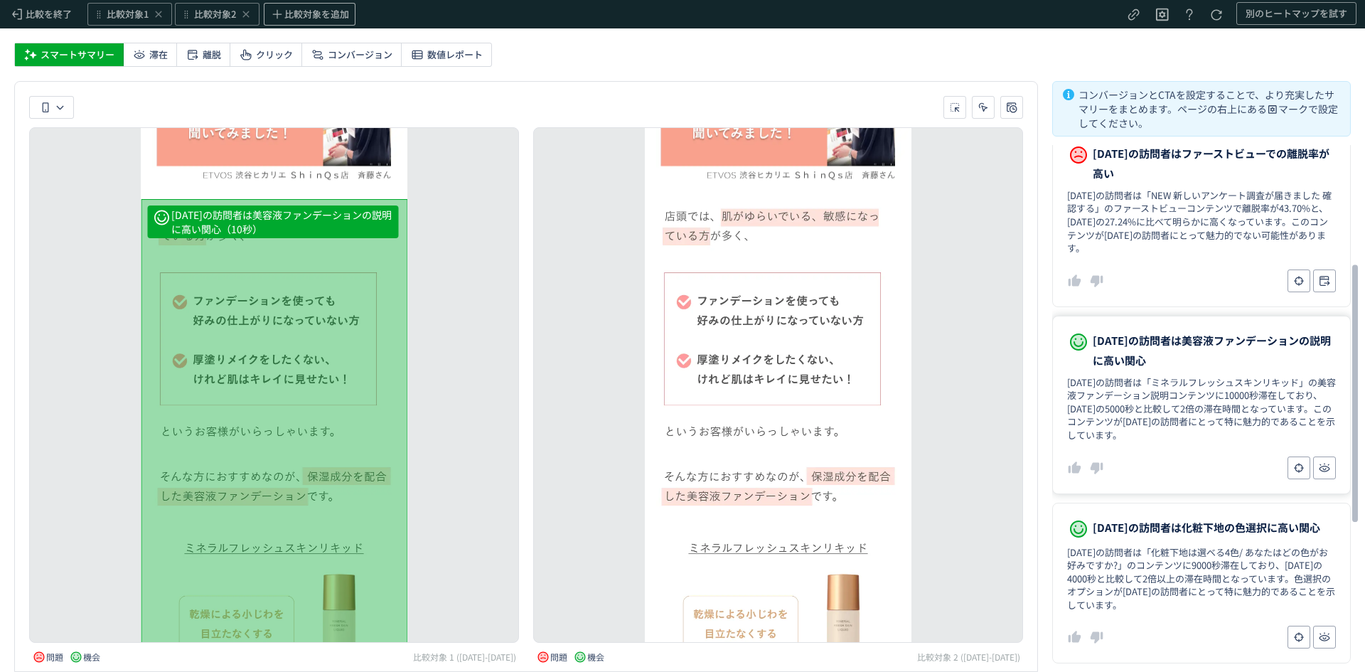
scroll to position [248, 0]
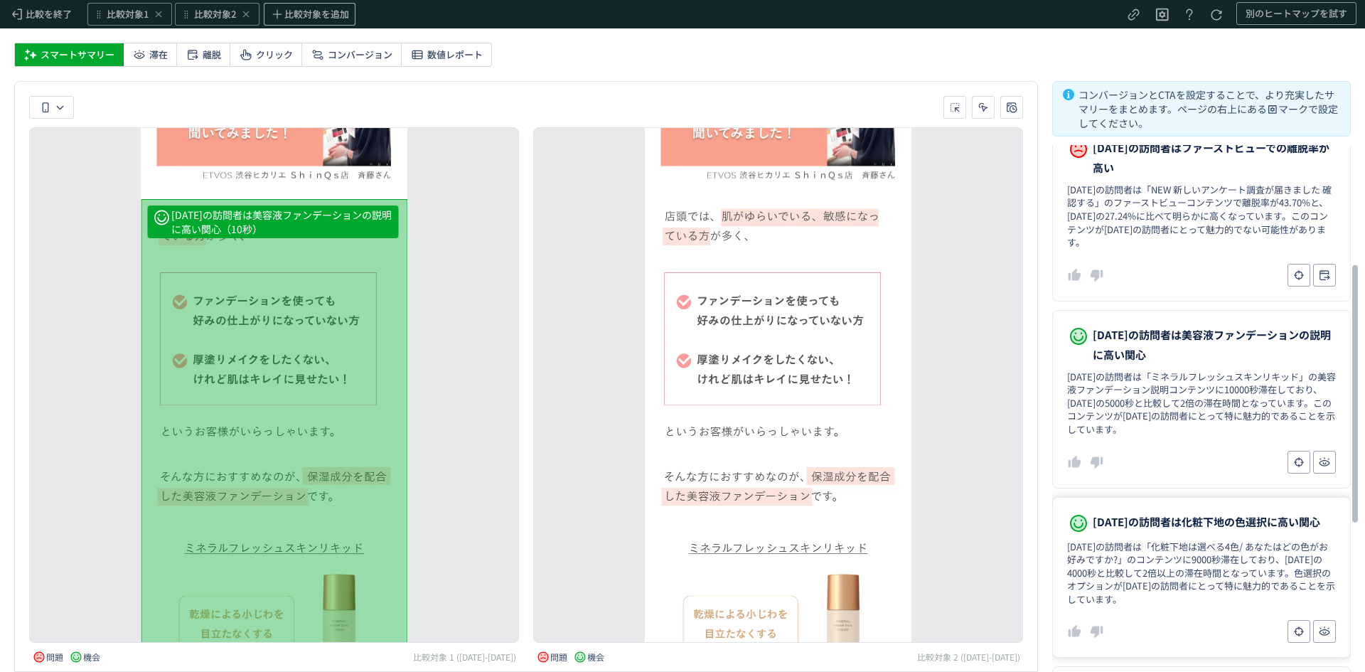
click at [1173, 575] on dd "[DATE]の訪問者は「化粧下地は選べる4色/ あなたはどの色がお好みですか?」のコンテンツに9000秒滞在しており、[DATE]の4000秒と比較して2倍以…" at bounding box center [1201, 573] width 269 height 66
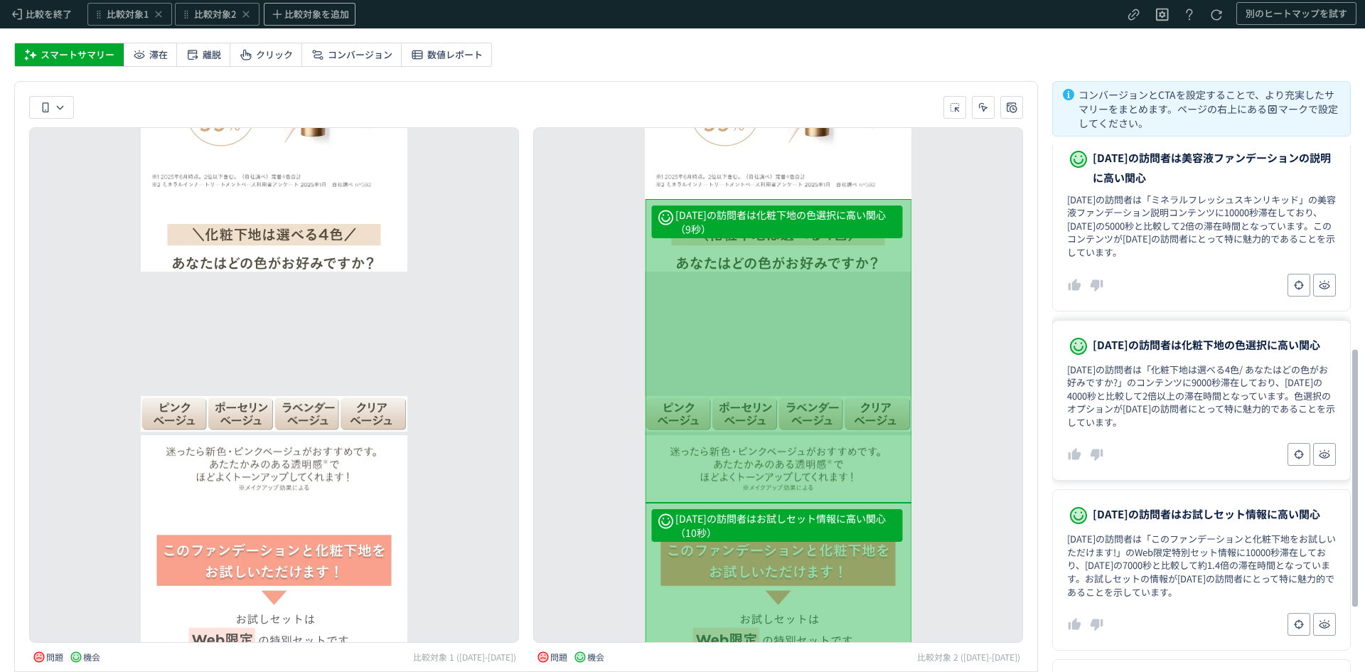
scroll to position [426, 0]
click at [1168, 577] on dd "[DATE]の訪問者は「このファンデーションと化粧下地をお試しいただけます!」のWeb限定特別セット情報に10000秒滞在しており、[DATE]の7000秒と…" at bounding box center [1201, 565] width 269 height 66
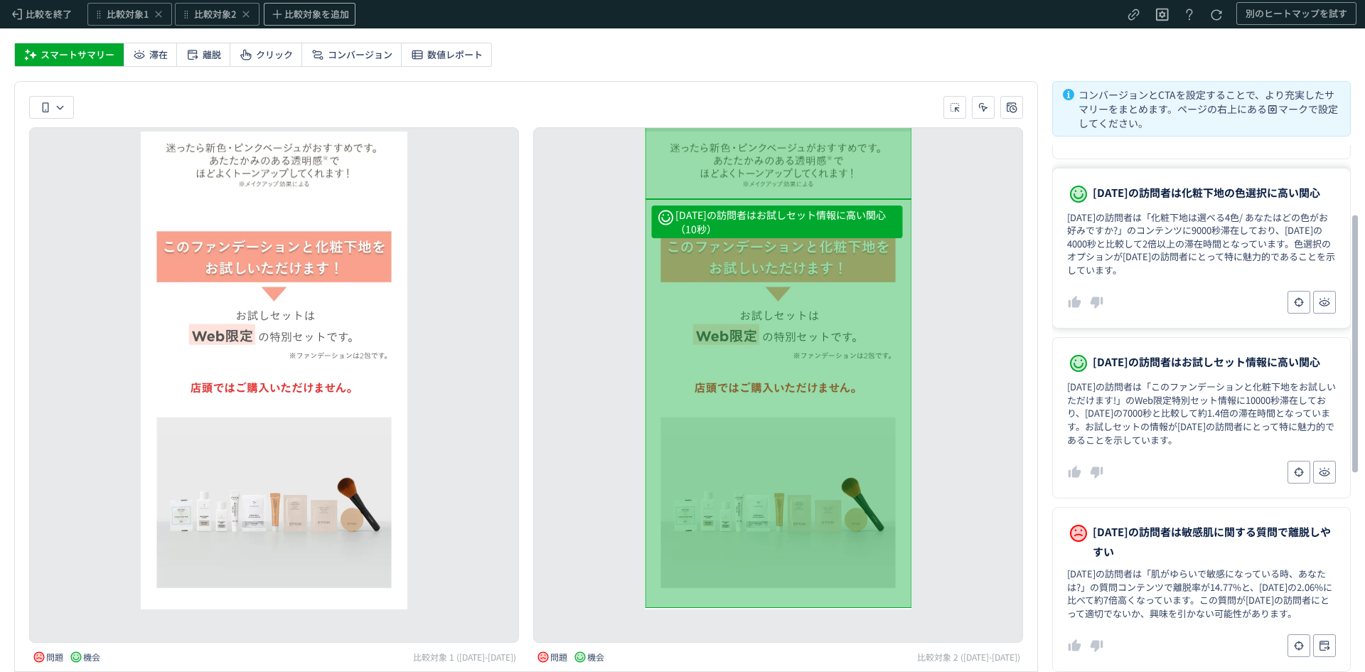
scroll to position [0, 0]
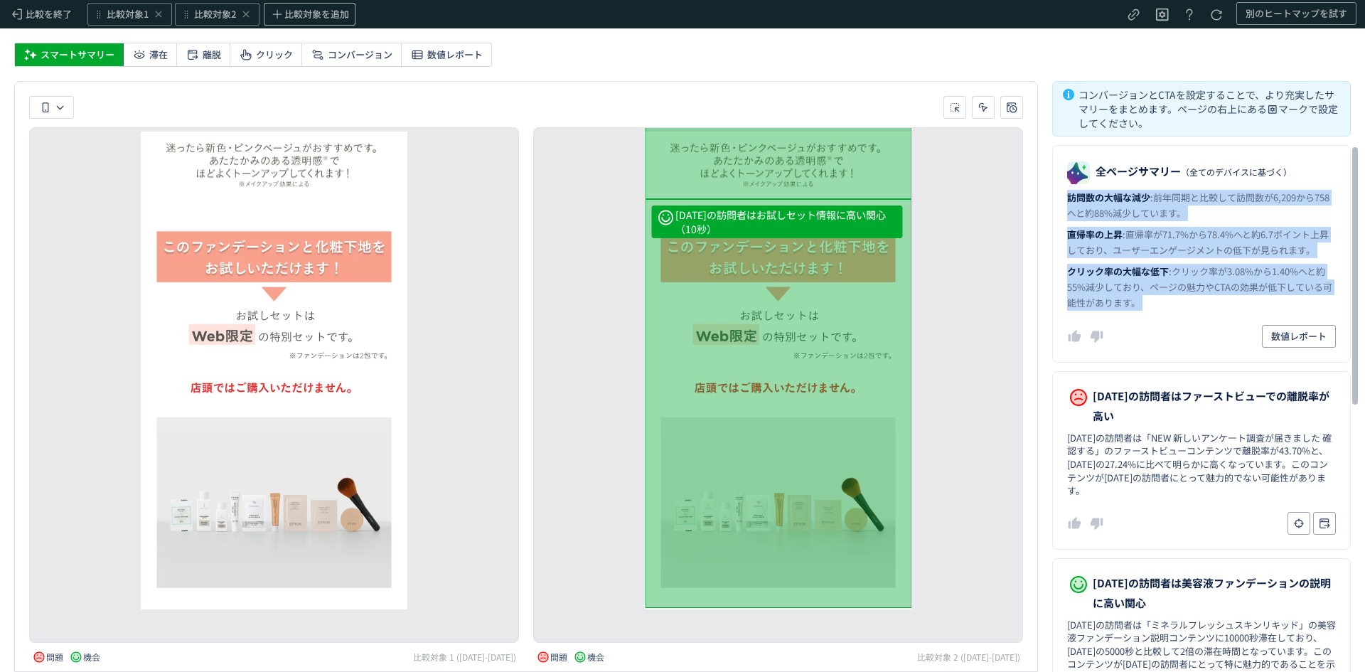
drag, startPoint x: 1148, startPoint y: 311, endPoint x: 1061, endPoint y: 196, distance: 144.8
click at [1061, 196] on dl "全ページサマリー （全てのデバイスに基づく） 訪問数の大幅な減少 : 前年同期と比較して訪問数が6,209から758へと約88%減少しています。 直帰率の上昇…" at bounding box center [1201, 254] width 299 height 218
copy div "訪問数の大幅な減少 : 前年同期と比較して訪問数が6,209から758へと約88%減少しています。 直帰率の上昇 : 直帰率が71.7%から78.4%へと約6…"
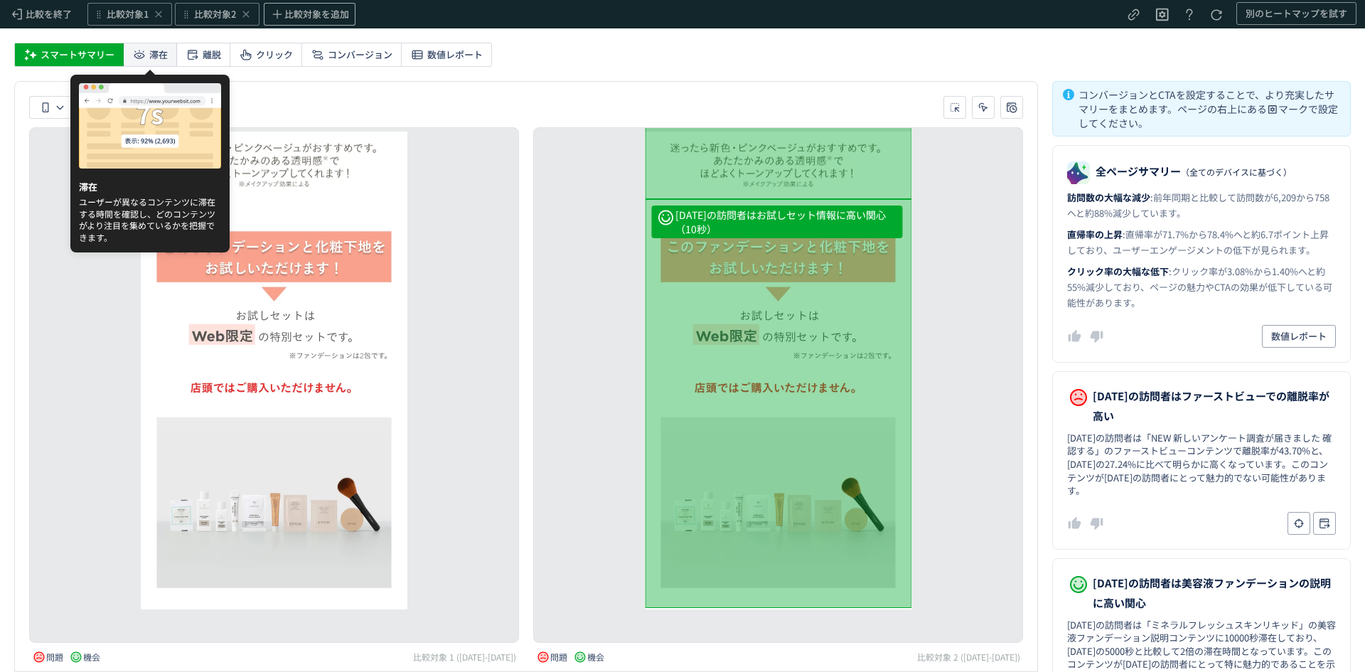
click at [149, 51] on span "滞在" at bounding box center [158, 54] width 18 height 23
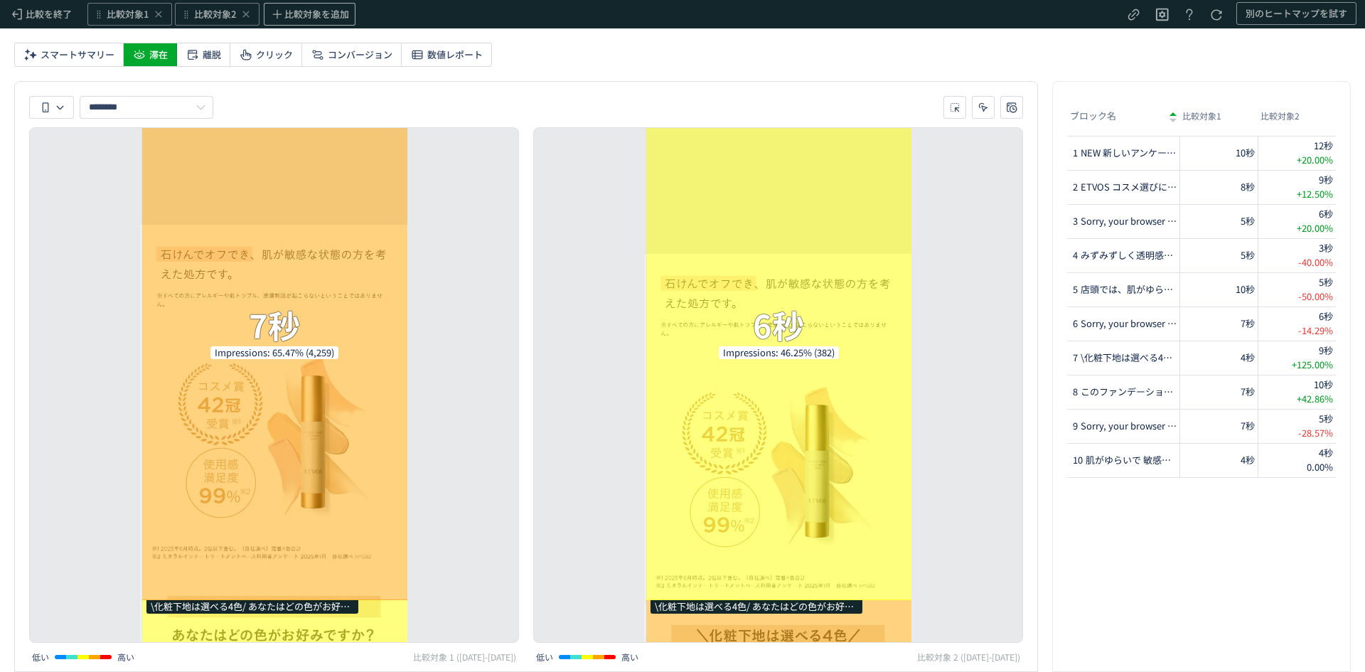
scroll to position [2017, 0]
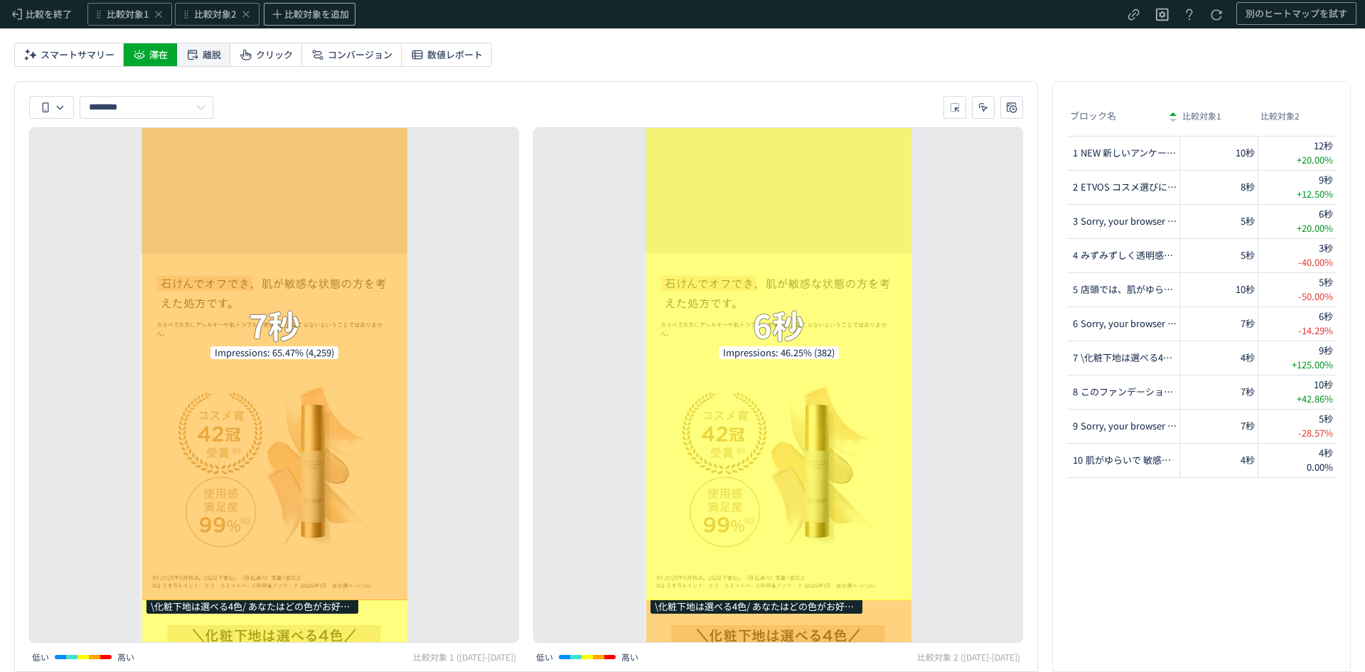
click at [207, 56] on span "離脱" at bounding box center [212, 54] width 18 height 23
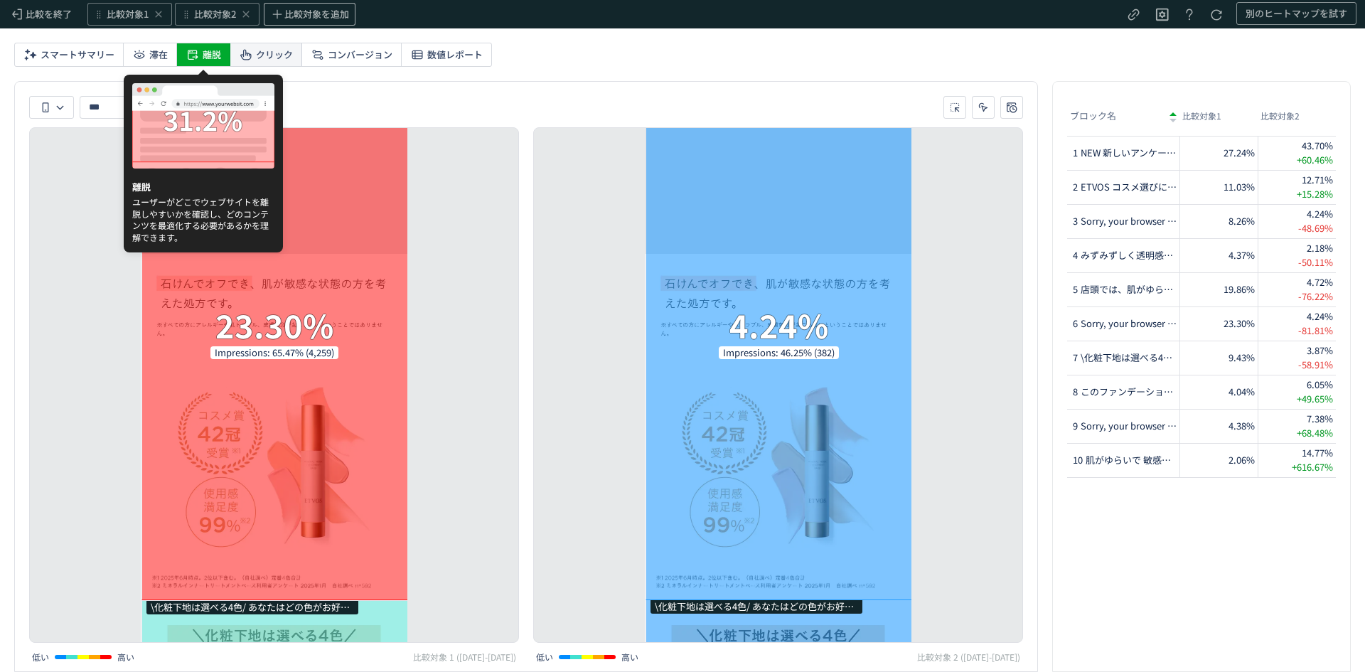
click at [277, 54] on span "クリック" at bounding box center [274, 54] width 37 height 23
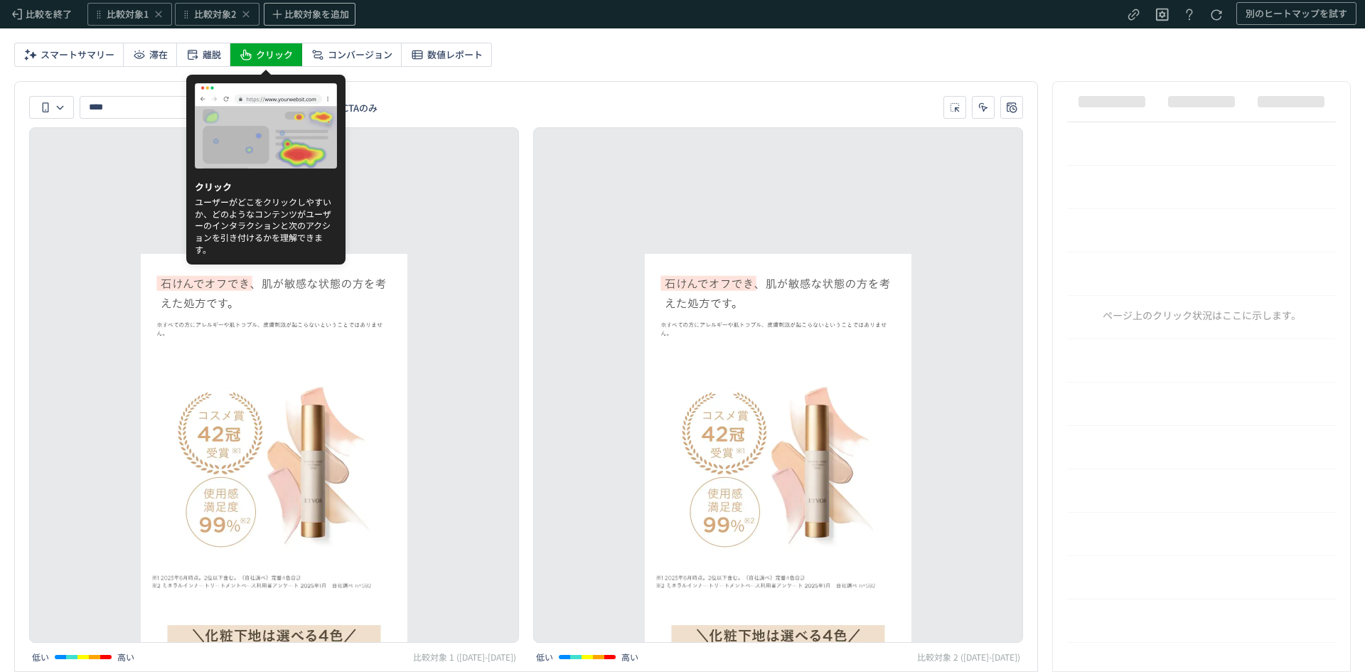
type input "*****"
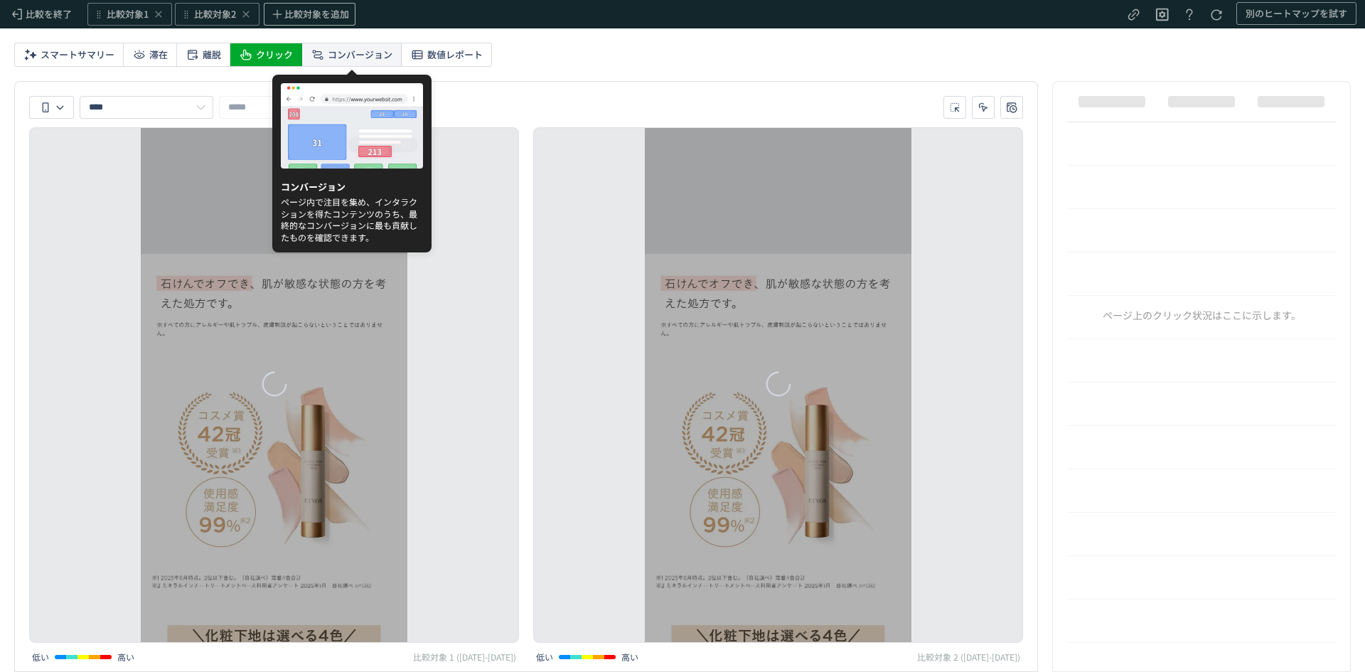
click at [347, 53] on span "コンバージョン" at bounding box center [360, 54] width 65 height 23
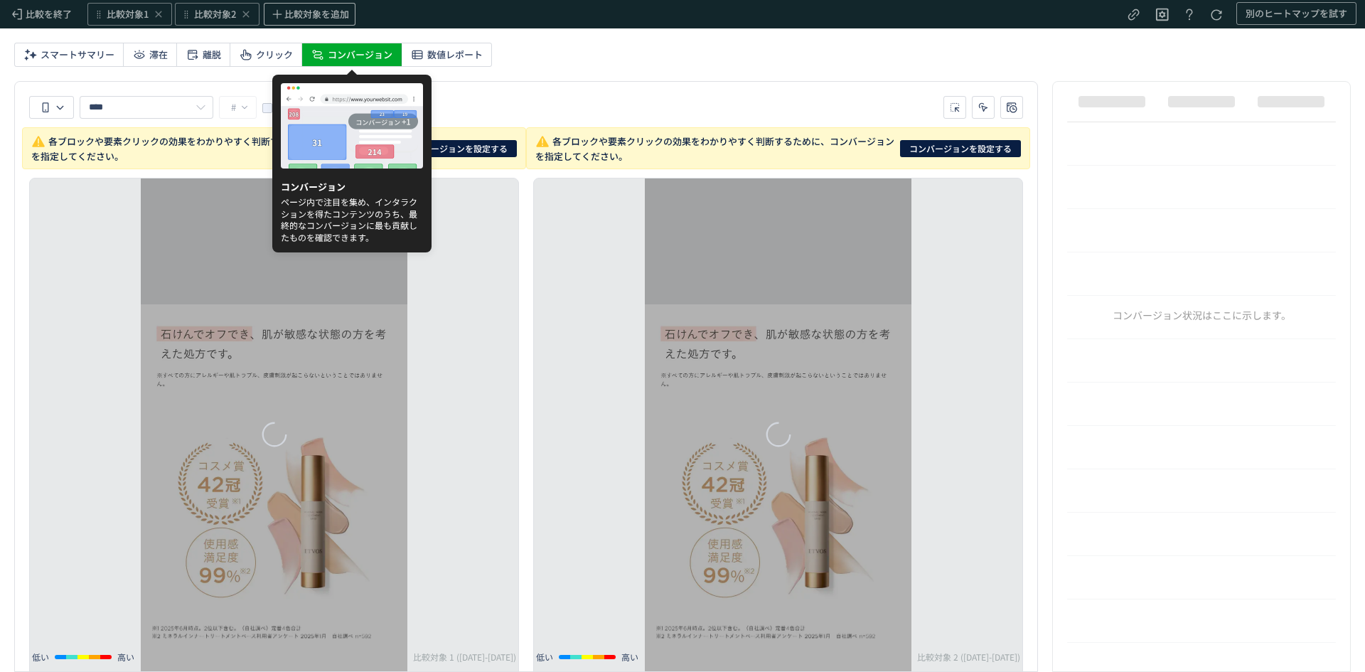
type input "*********"
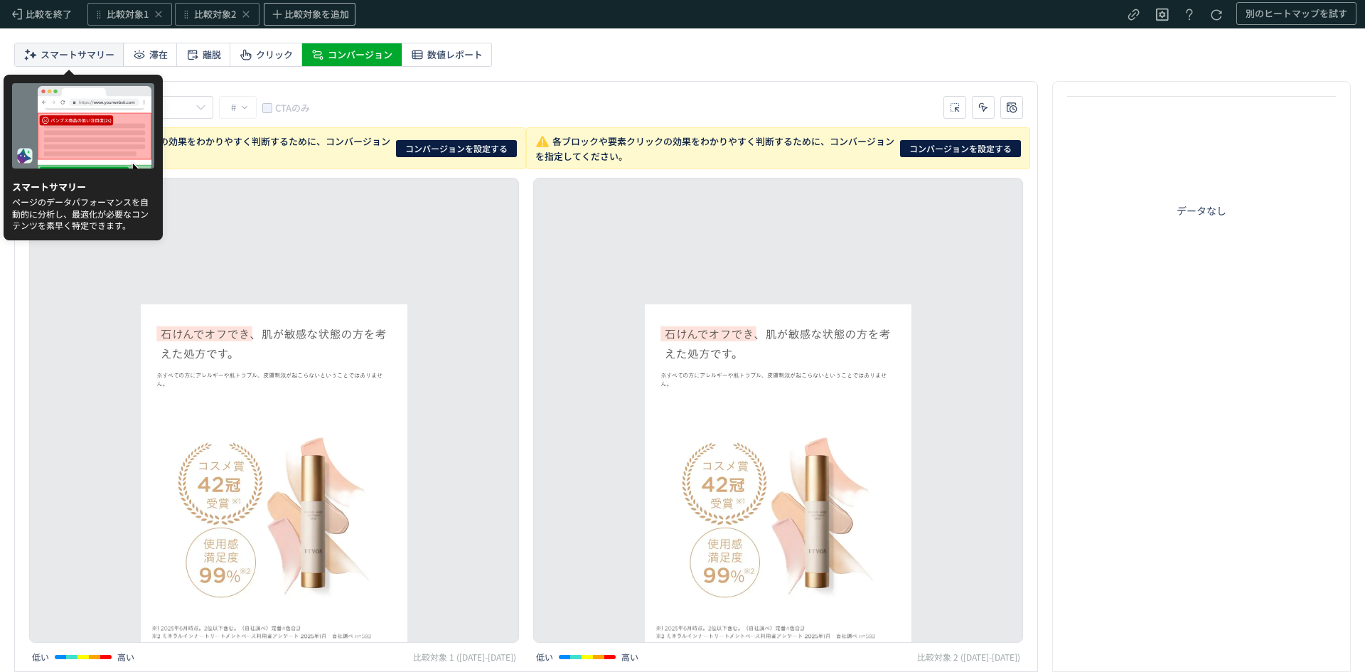
click at [89, 57] on span "スマートサマリー" at bounding box center [78, 54] width 74 height 23
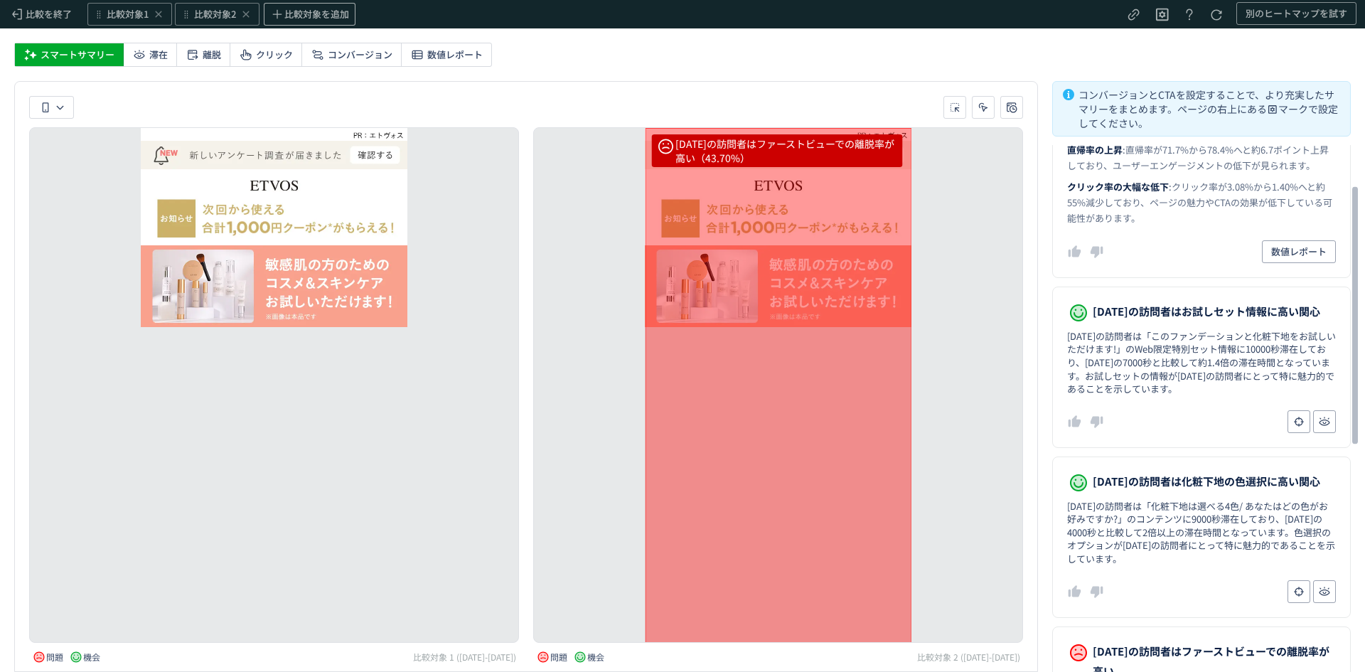
scroll to position [0, 0]
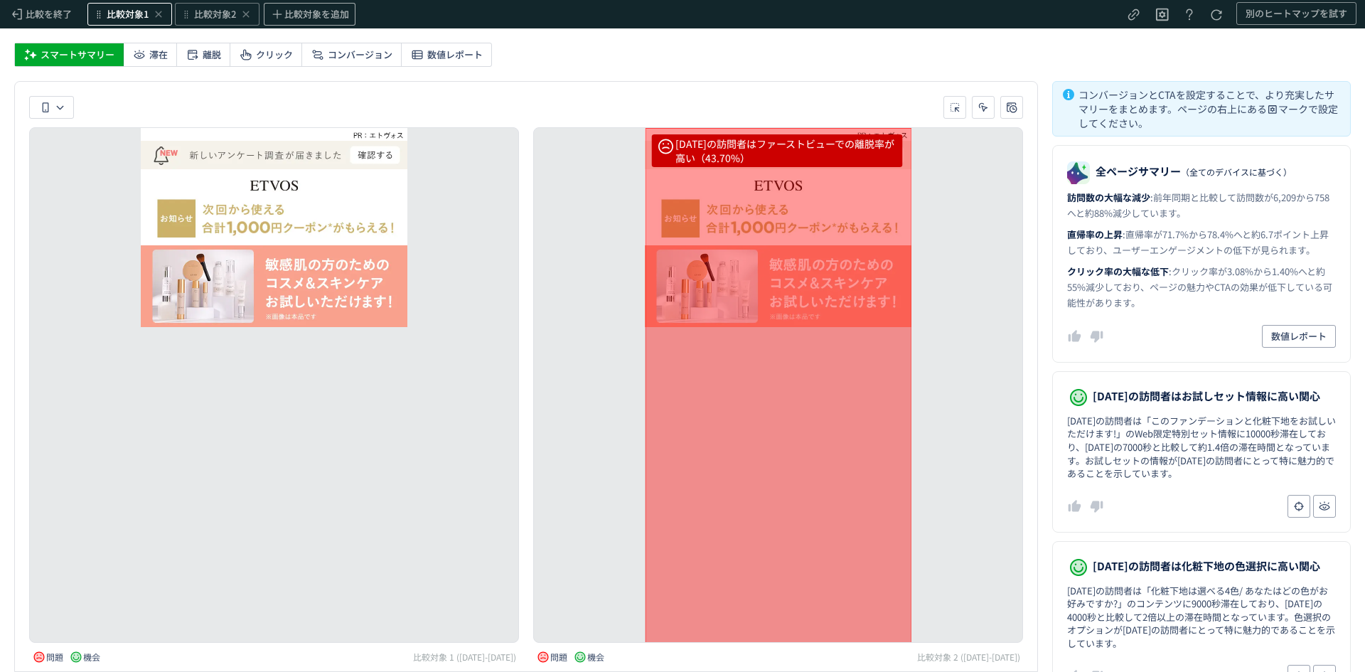
click at [122, 10] on span "比較対象1" at bounding box center [128, 15] width 42 height 14
